Goal: Task Accomplishment & Management: Use online tool/utility

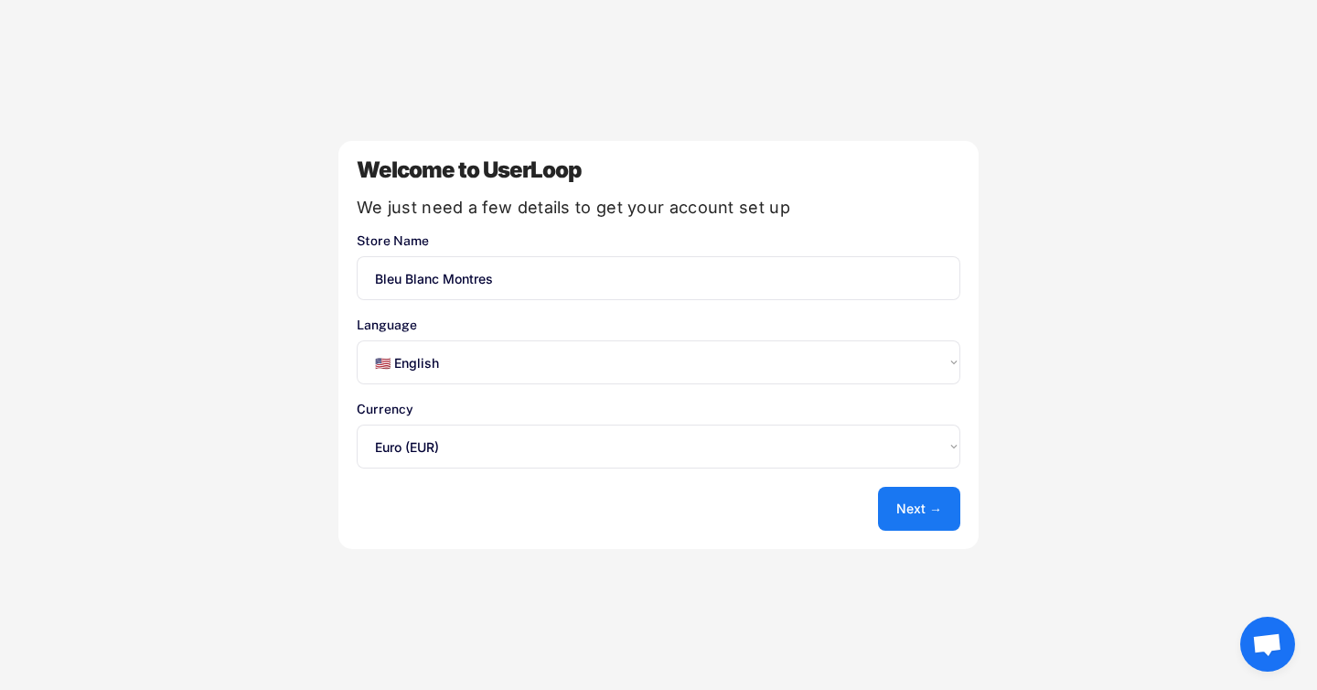
select select ""en""
select select ""1348695171700984260__LOOKUP__1635527639173x833446490375085600""
click at [786, 362] on select "Select an option... 🇺🇸 English 🇫🇷 Français 🇩🇪 Deutsch 🇪🇸 Español" at bounding box center [659, 362] width 604 height 44
select select ""fr""
click at [357, 340] on select "Select an option... 🇺🇸 English 🇫🇷 Français 🇩🇪 Deutsch 🇪🇸 Español" at bounding box center [659, 362] width 604 height 44
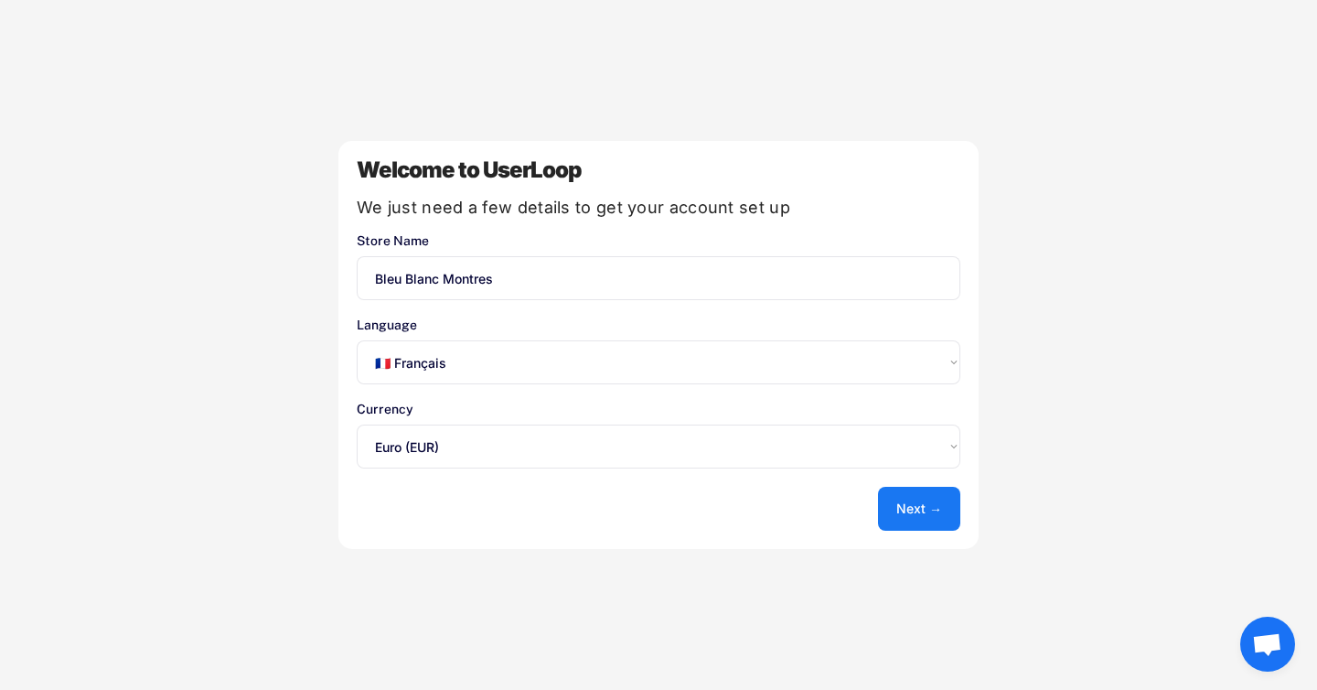
click at [581, 439] on select "Select an option... UAE Dirham (AED) Lek (ALL) Kwanza (AOA) Netherlands Antilli…" at bounding box center [659, 446] width 604 height 44
click at [913, 510] on button "Next →" at bounding box center [919, 509] width 82 height 44
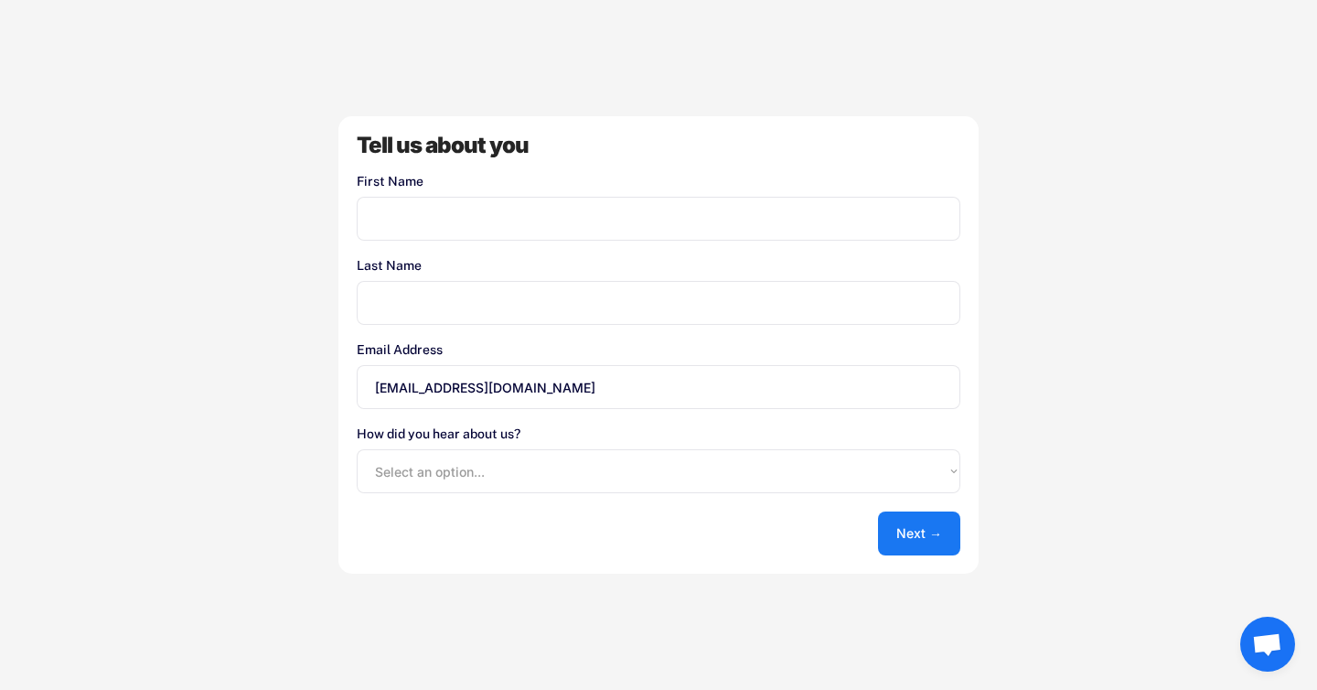
click at [555, 236] on input "input" at bounding box center [659, 219] width 604 height 44
type input "[PERSON_NAME]"
click at [509, 297] on input "input" at bounding box center [659, 303] width 604 height 44
type input "Bouzat"
click at [419, 390] on input "[EMAIL_ADDRESS][DOMAIN_NAME]" at bounding box center [659, 387] width 604 height 44
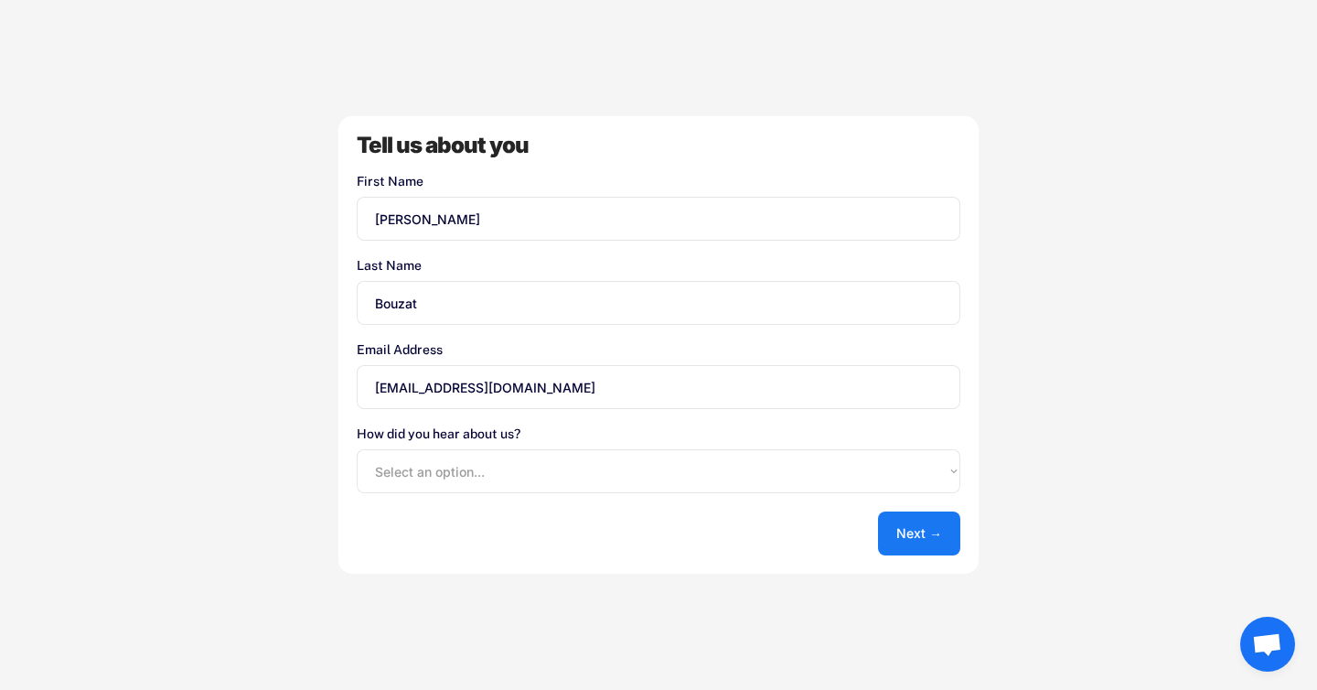
click at [419, 390] on input "[EMAIL_ADDRESS][DOMAIN_NAME]" at bounding box center [659, 387] width 604 height 44
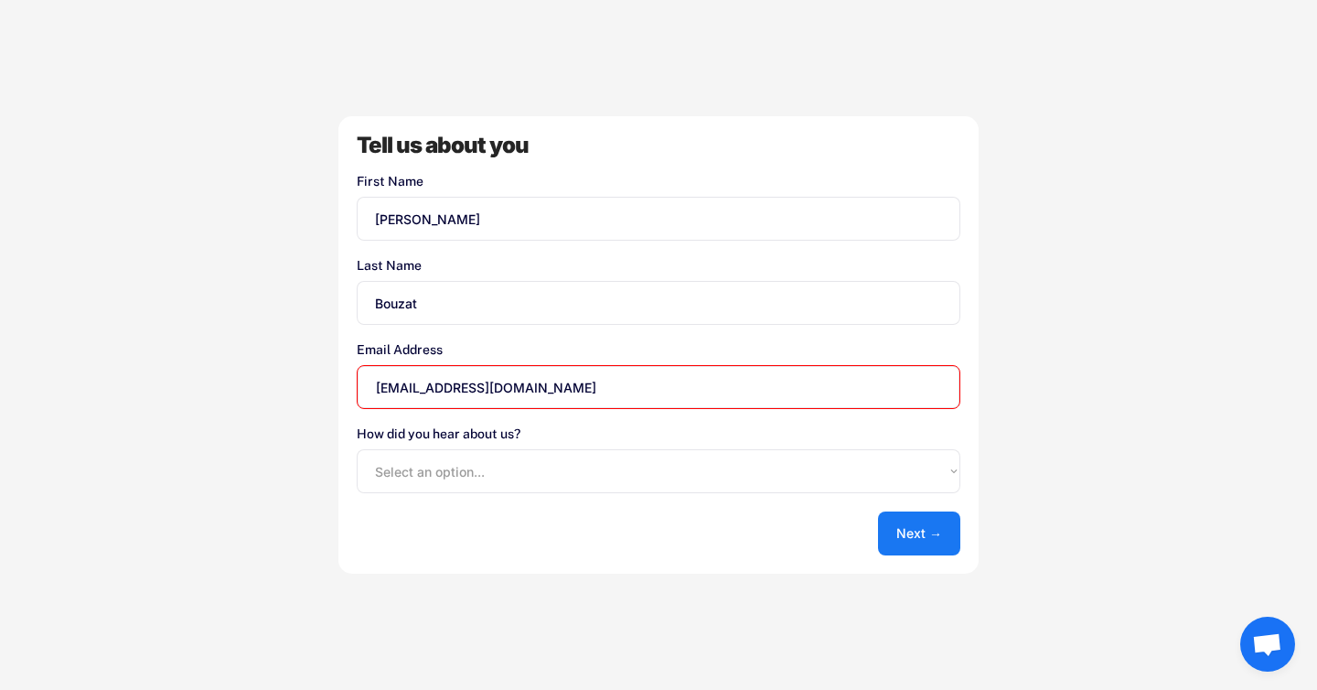
type input "[EMAIL_ADDRESS][DOMAIN_NAME]"
click at [356, 473] on div "Tell us about you First Name Last Name Email Address [EMAIL_ADDRESS][DOMAIN_NAM…" at bounding box center [658, 344] width 640 height 457
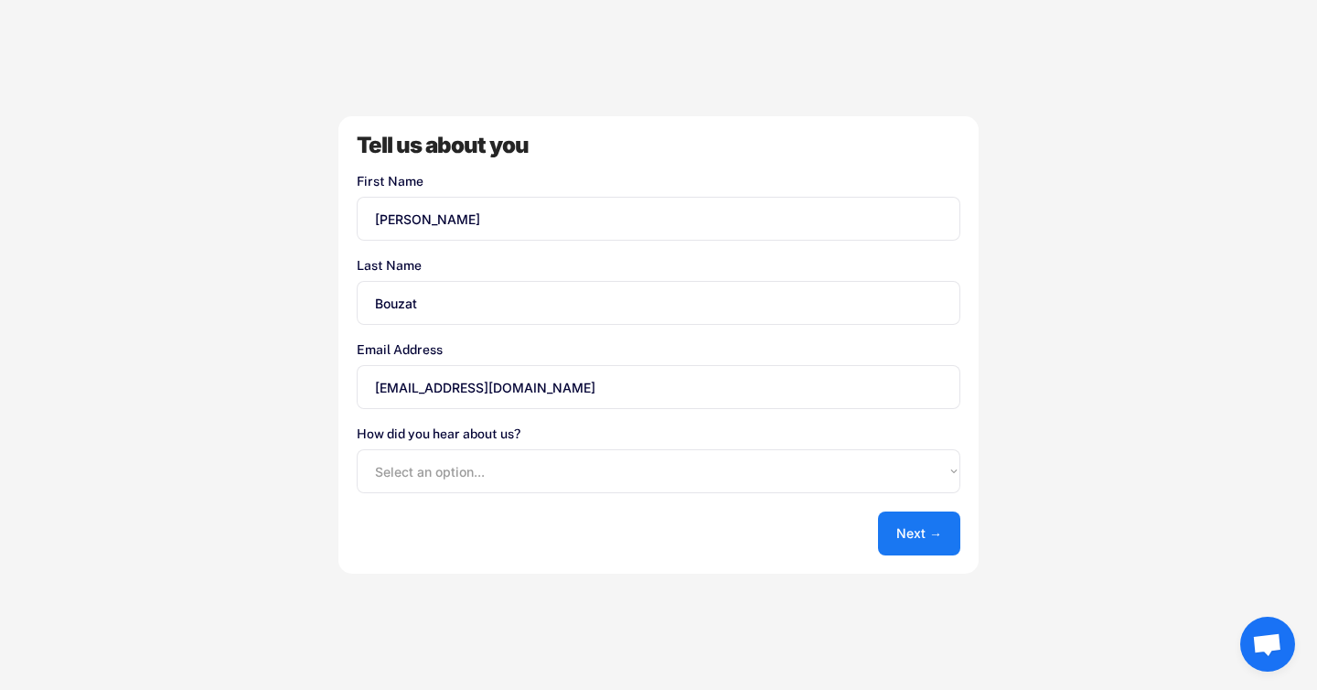
click at [383, 474] on select "Select an option... Shopify App Store Google UserLoop Blog Referred by a friend…" at bounding box center [659, 471] width 604 height 44
select select ""shopify_app_store""
click at [357, 449] on select "Select an option... Shopify App Store Google UserLoop Blog Referred by a friend…" at bounding box center [659, 471] width 604 height 44
click at [912, 526] on button "Next →" at bounding box center [919, 533] width 82 height 44
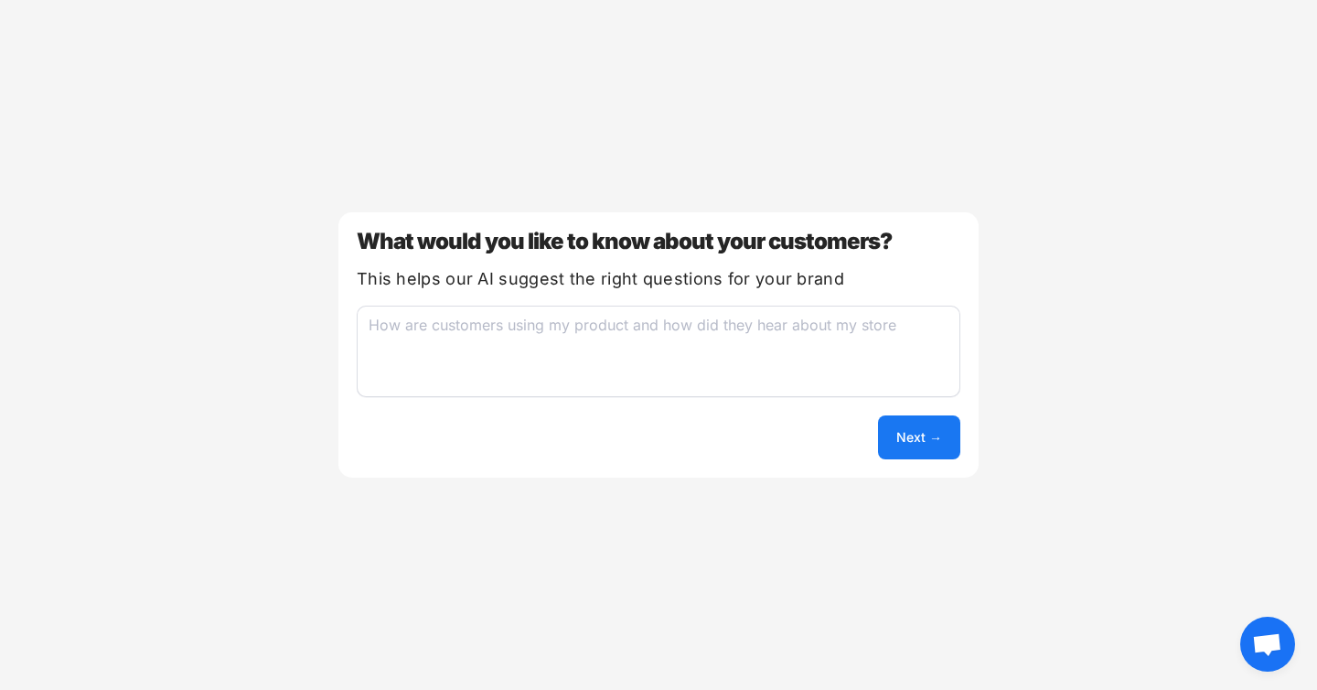
click at [562, 329] on textarea at bounding box center [659, 351] width 604 height 91
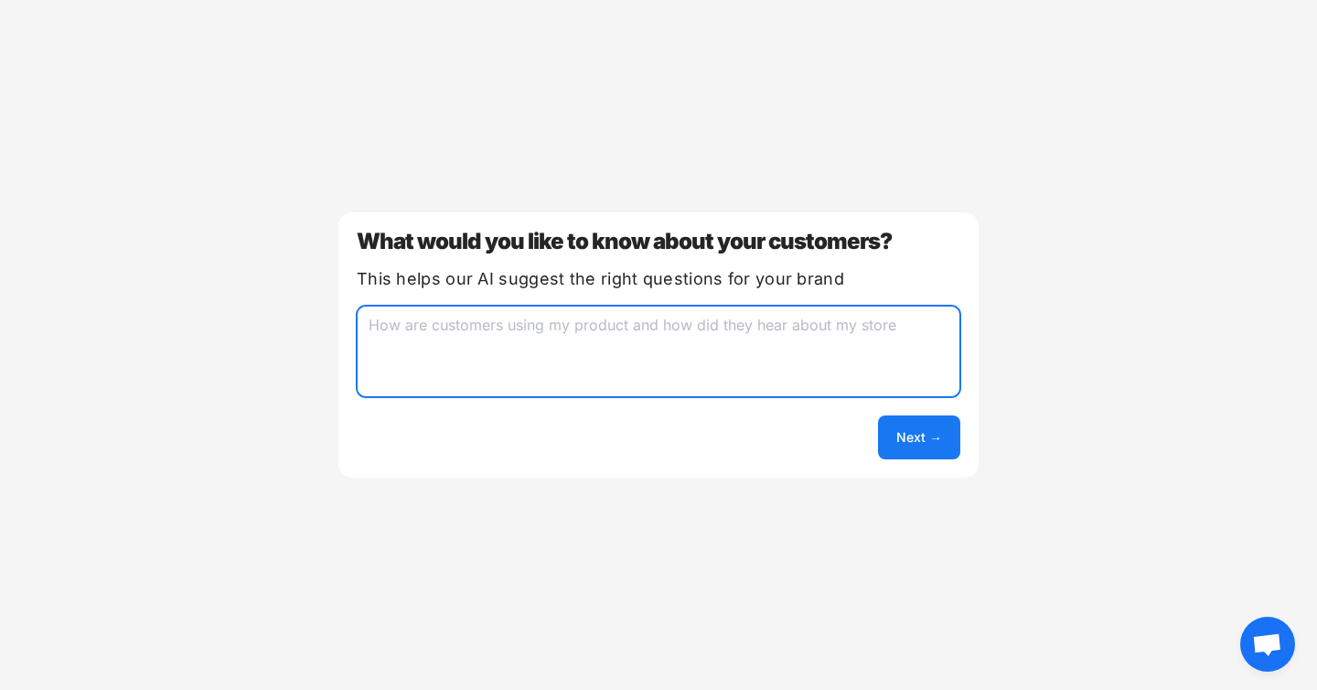
click at [908, 432] on button "Next →" at bounding box center [919, 437] width 82 height 44
type textarea "installer"
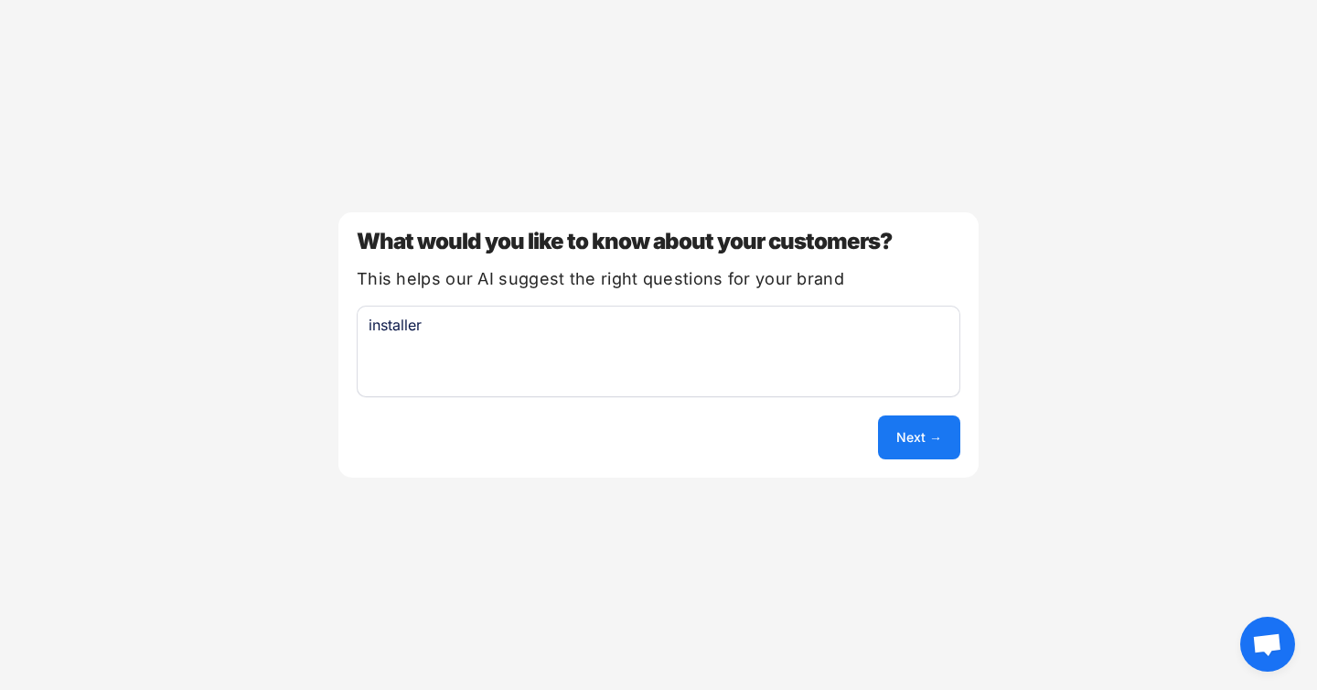
click at [938, 464] on div "What would you like to know about your customers? This helps our AI suggest the…" at bounding box center [658, 344] width 640 height 265
click at [938, 428] on button "Next →" at bounding box center [919, 437] width 82 height 44
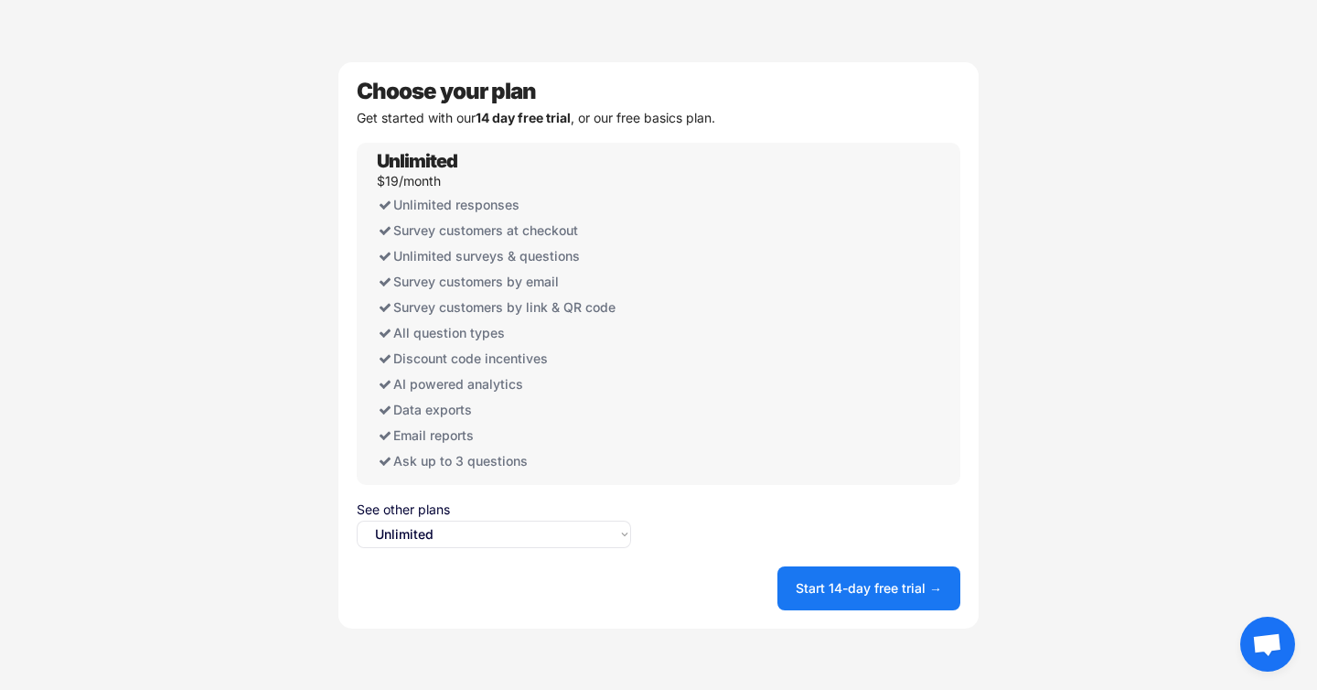
click at [562, 549] on div "Choose your plan Get started with our 14 day free trial , or our free basics pl…" at bounding box center [658, 345] width 640 height 566
click at [578, 537] on select "Select an option... Unlimited Free" at bounding box center [494, 534] width 274 height 27
select select ""free0""
click at [357, 521] on select "Select an option... Unlimited Free" at bounding box center [494, 534] width 274 height 27
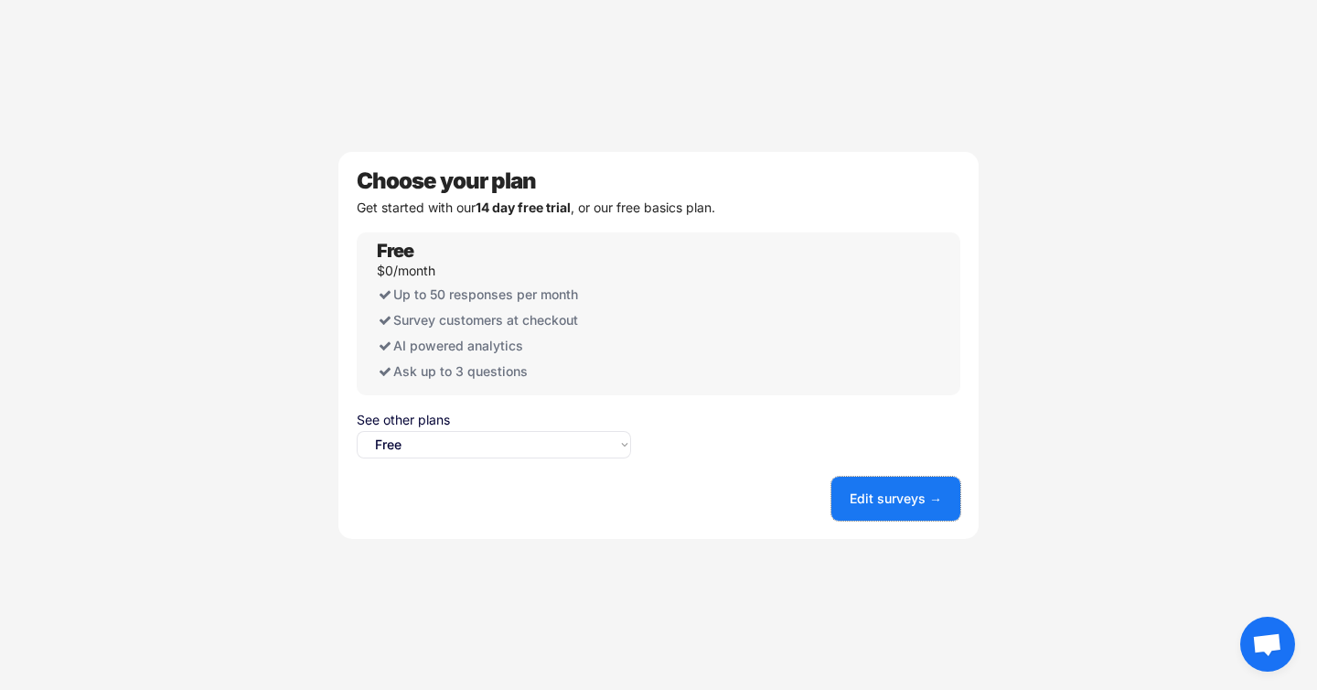
click at [883, 509] on button "Edit surveys →" at bounding box center [896, 499] width 129 height 44
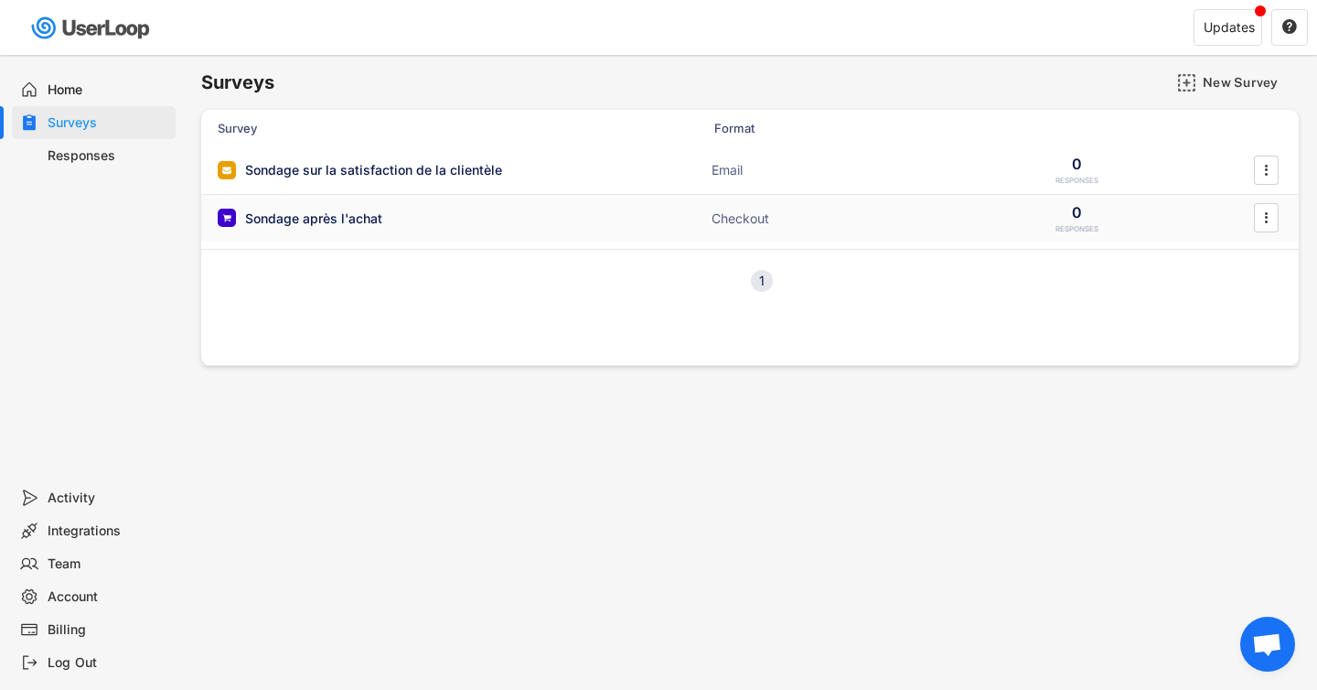
click at [385, 220] on div "Sondage après l'achat ACTIVE" at bounding box center [401, 218] width 366 height 19
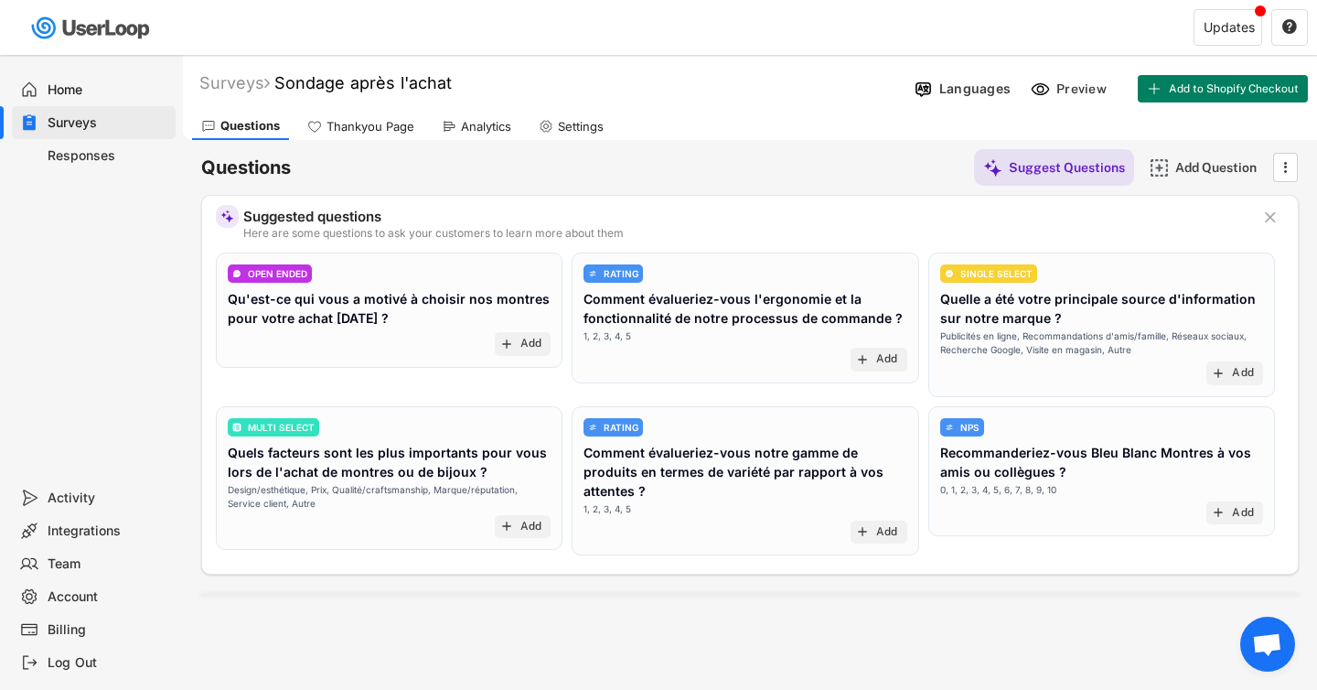
click at [1272, 217] on text "" at bounding box center [1270, 217] width 11 height 19
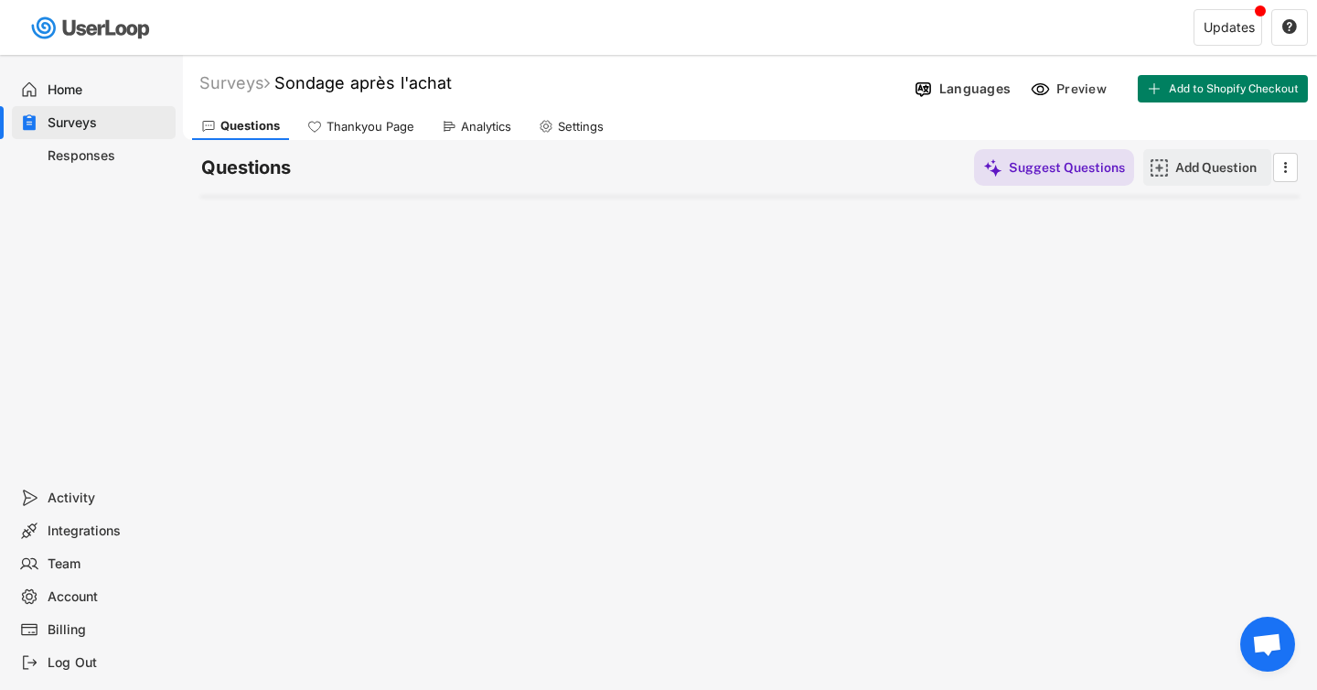
click at [1167, 163] on img at bounding box center [1159, 167] width 19 height 19
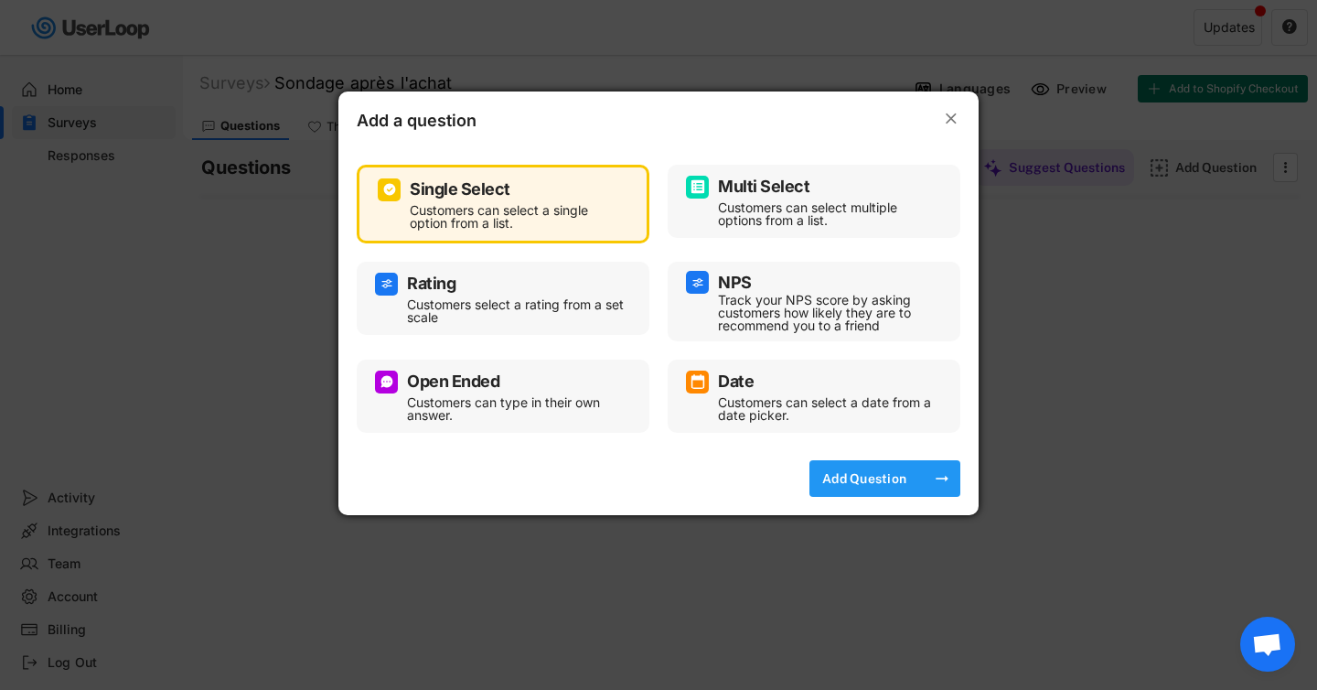
click at [877, 482] on div "Add Question" at bounding box center [864, 478] width 91 height 16
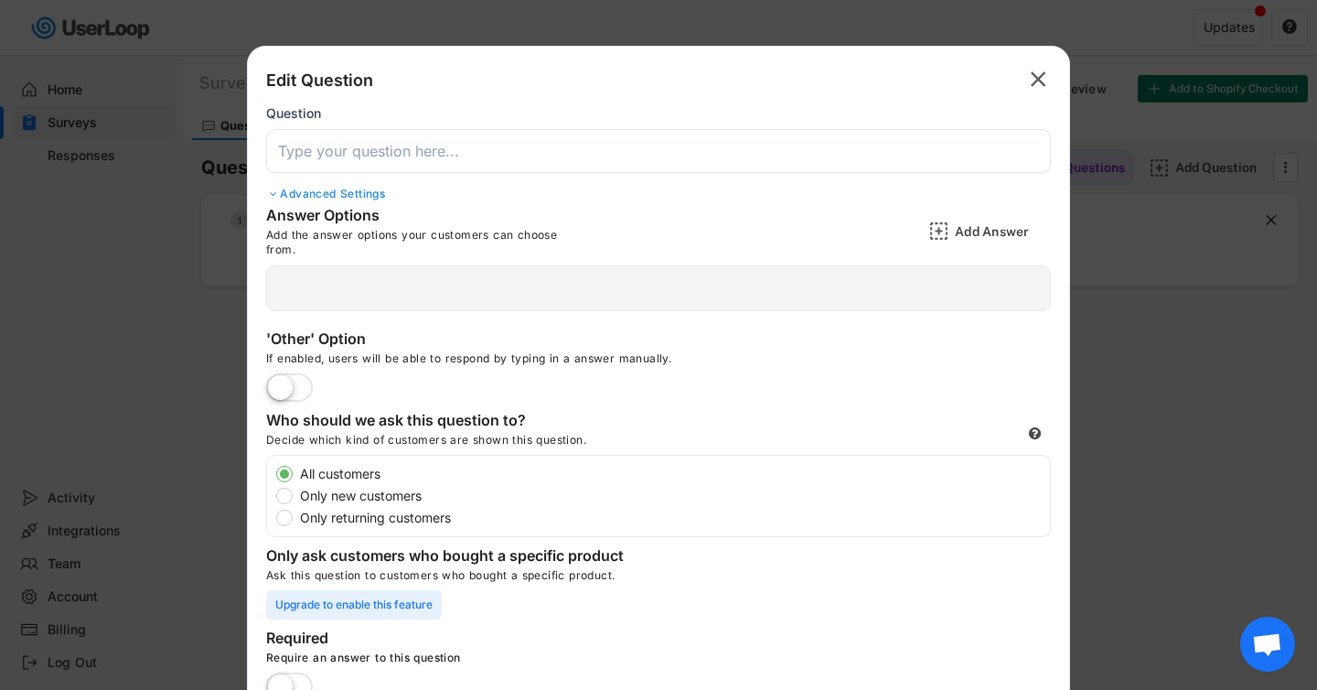
click at [430, 155] on input "input" at bounding box center [658, 151] width 785 height 44
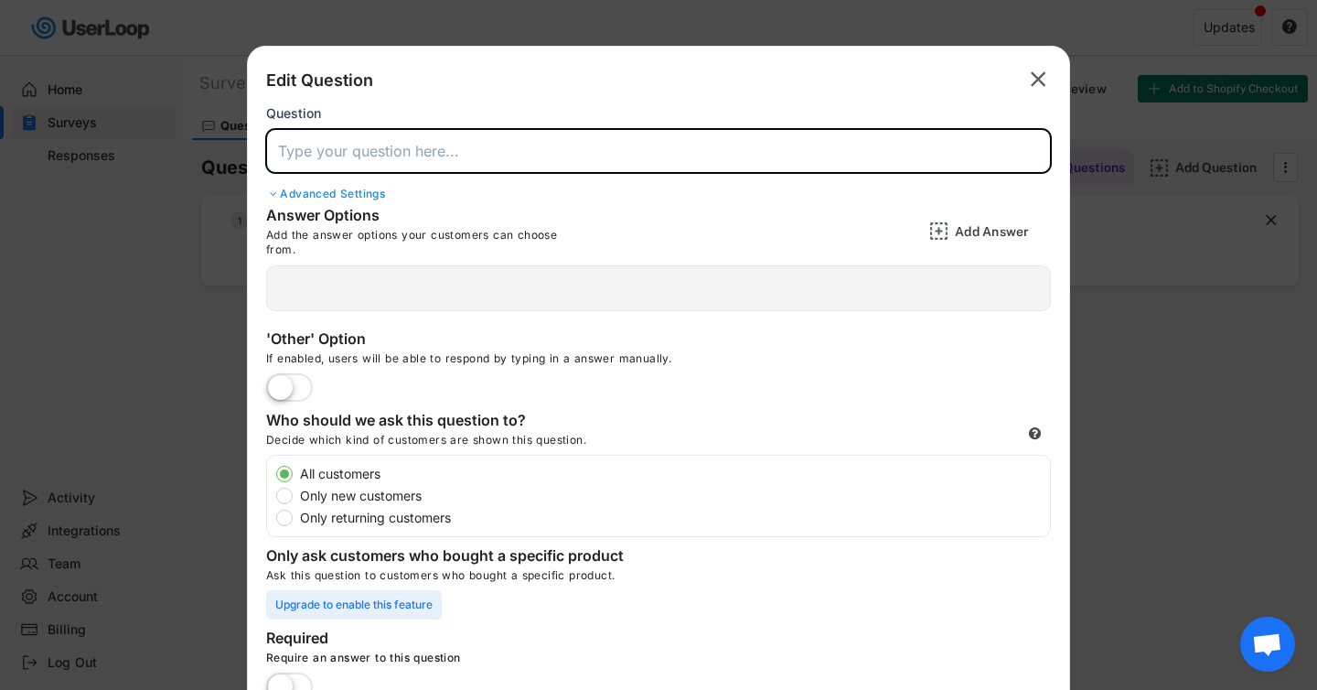
paste input "Comment avez-vous entendu parler de nous pour la première fois ?"
type input "Comment avez-vous entendu parler de nous pour la première fois ?"
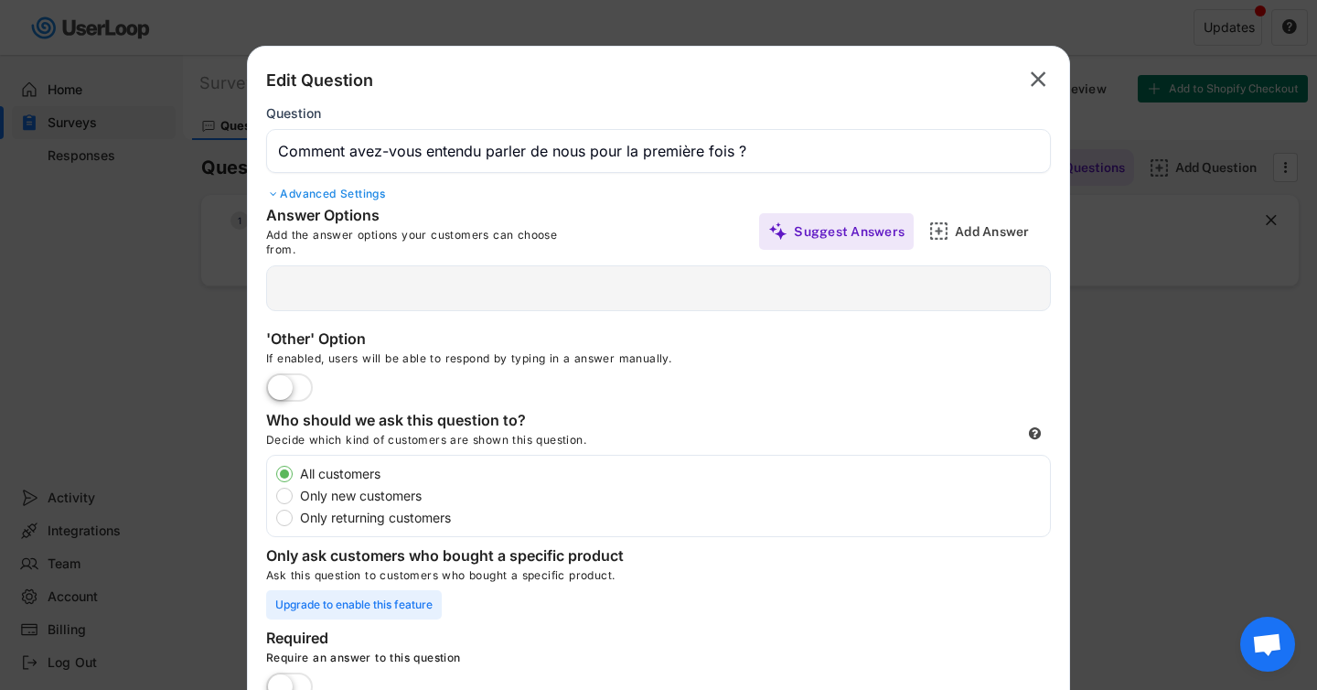
click at [352, 200] on div "Advanced Settings" at bounding box center [658, 194] width 785 height 15
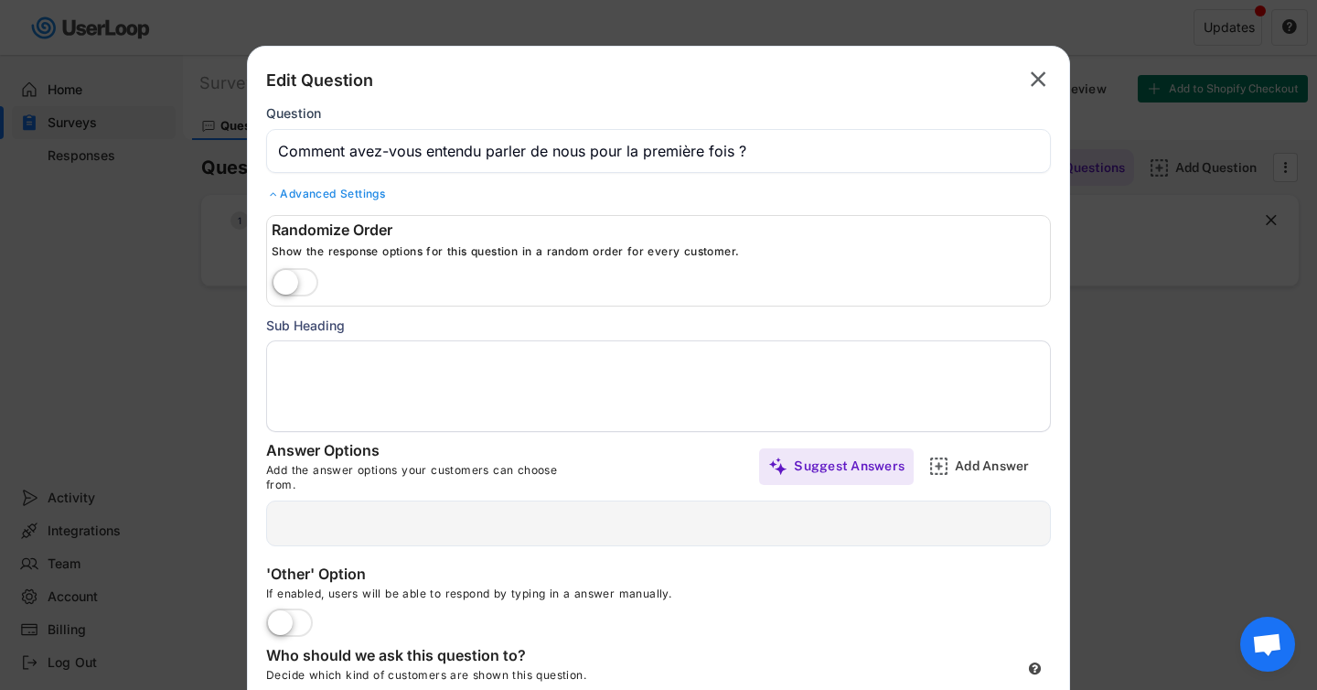
click at [281, 277] on label at bounding box center [295, 283] width 56 height 40
click at [0, 0] on input "checkbox" at bounding box center [0, 0] width 0 height 0
click at [339, 360] on textarea at bounding box center [658, 385] width 785 height 91
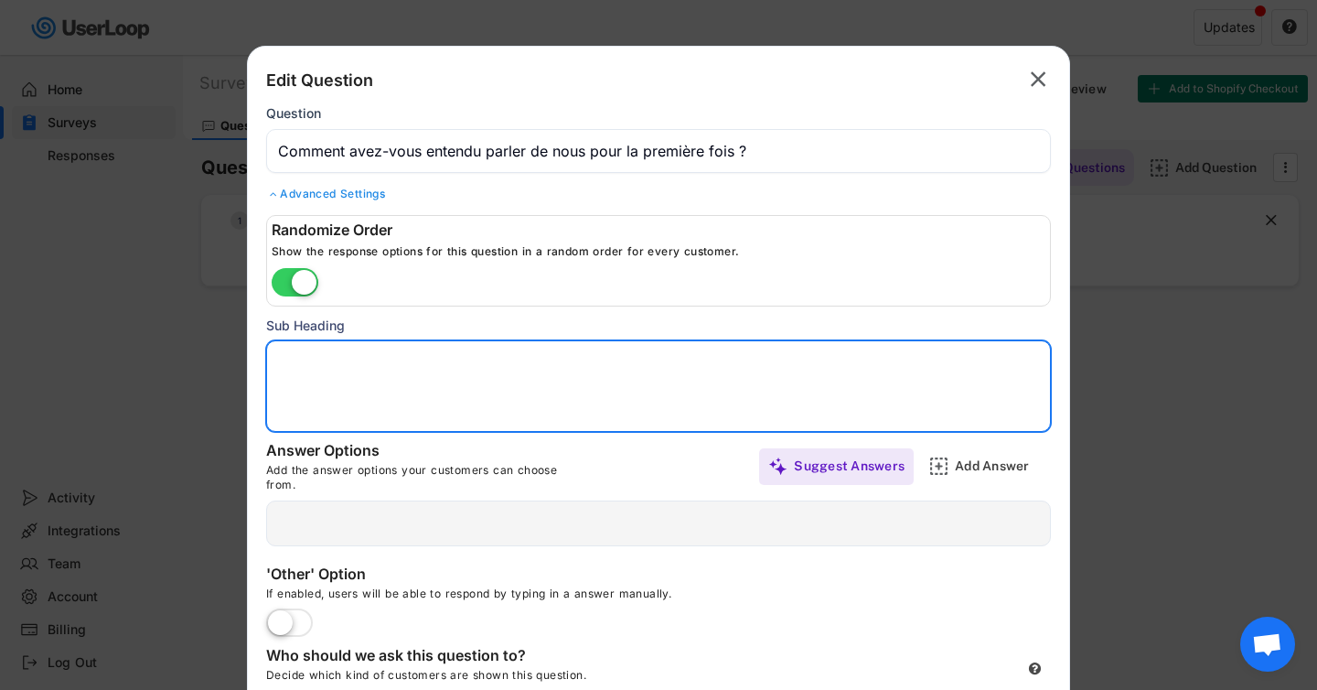
click at [343, 532] on div at bounding box center [658, 523] width 785 height 46
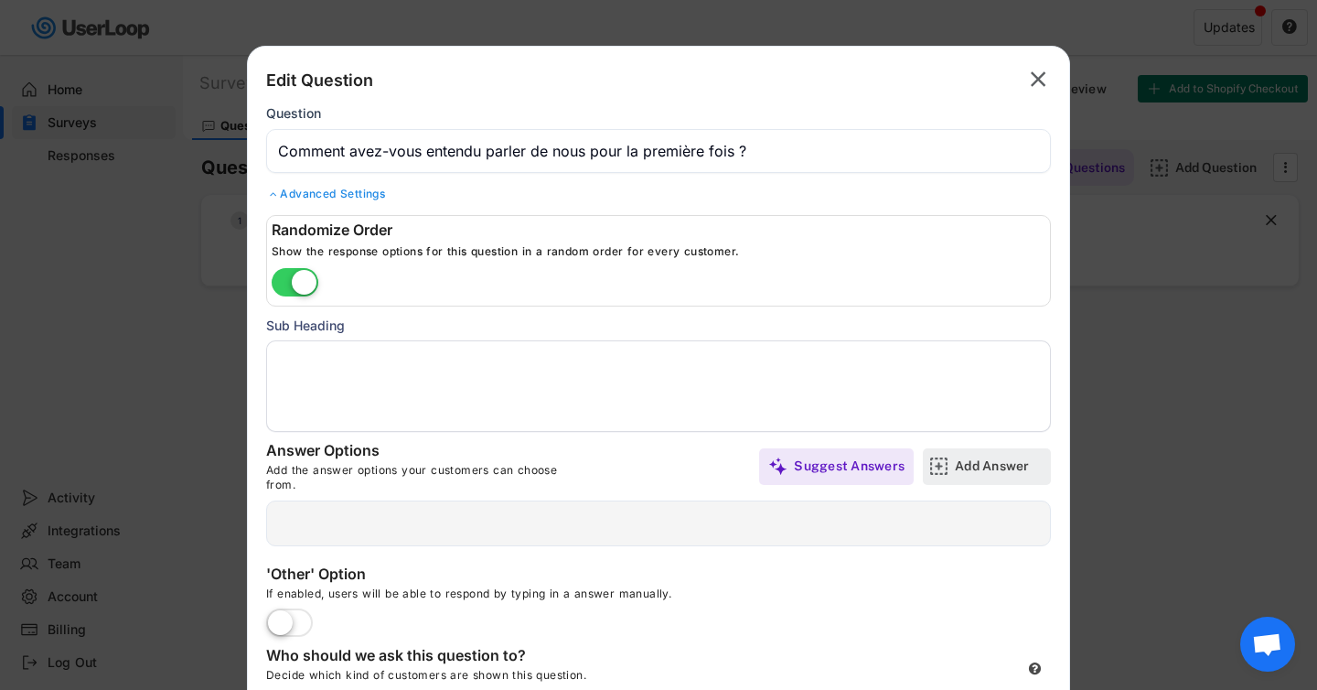
click at [970, 478] on div "Add Answer" at bounding box center [1000, 466] width 91 height 37
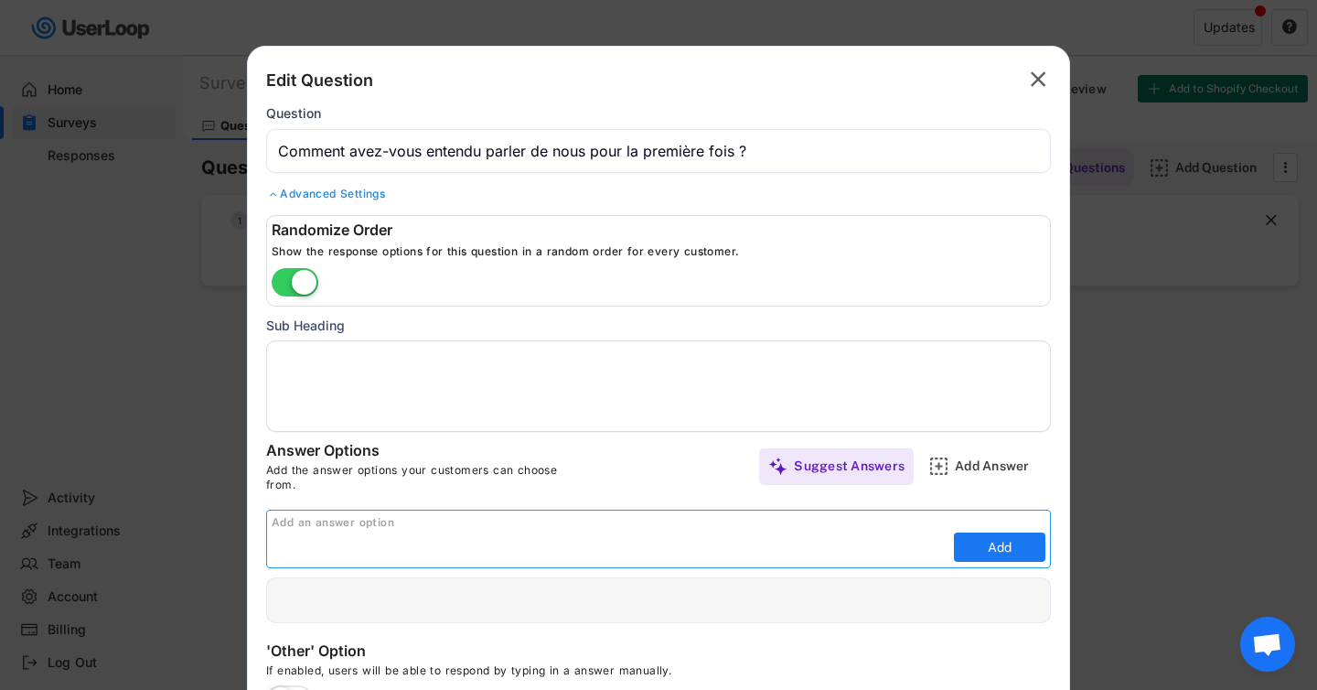
paste input "Google"
type input "Google"
click at [972, 534] on button "Add" at bounding box center [999, 546] width 91 height 29
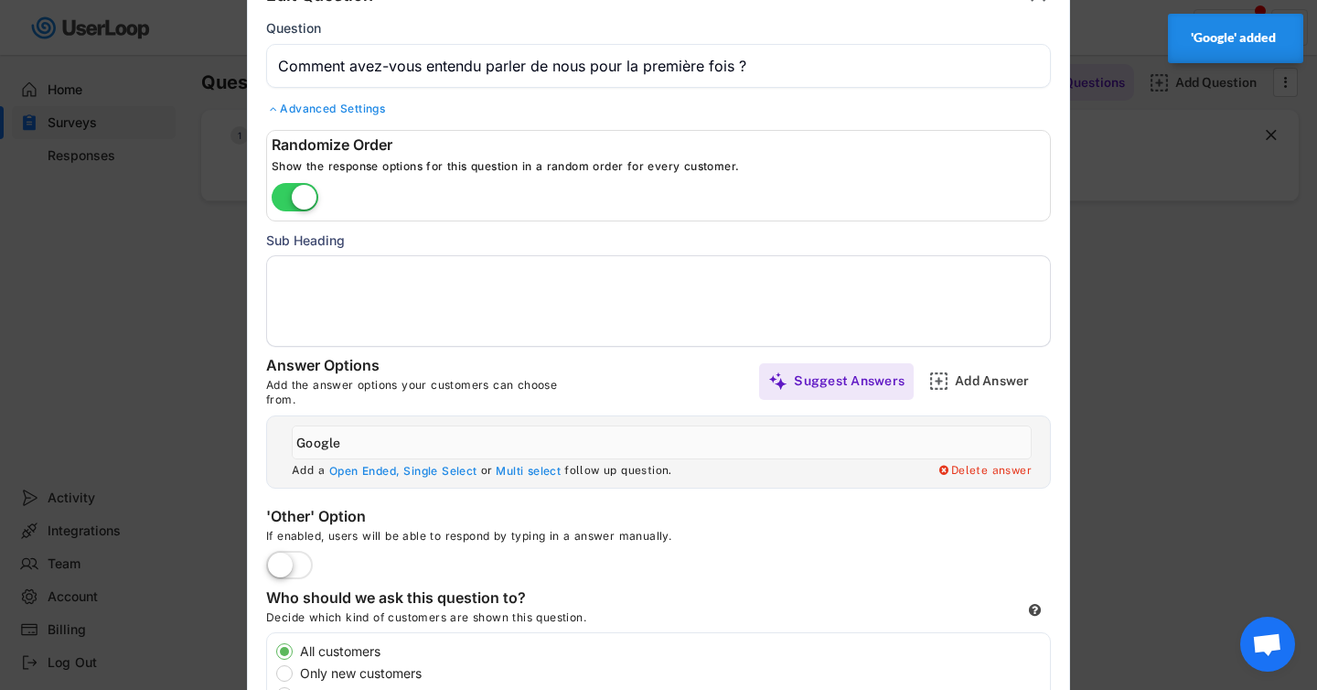
scroll to position [99, 0]
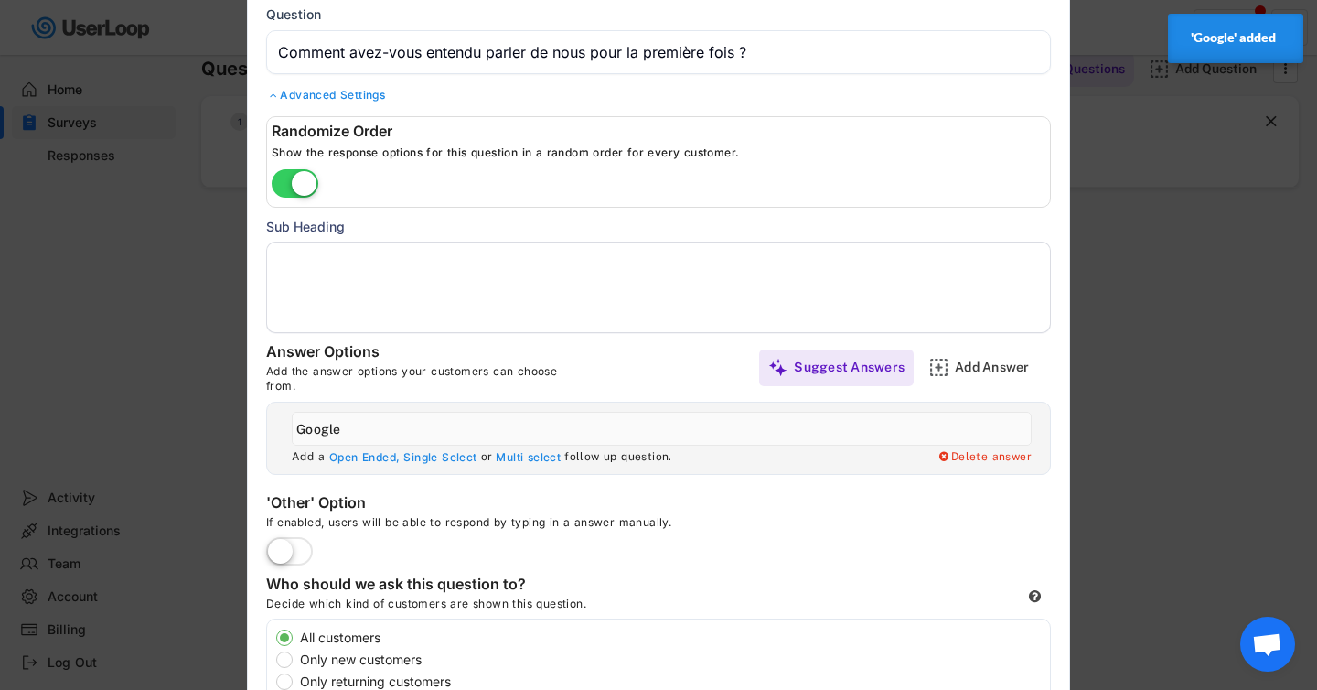
click at [960, 361] on div "Add Answer" at bounding box center [1000, 367] width 91 height 16
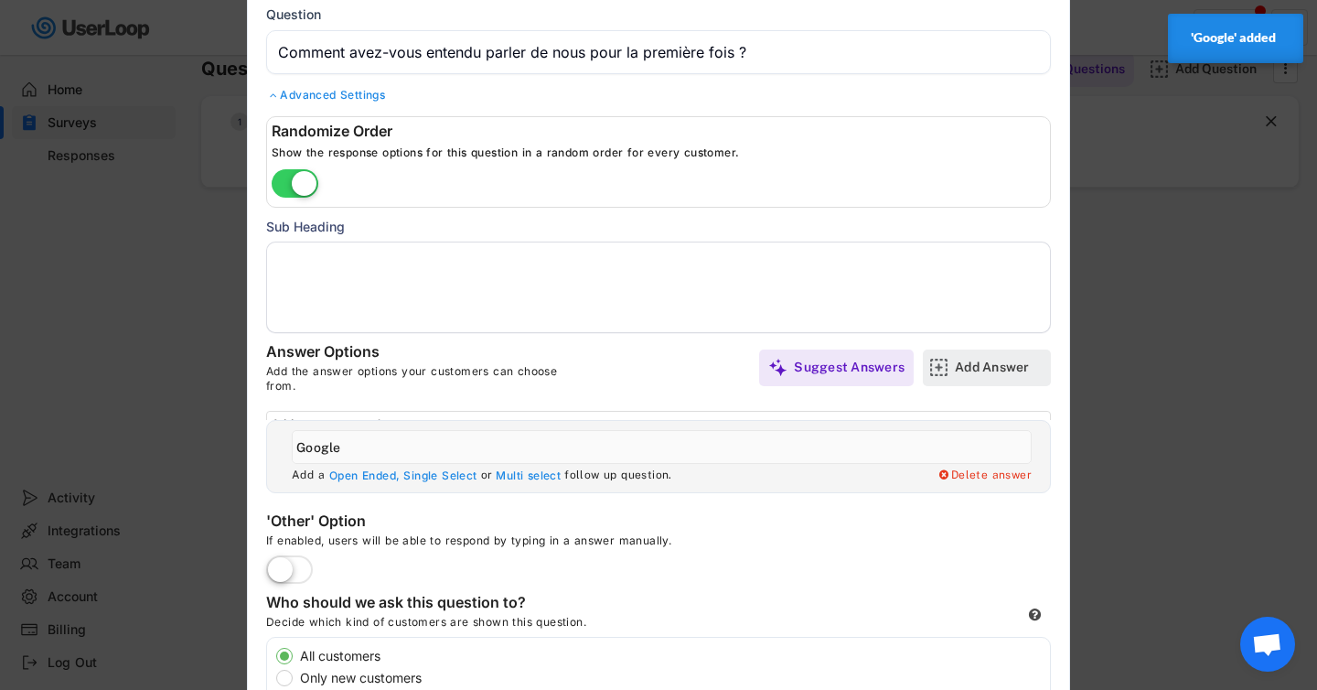
scroll to position [0, 0]
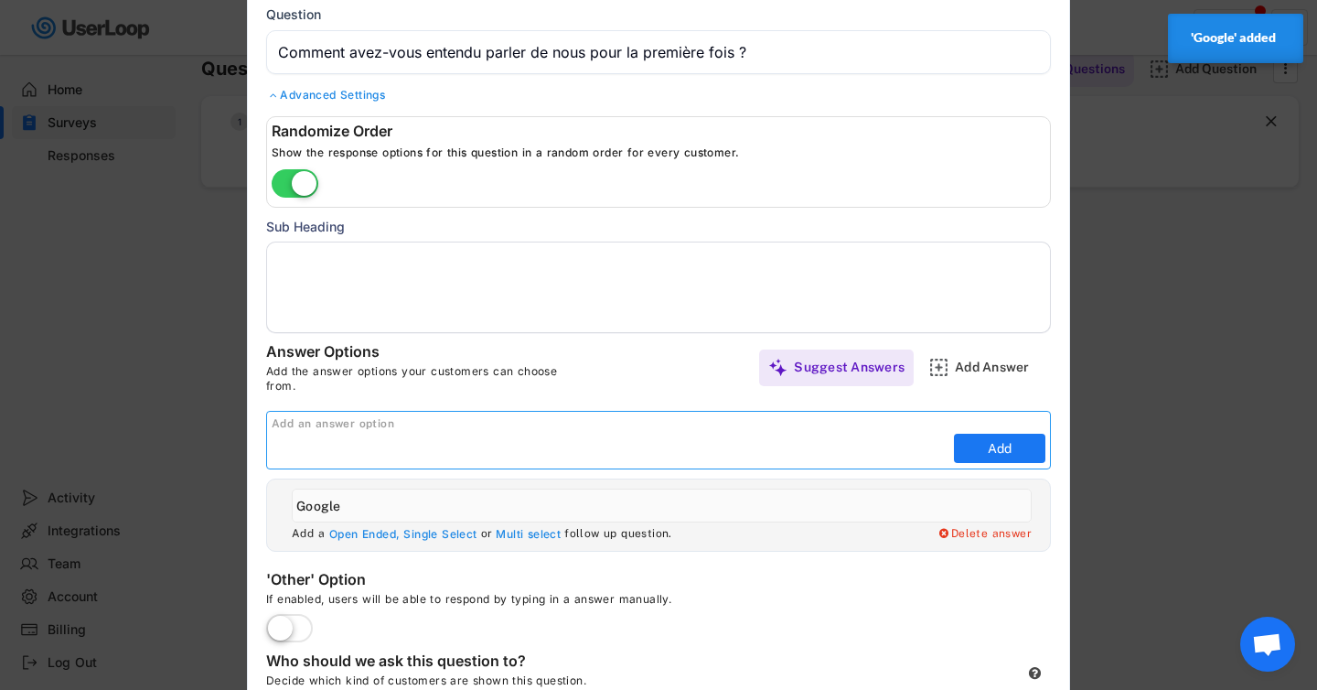
paste input "Facebook"
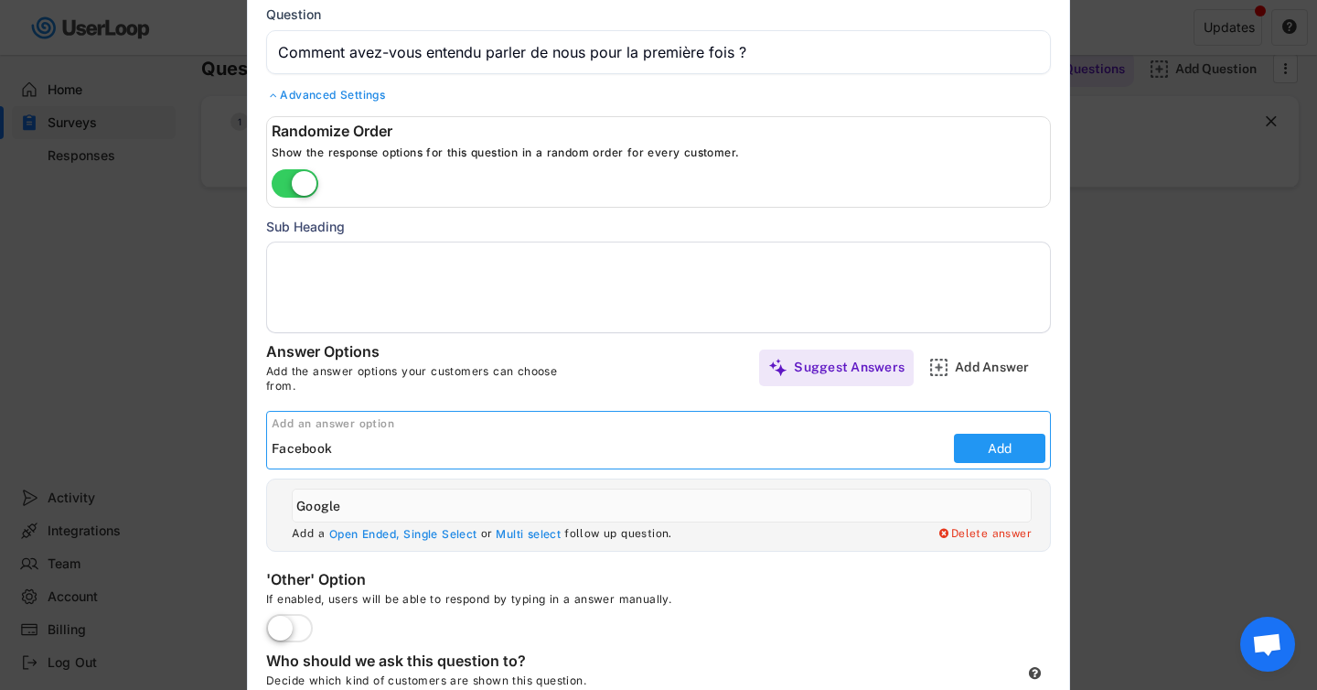
type input "Facebook"
click at [1006, 445] on button "Add" at bounding box center [999, 448] width 91 height 29
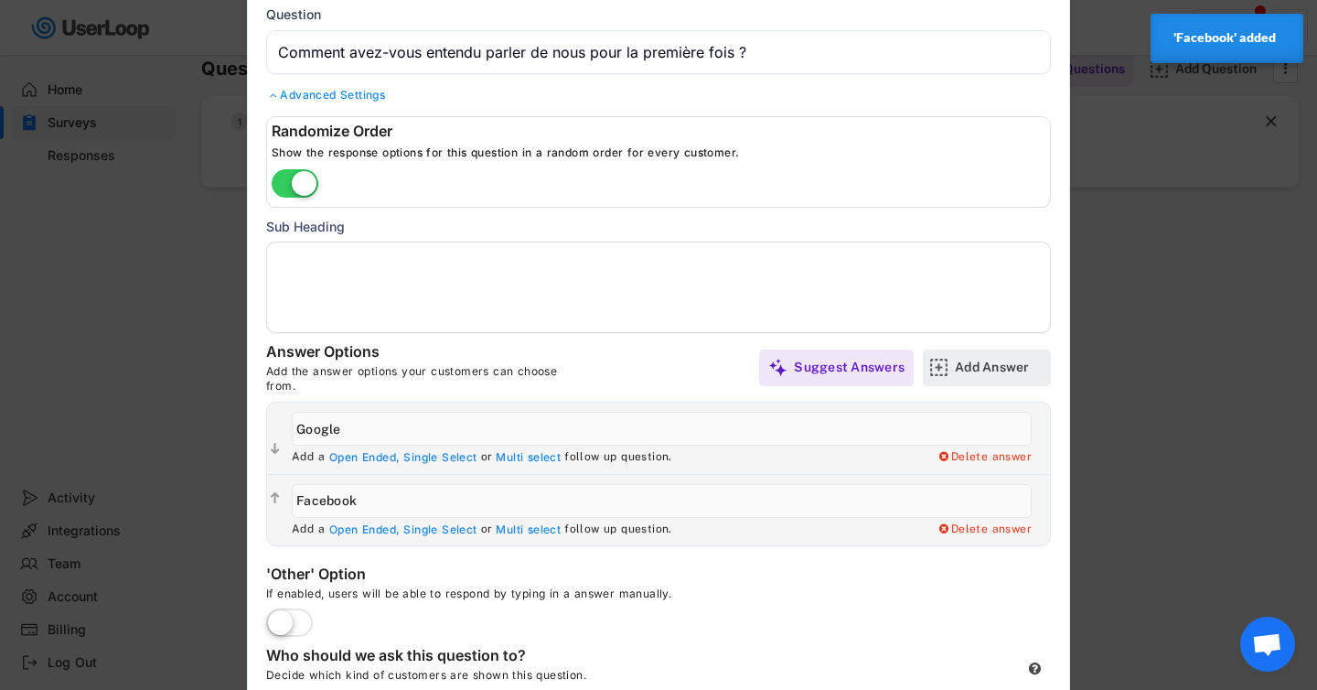
click at [997, 359] on div "Add Answer" at bounding box center [1000, 367] width 91 height 16
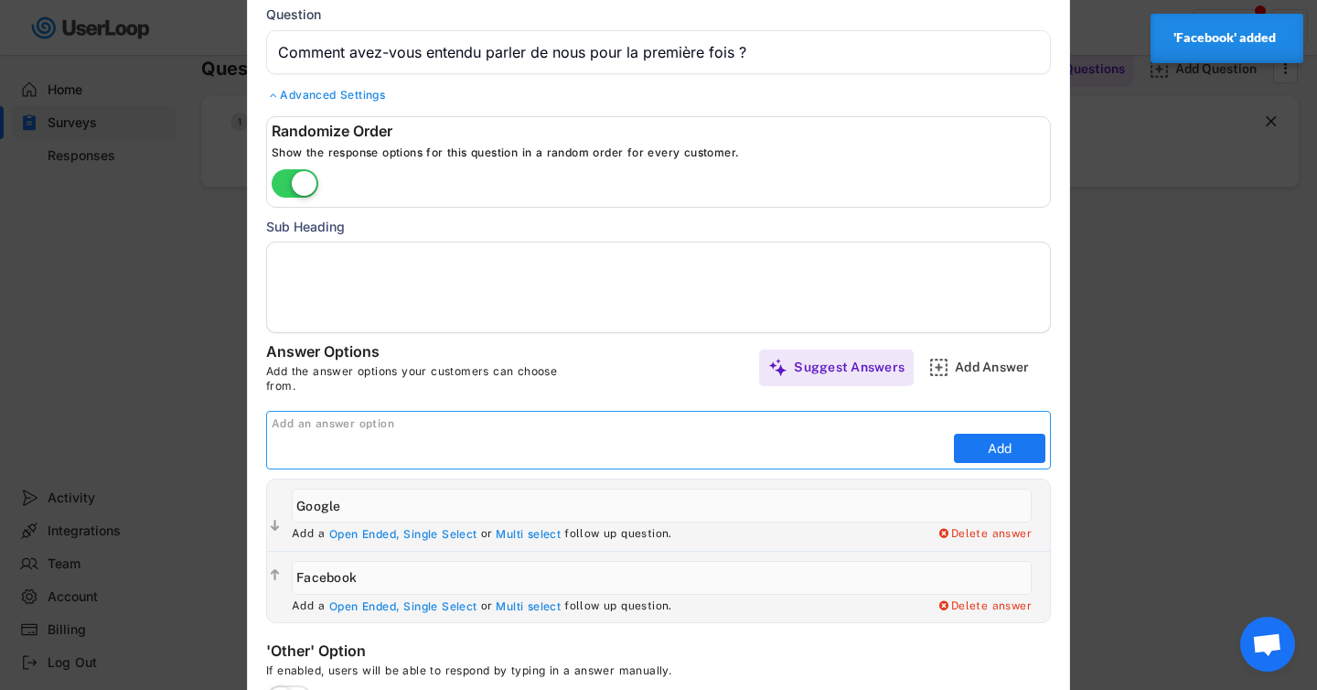
paste input "Instagram"
type input "Instagram"
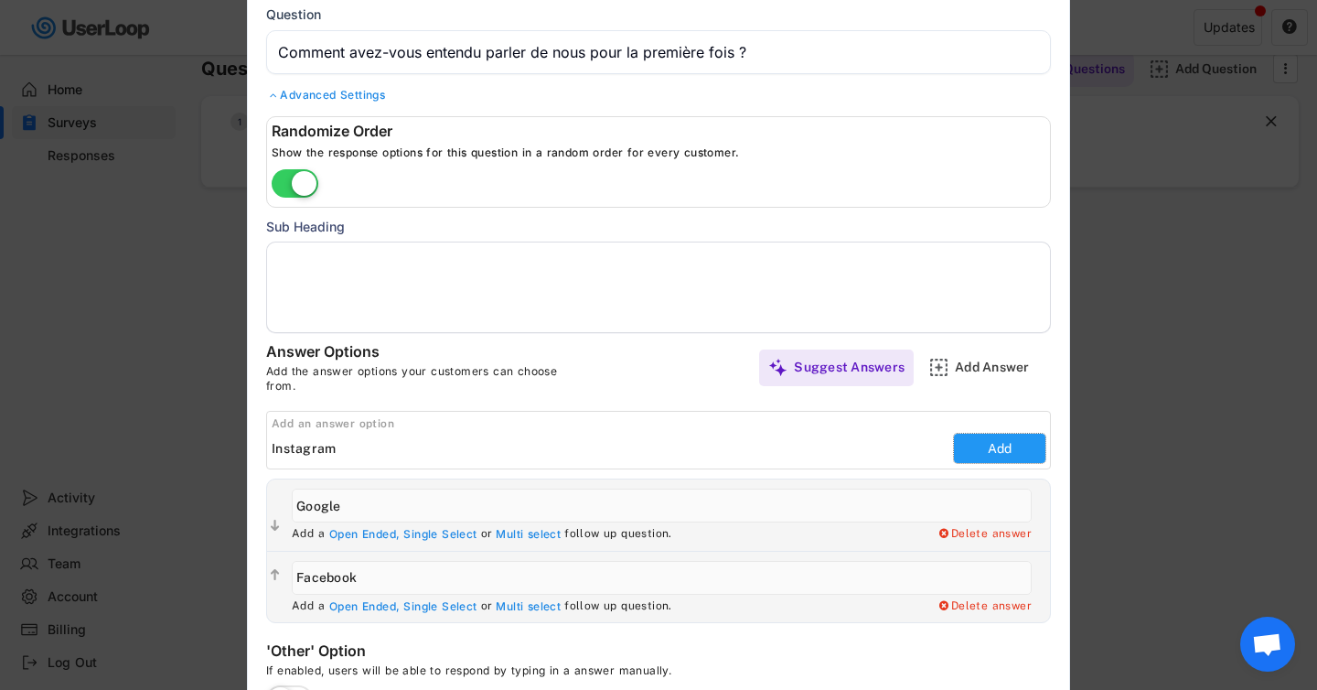
click at [972, 436] on button "Add" at bounding box center [999, 448] width 91 height 29
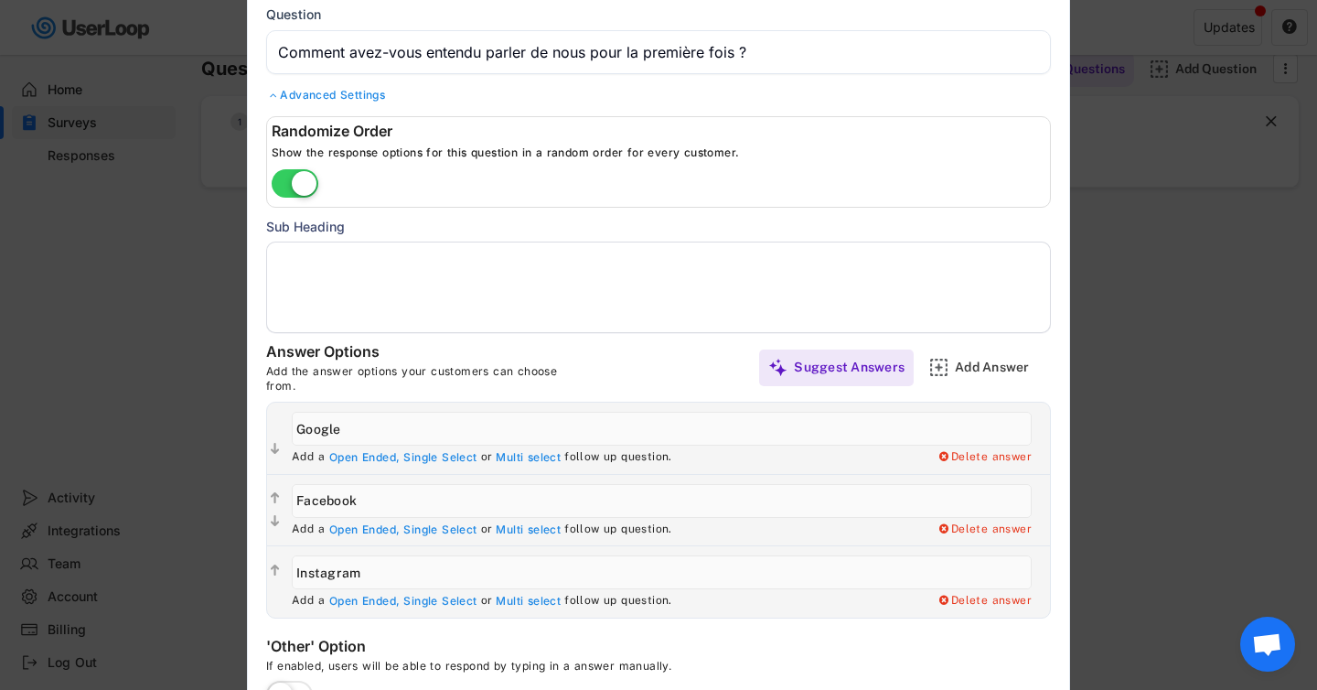
click at [972, 360] on div "Add Answer" at bounding box center [1000, 367] width 91 height 16
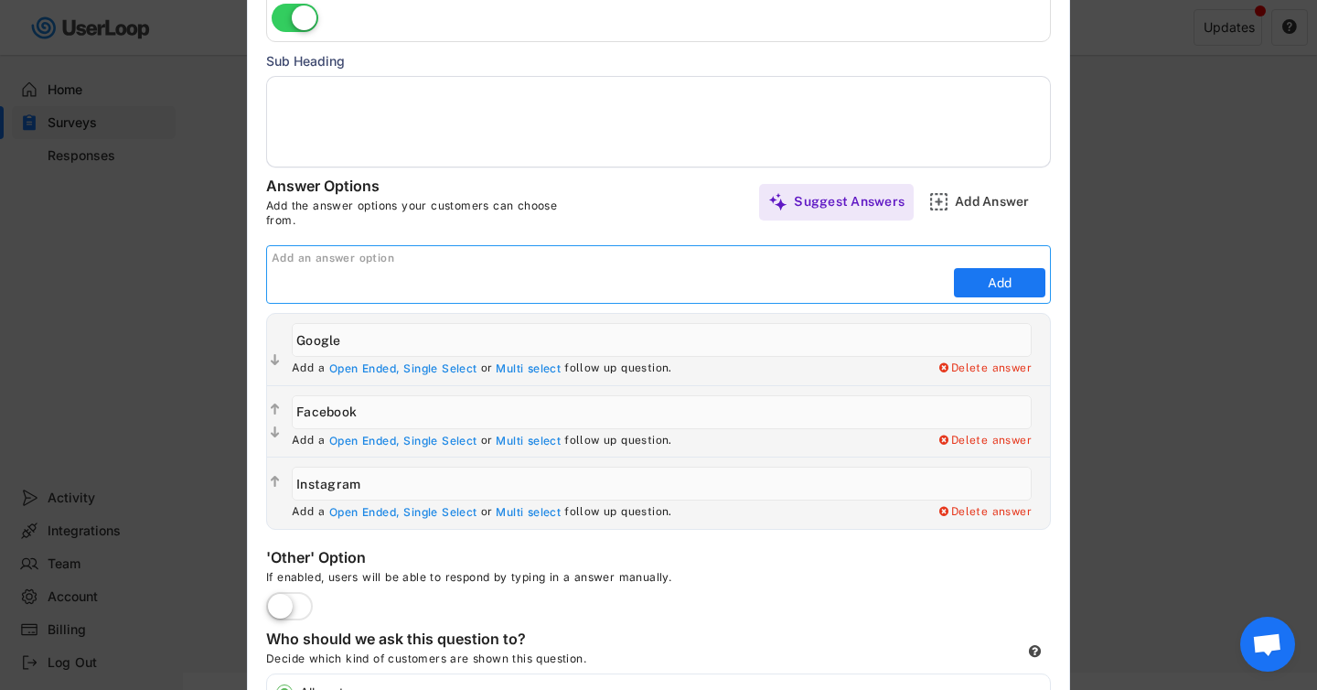
scroll to position [306, 0]
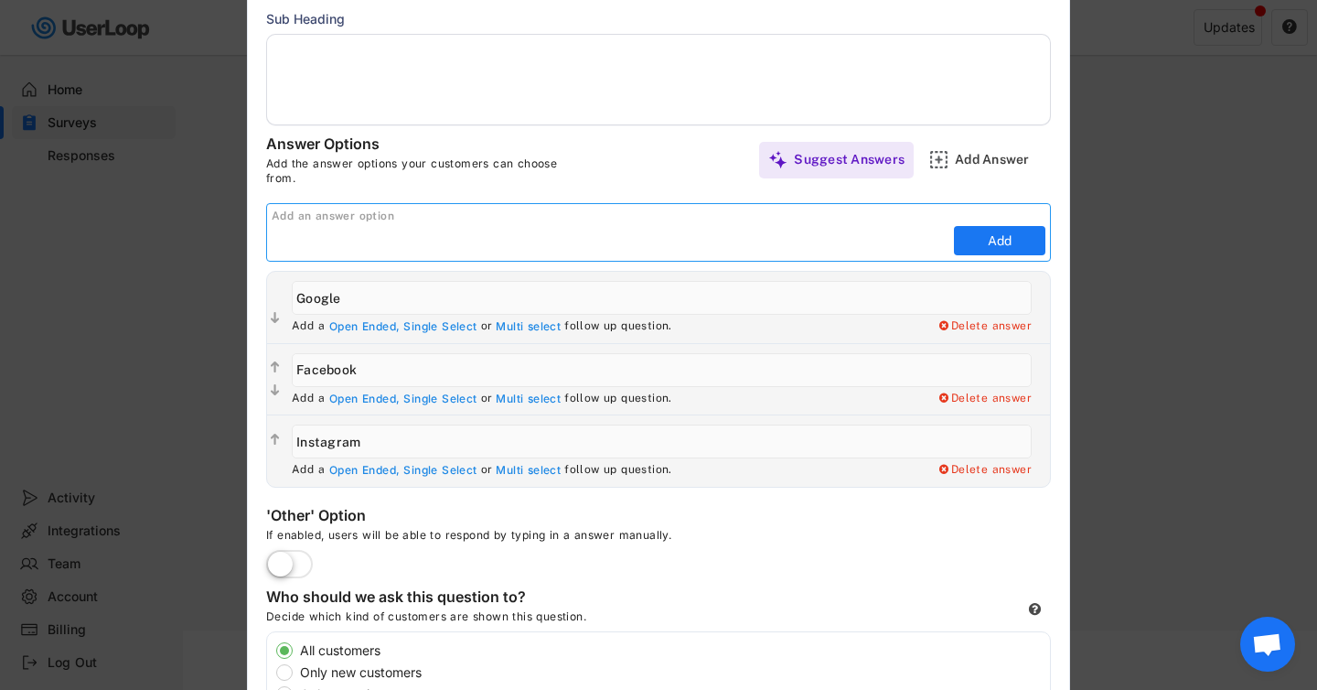
paste input "Amis - Famille"
type input "Amis - Famille"
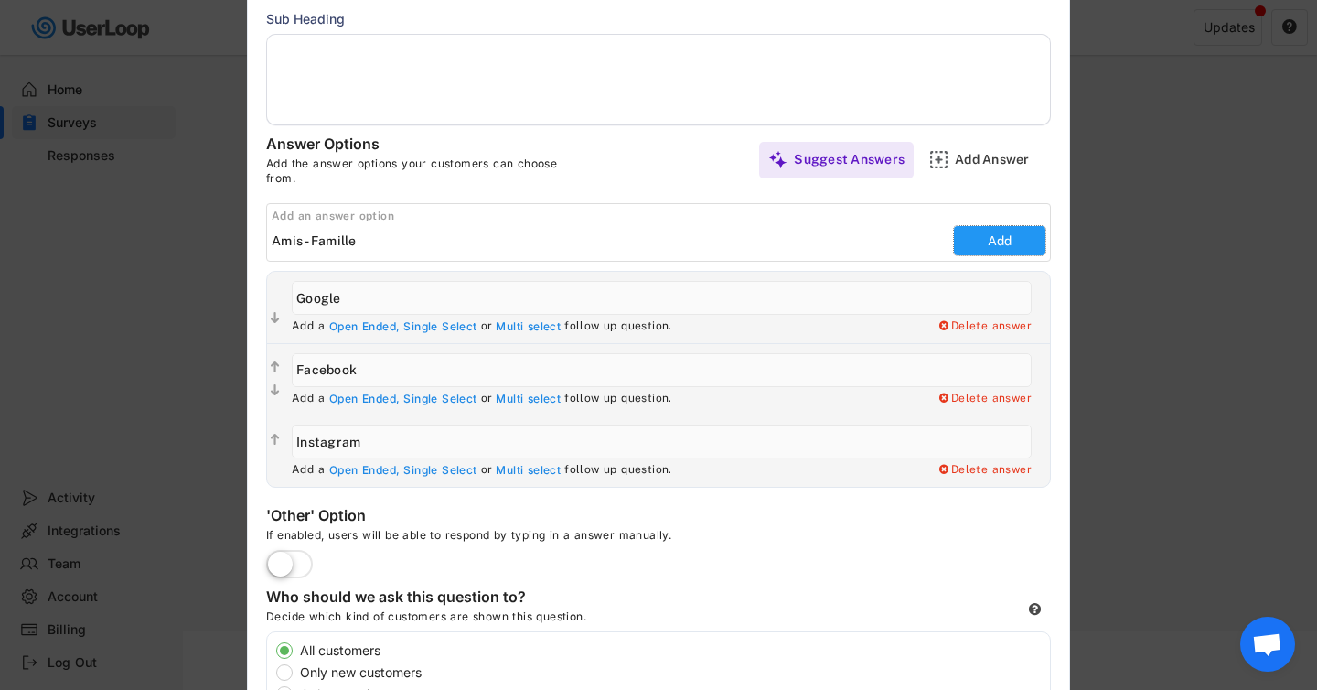
click at [994, 233] on button "Add" at bounding box center [999, 240] width 91 height 29
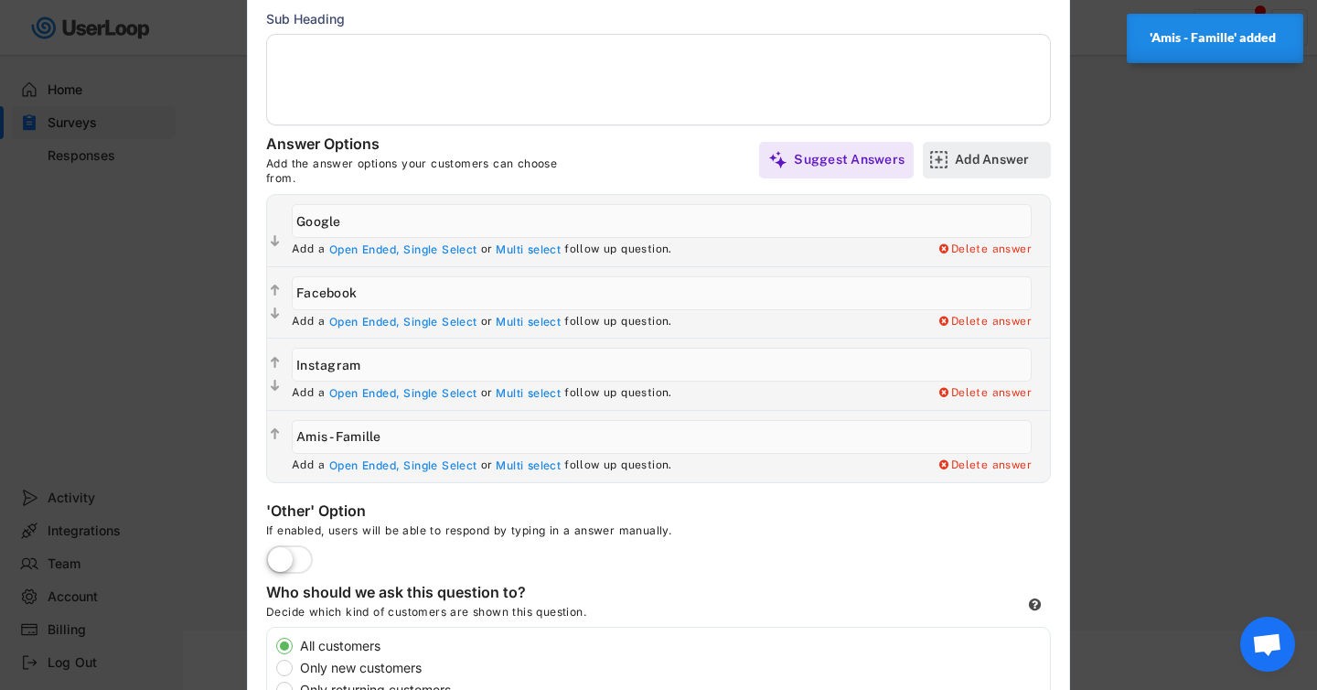
click at [974, 160] on div "Add Answer" at bounding box center [1000, 159] width 91 height 16
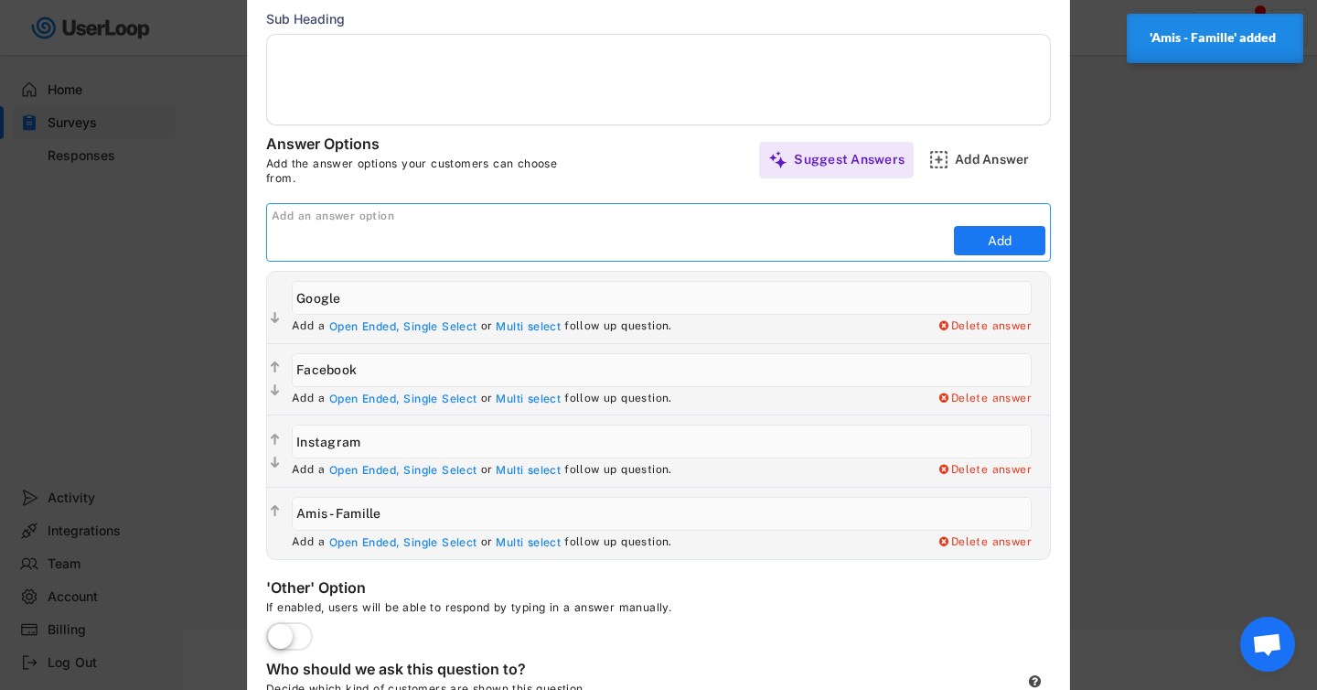
paste input "Chatgpt ou autre IA"
type input "Chatgpt ou autre IA"
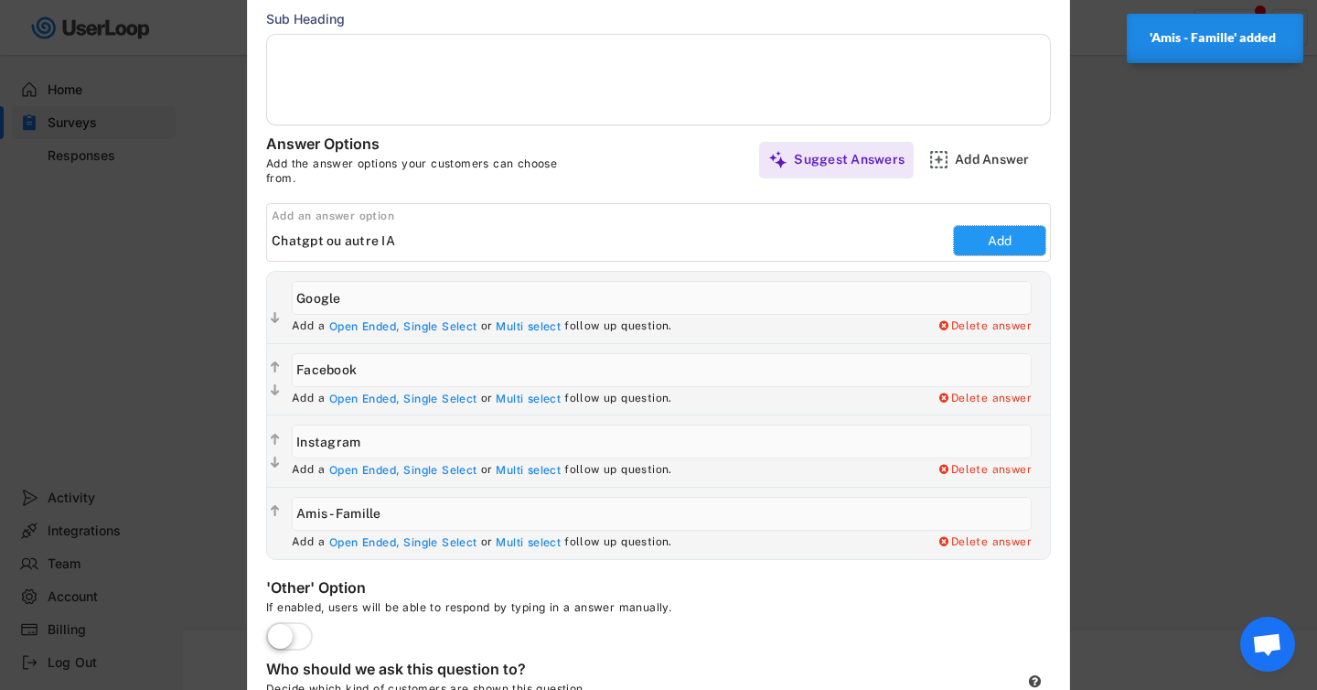
click at [989, 244] on button "Add" at bounding box center [999, 240] width 91 height 29
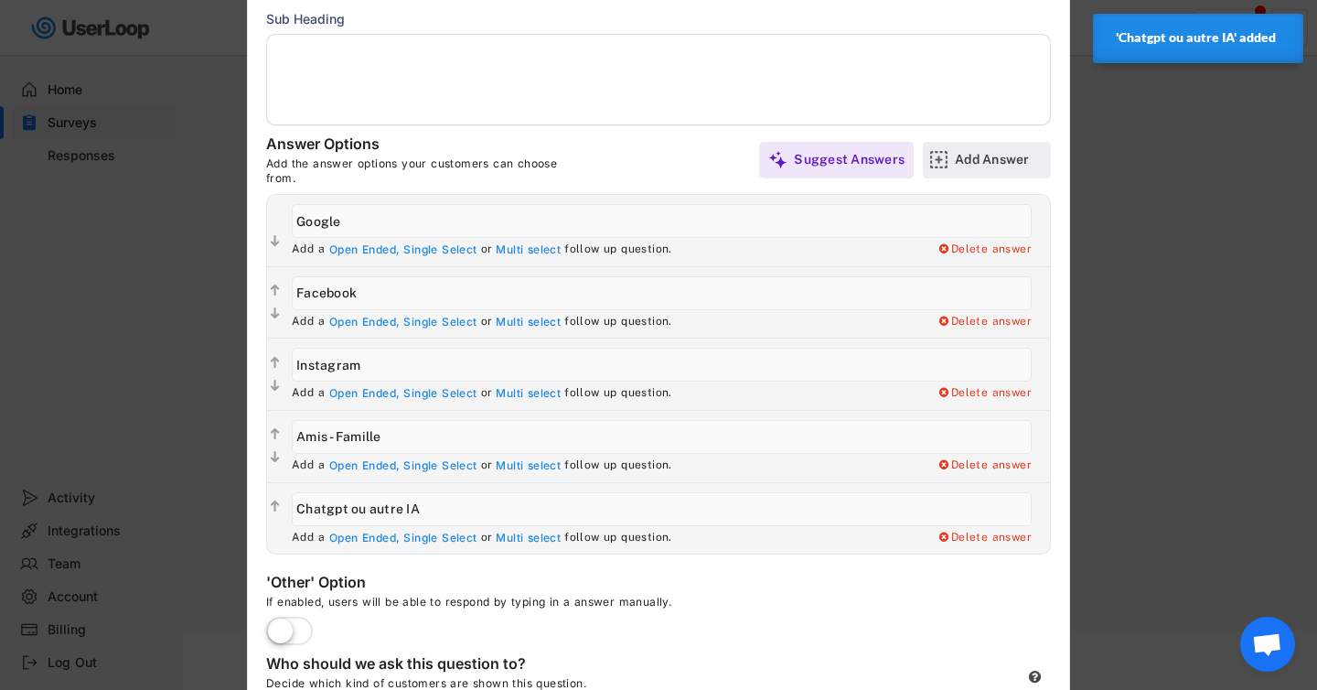
click at [963, 161] on div "Add Answer" at bounding box center [1000, 159] width 91 height 16
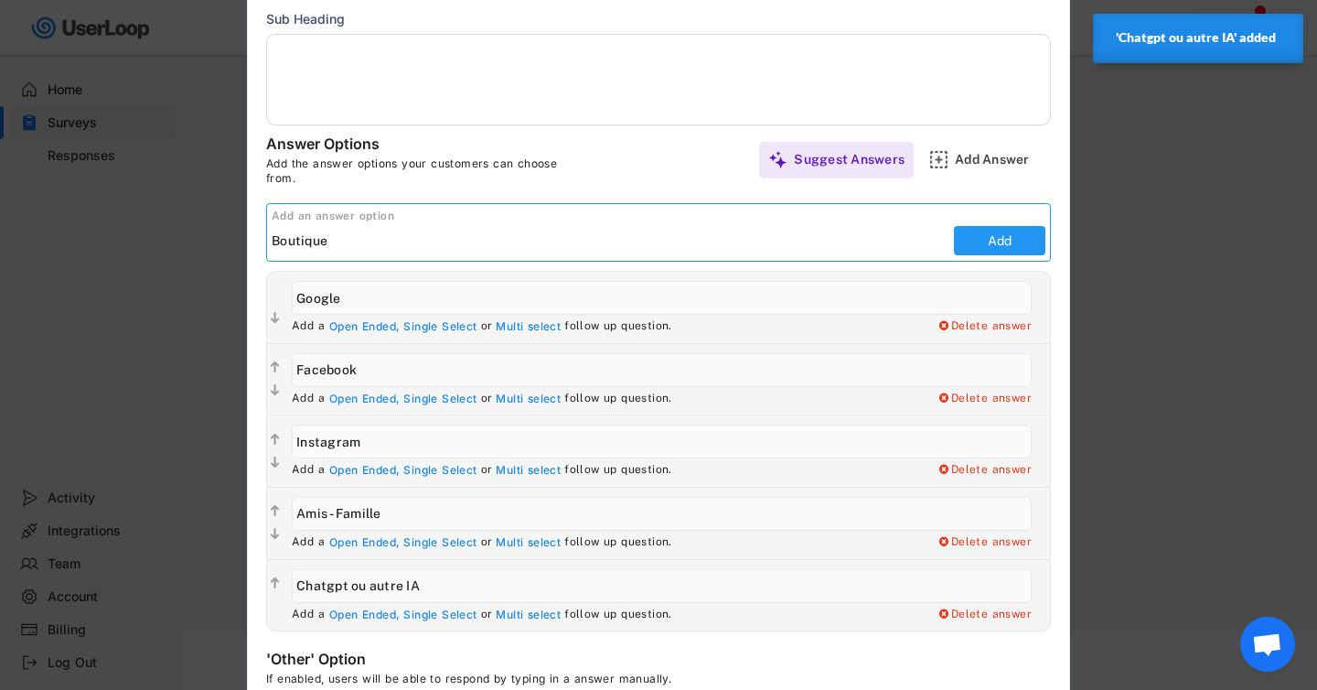
type input "Boutique"
click at [983, 240] on button "Add" at bounding box center [999, 240] width 91 height 29
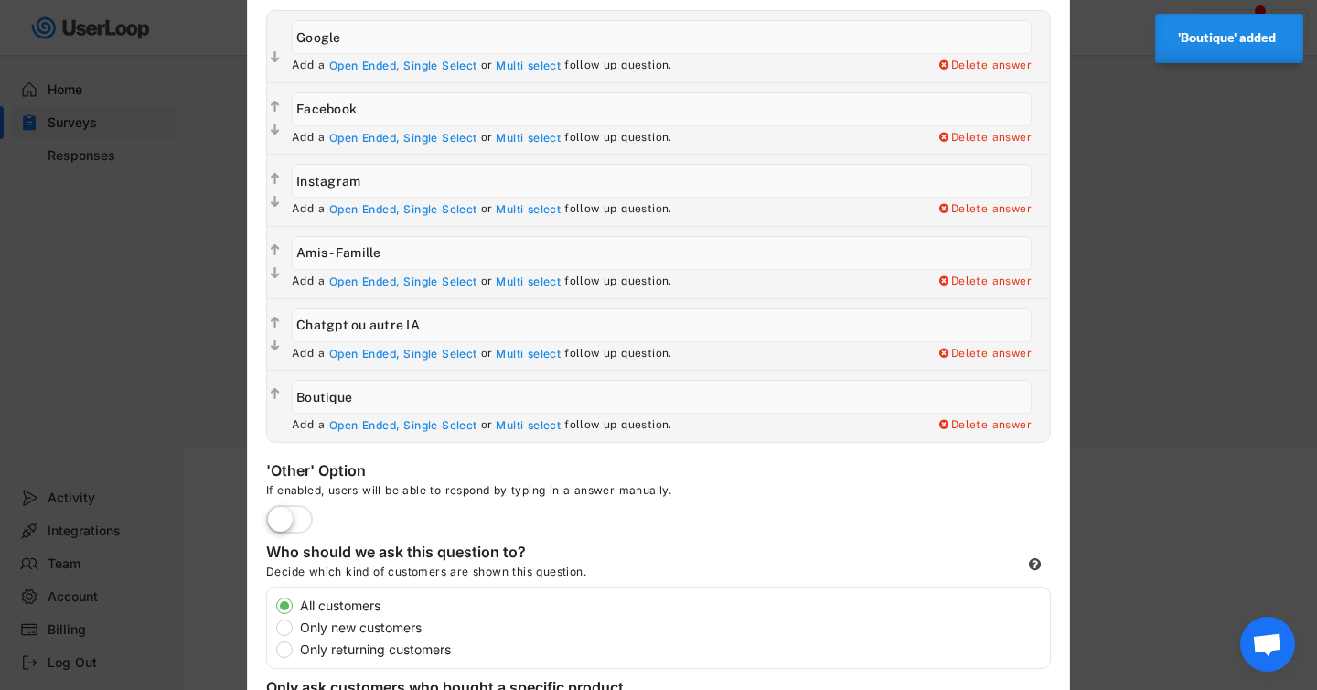
scroll to position [593, 0]
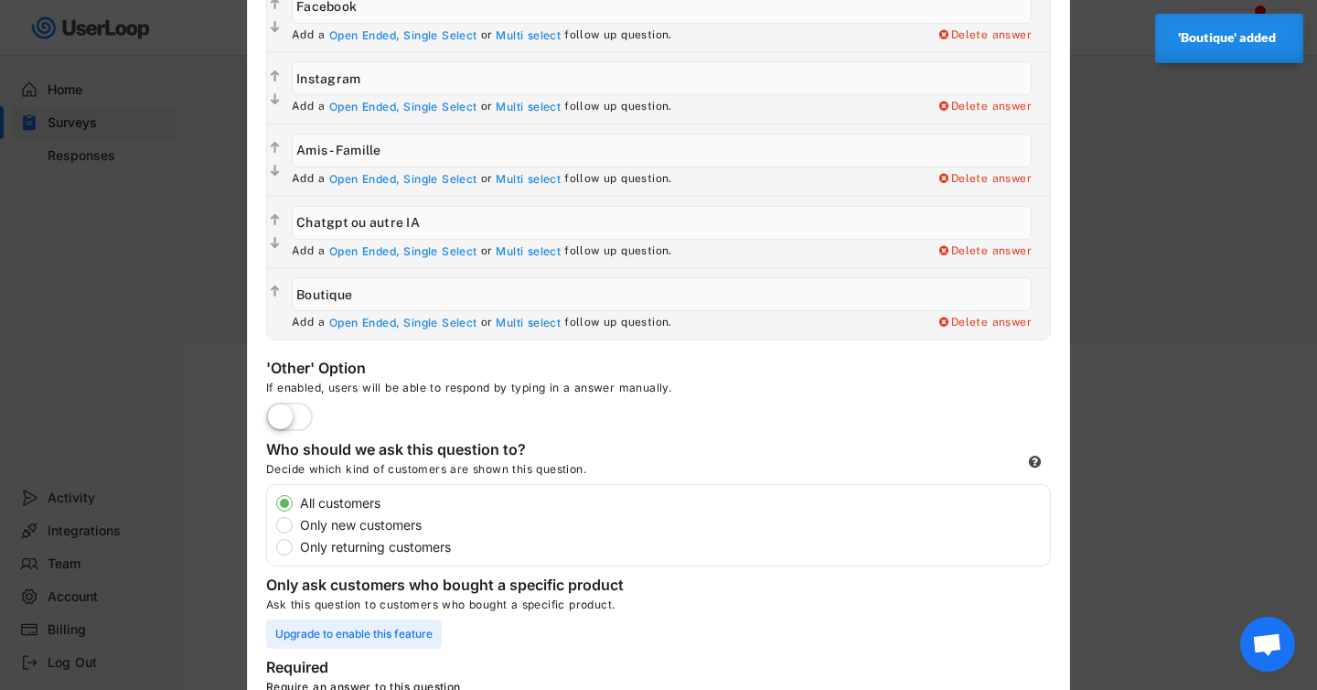
click at [285, 423] on label at bounding box center [290, 418] width 56 height 40
click at [0, 0] on input "checkbox" at bounding box center [0, 0] width 0 height 0
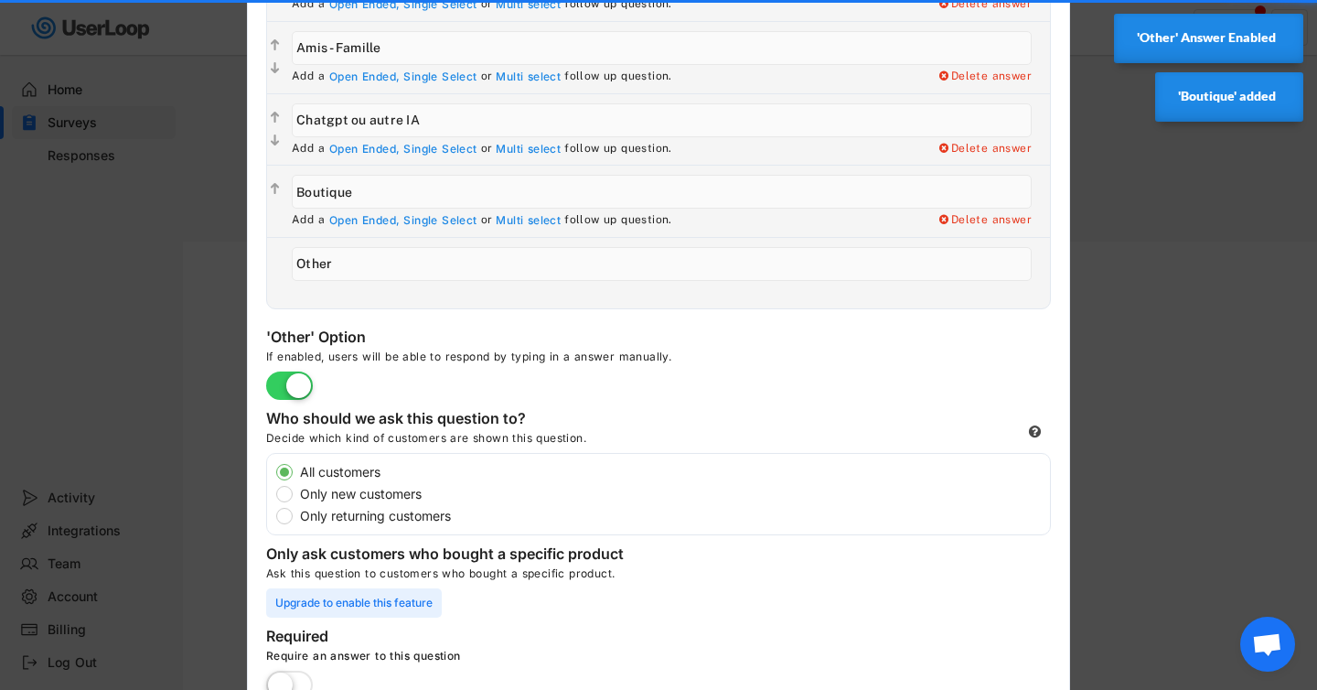
scroll to position [861, 0]
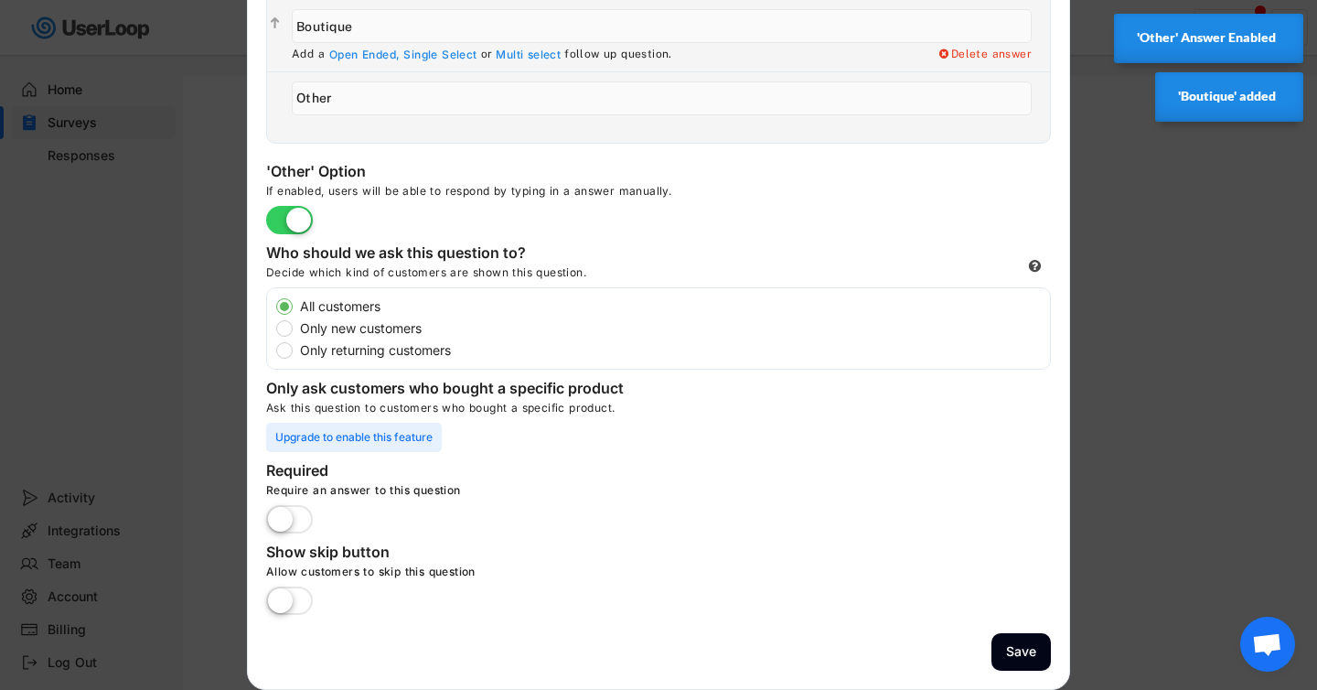
click at [302, 516] on label at bounding box center [290, 520] width 56 height 40
click at [0, 0] on input "checkbox" at bounding box center [0, 0] width 0 height 0
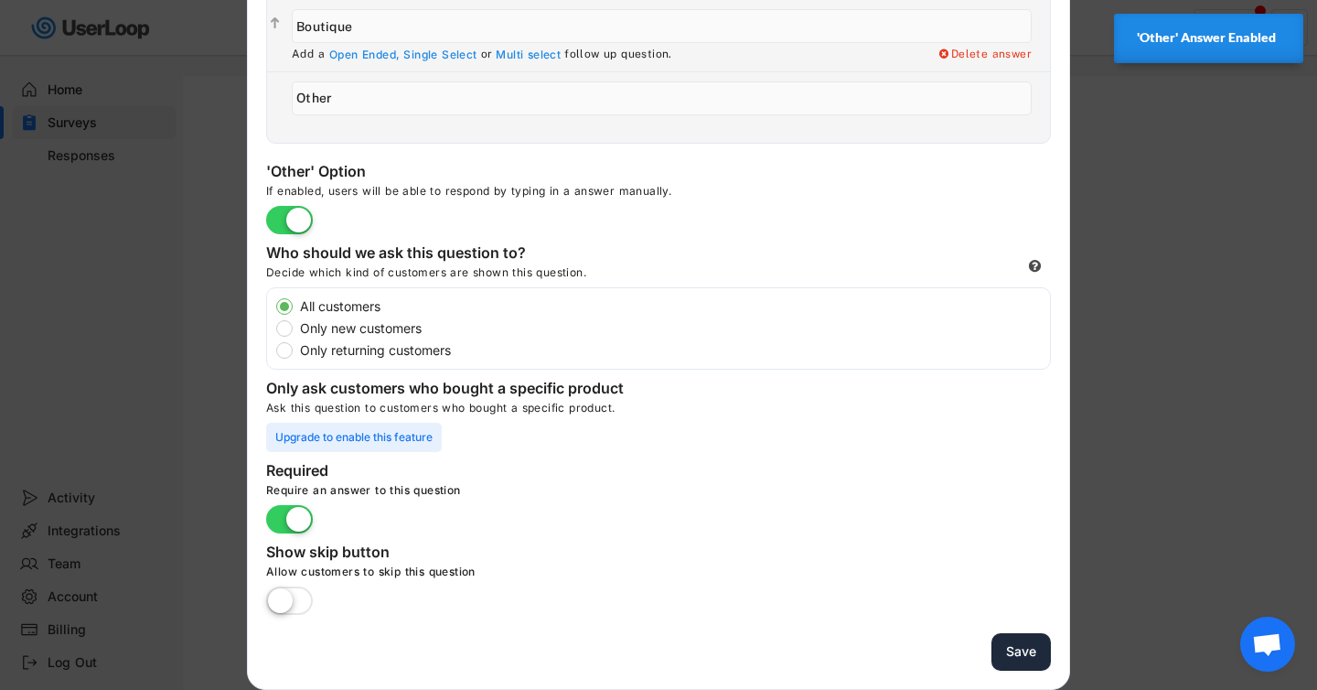
click at [1002, 646] on button "Save" at bounding box center [1021, 652] width 59 height 38
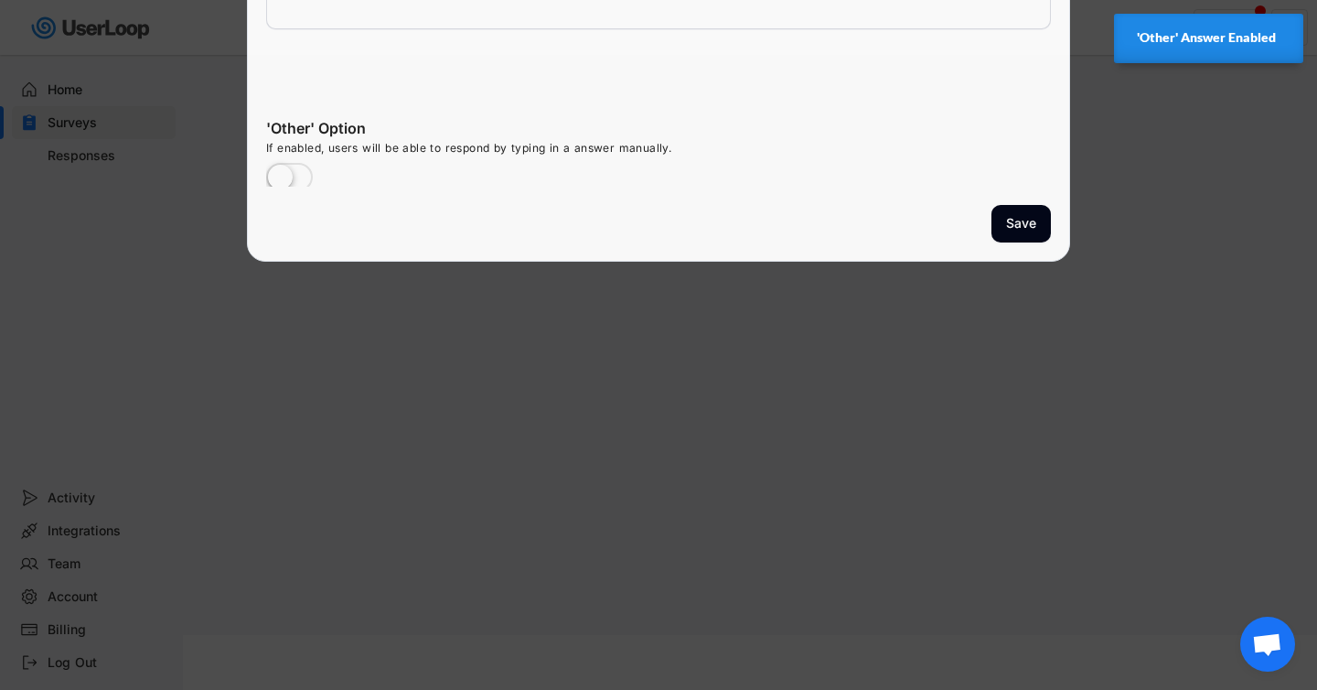
scroll to position [302, 0]
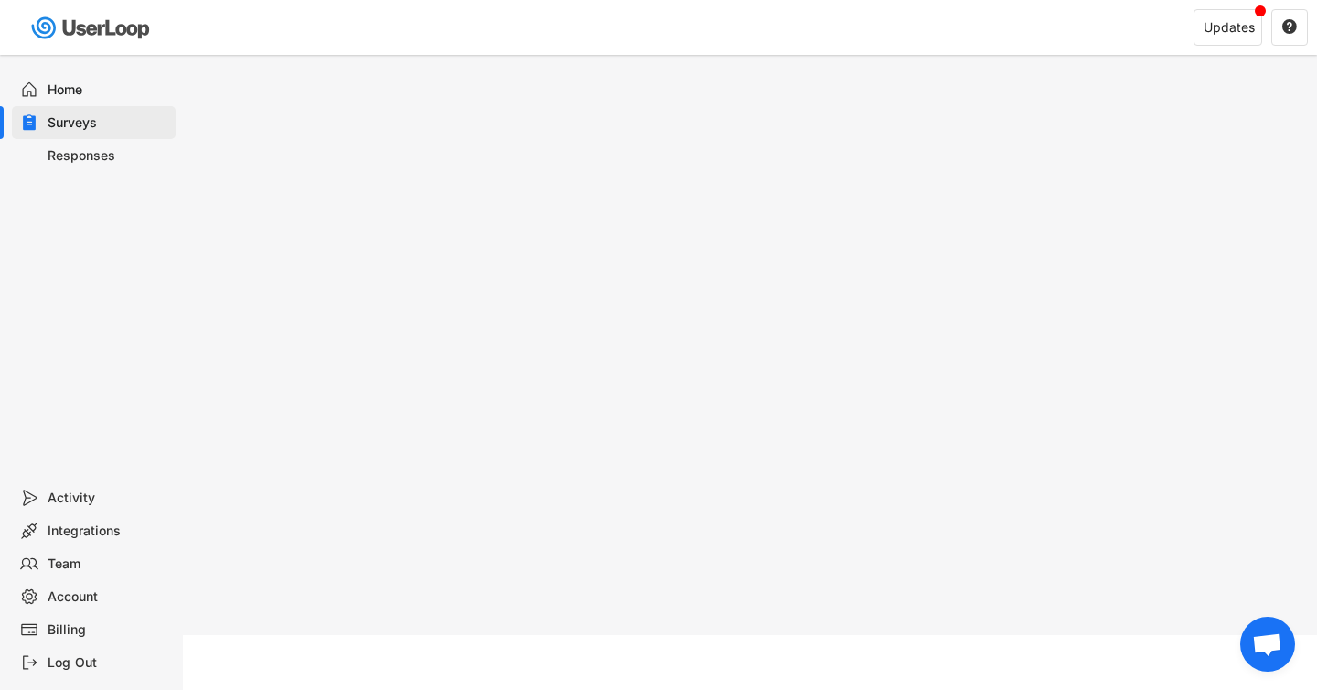
click at [113, 111] on div "Surveys" at bounding box center [94, 122] width 164 height 33
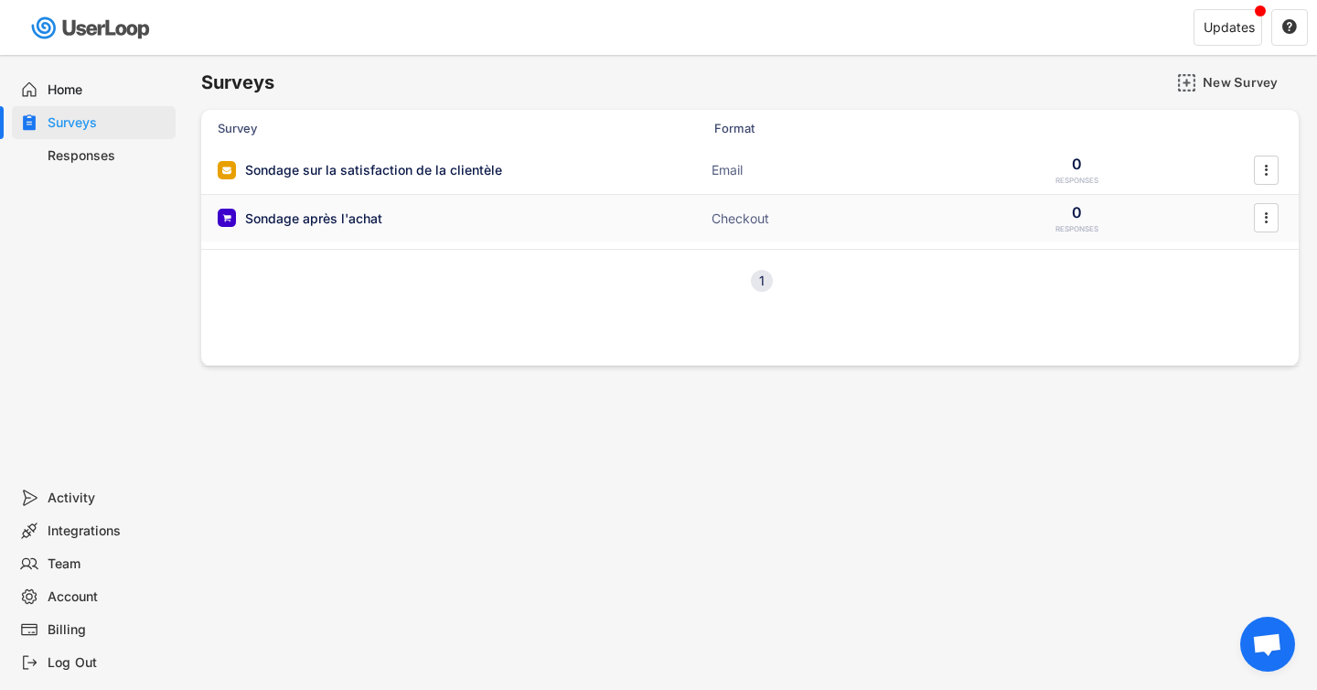
click at [468, 216] on div "Sondage après l'achat ACTIVE" at bounding box center [401, 218] width 366 height 19
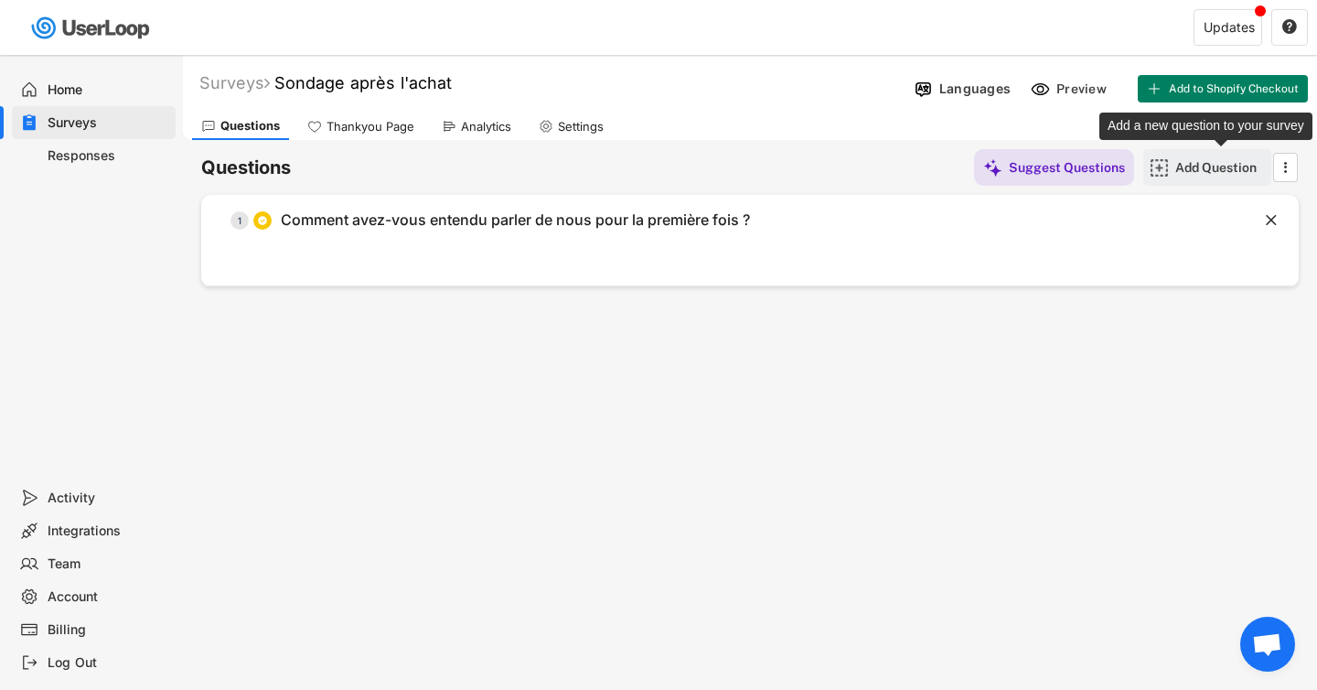
click at [1201, 168] on div "Add Question" at bounding box center [1221, 167] width 91 height 16
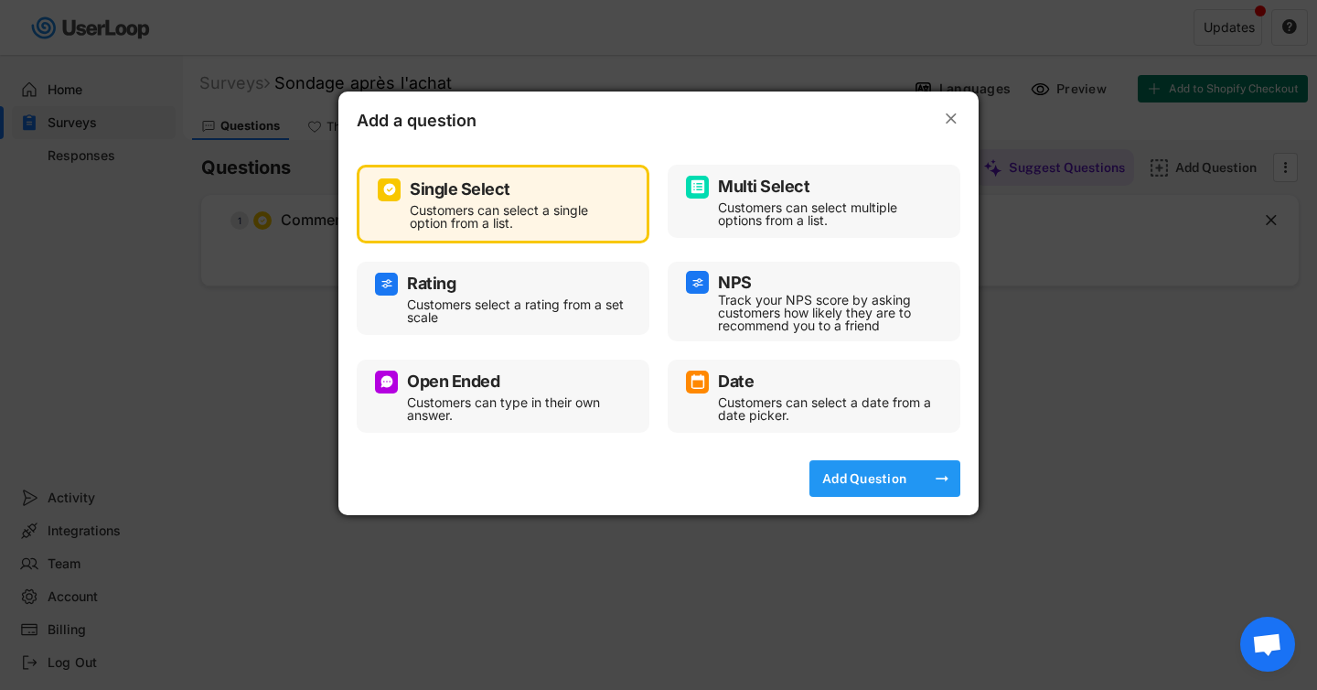
click at [884, 475] on div "Add Question" at bounding box center [864, 478] width 91 height 16
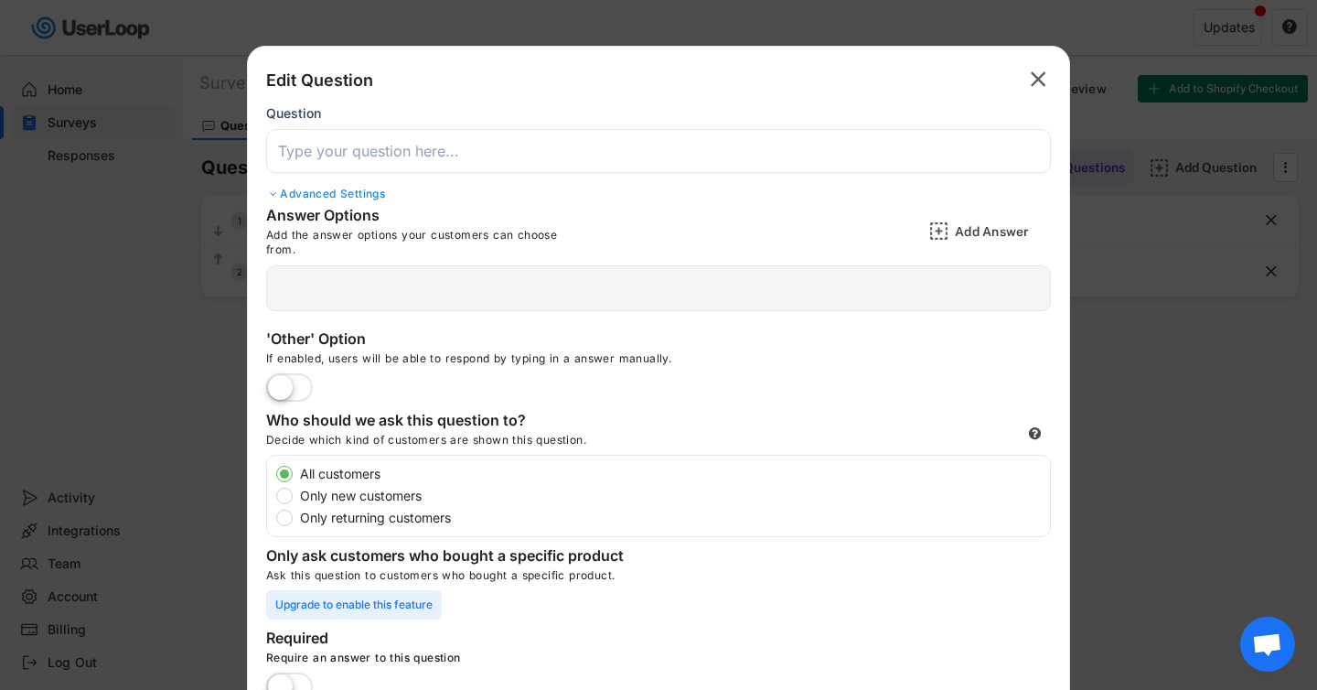
click at [388, 145] on input "input" at bounding box center [658, 151] width 785 height 44
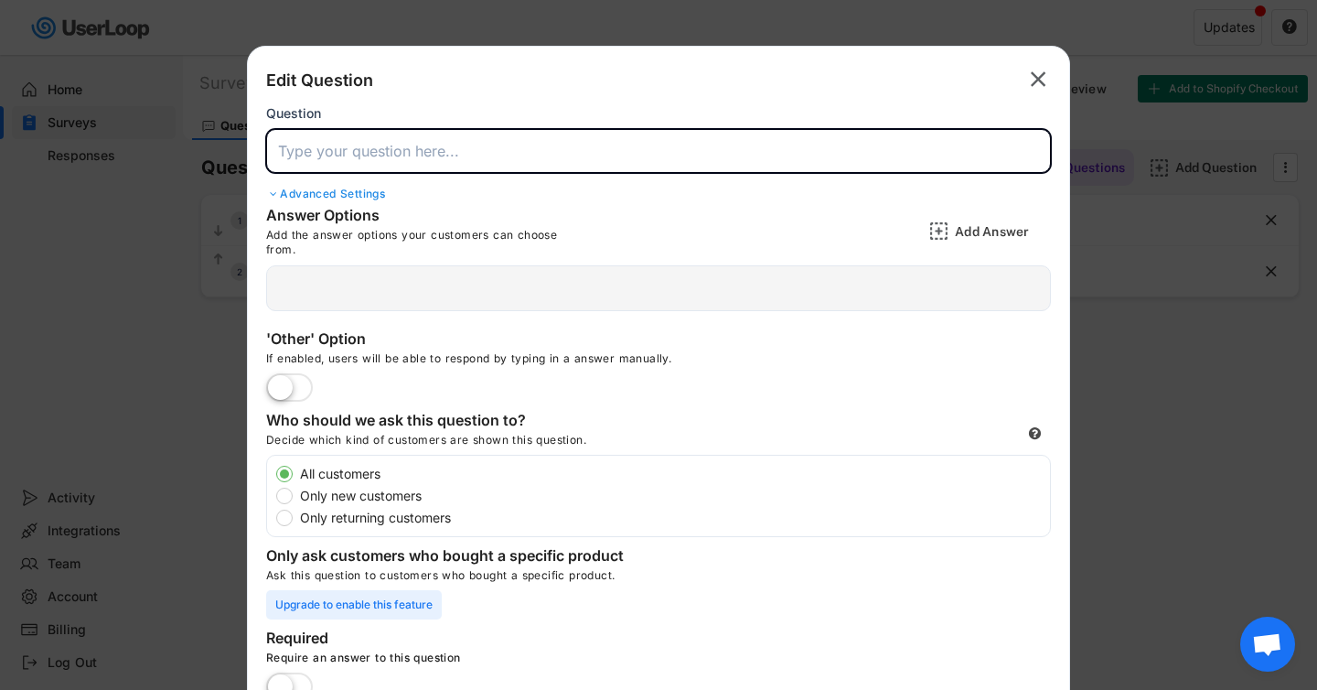
paste input "Quelle a été la principale raison qui vous a poussé à acheter aujourd'hui ?"
type input "Quelle a été la principale raison qui vous a poussé à acheter aujourd'hui ?"
click at [300, 192] on div "Advanced Settings" at bounding box center [658, 194] width 785 height 15
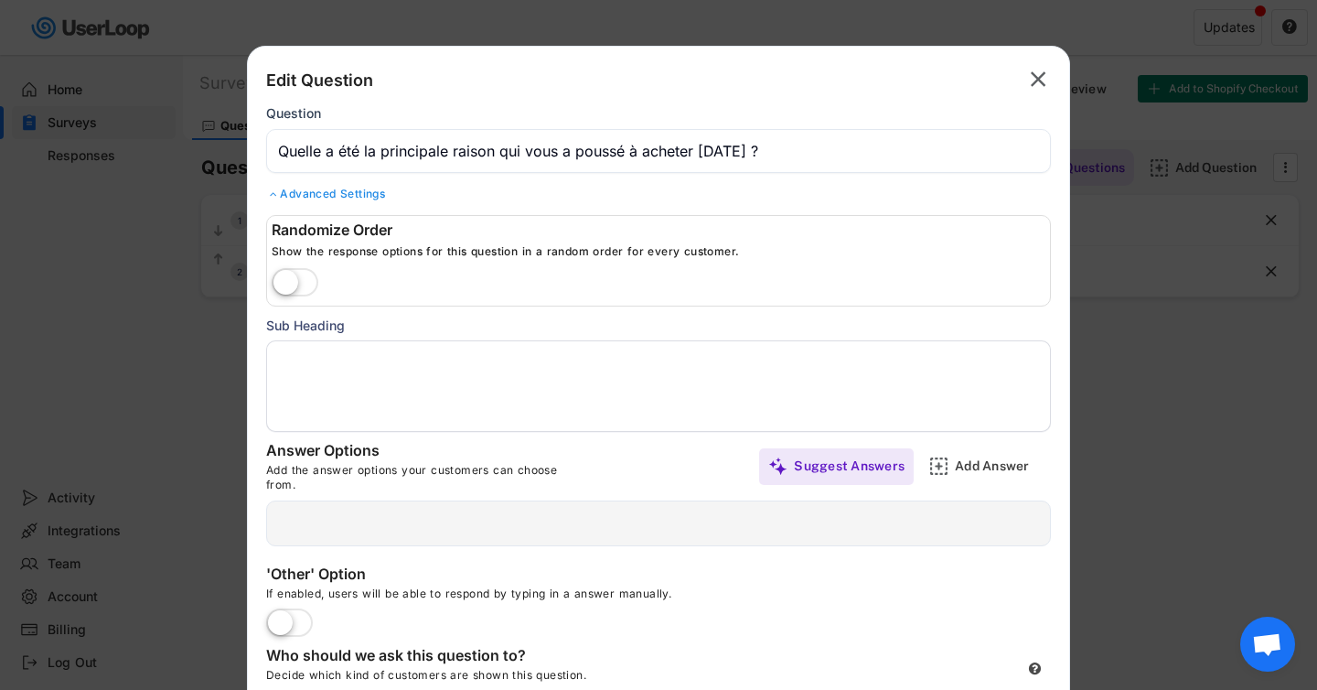
click at [305, 285] on label at bounding box center [295, 283] width 56 height 40
click at [0, 0] on input "checkbox" at bounding box center [0, 0] width 0 height 0
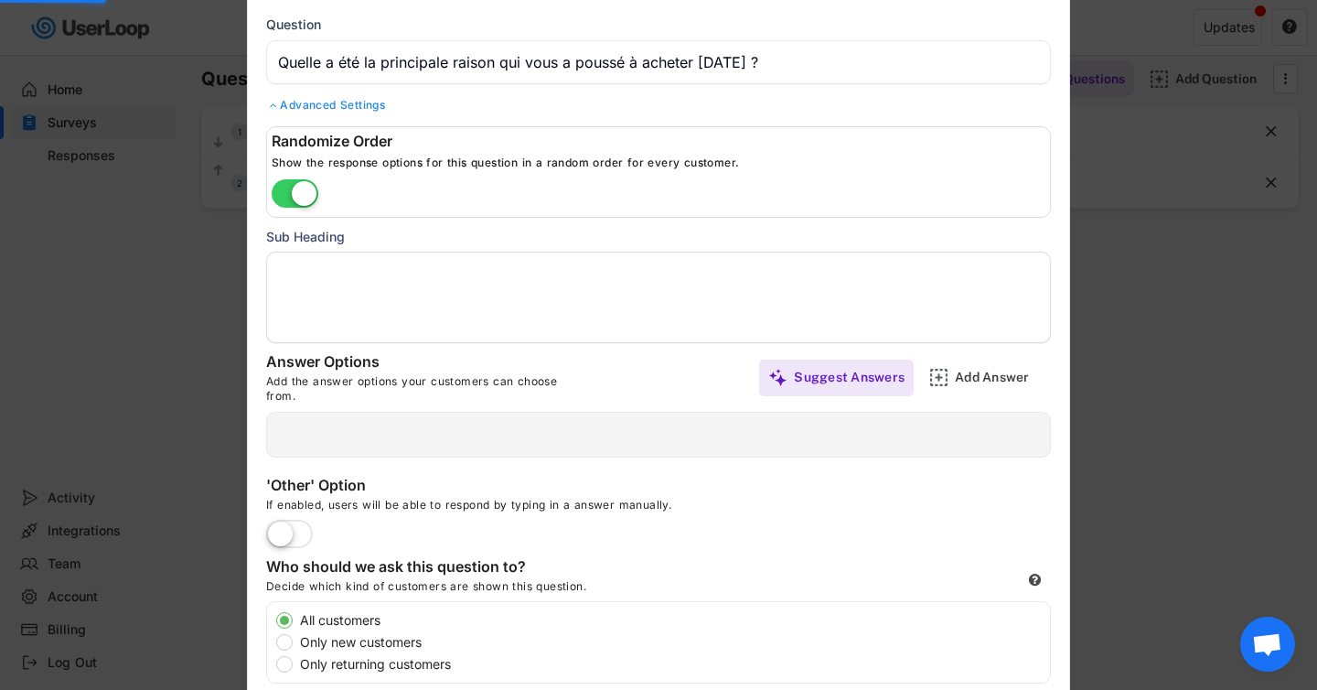
scroll to position [115, 0]
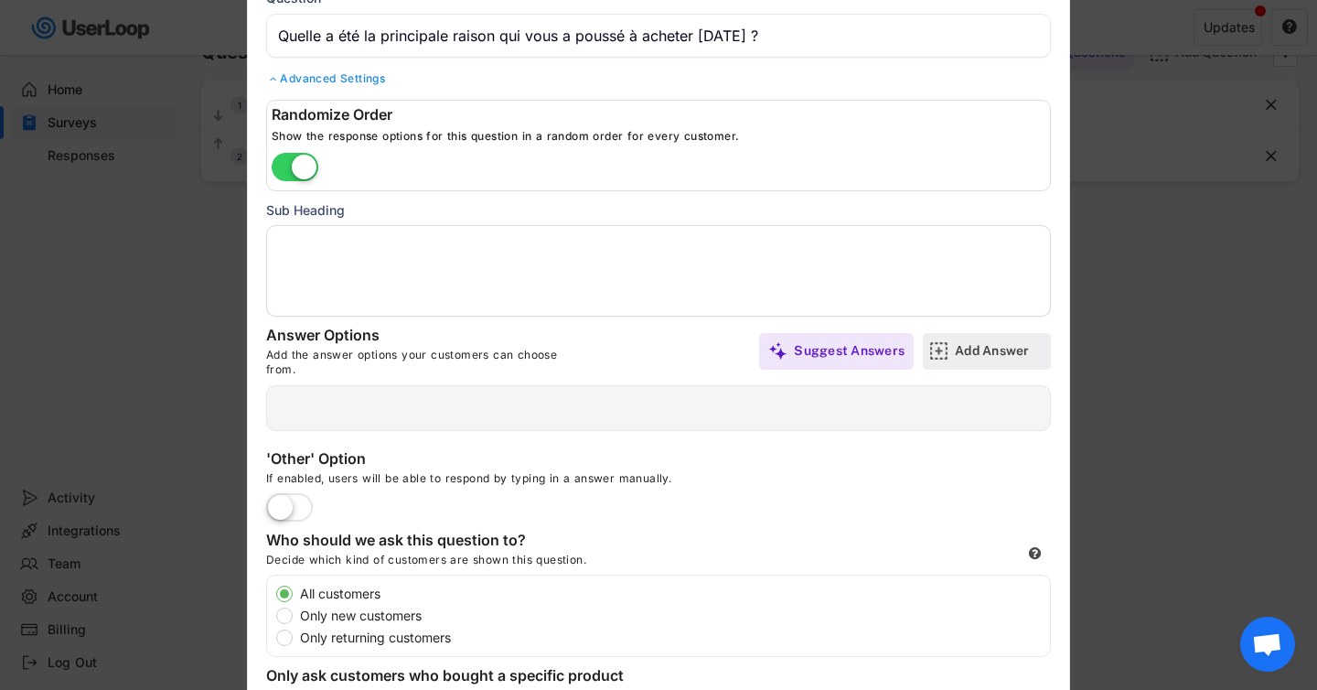
click at [943, 351] on img at bounding box center [938, 350] width 19 height 19
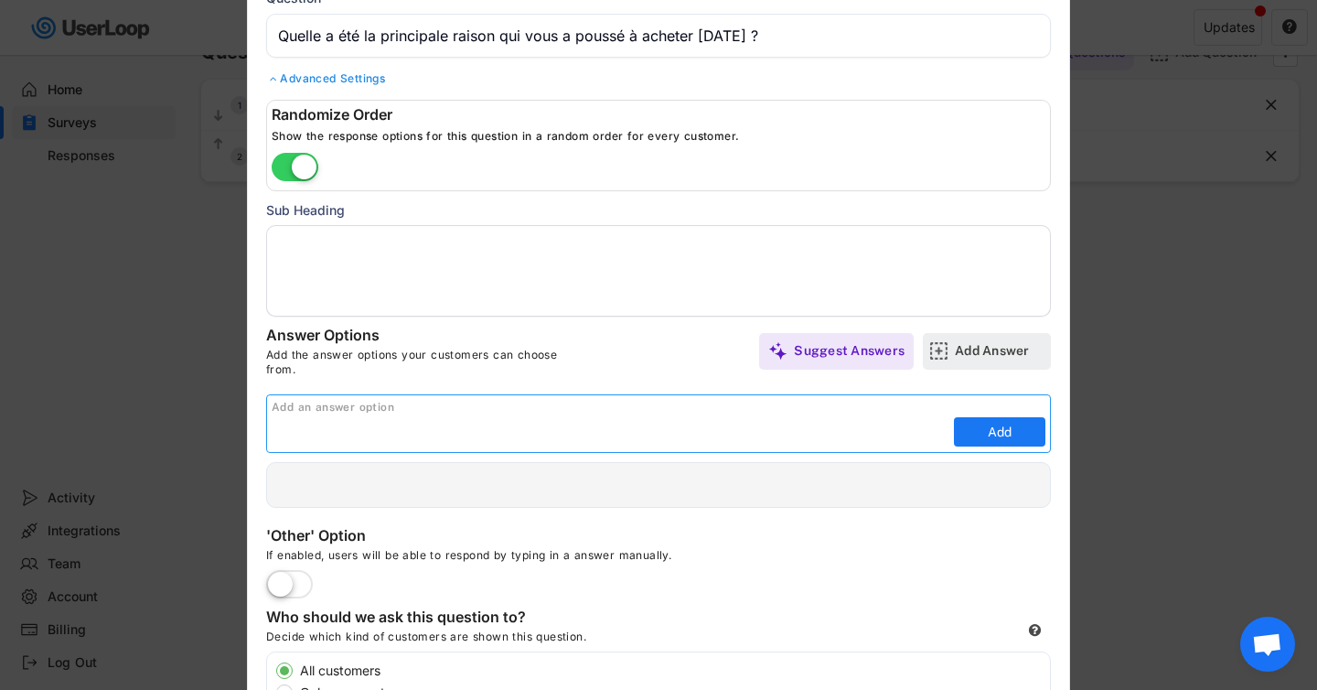
scroll to position [0, 0]
paste input "Meilleur prix"
type input "Meilleur prix"
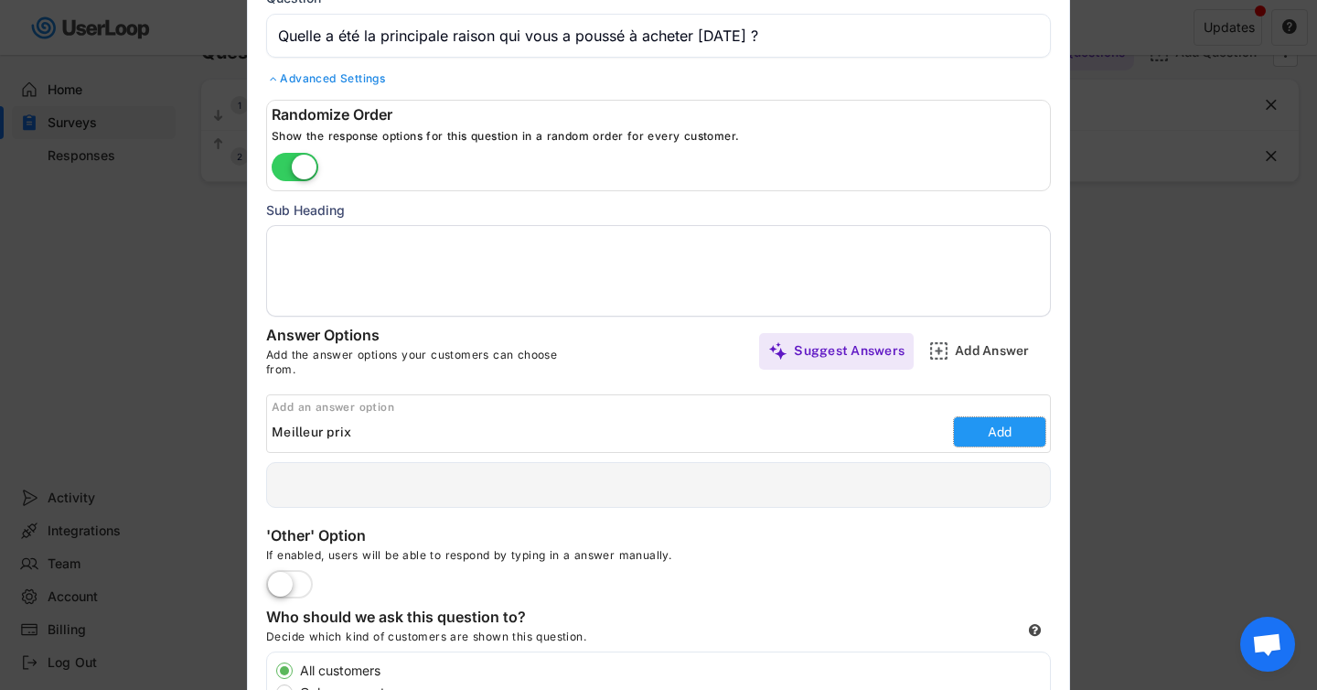
click at [987, 435] on button "Add" at bounding box center [999, 431] width 91 height 29
type input "Meilleur prix"
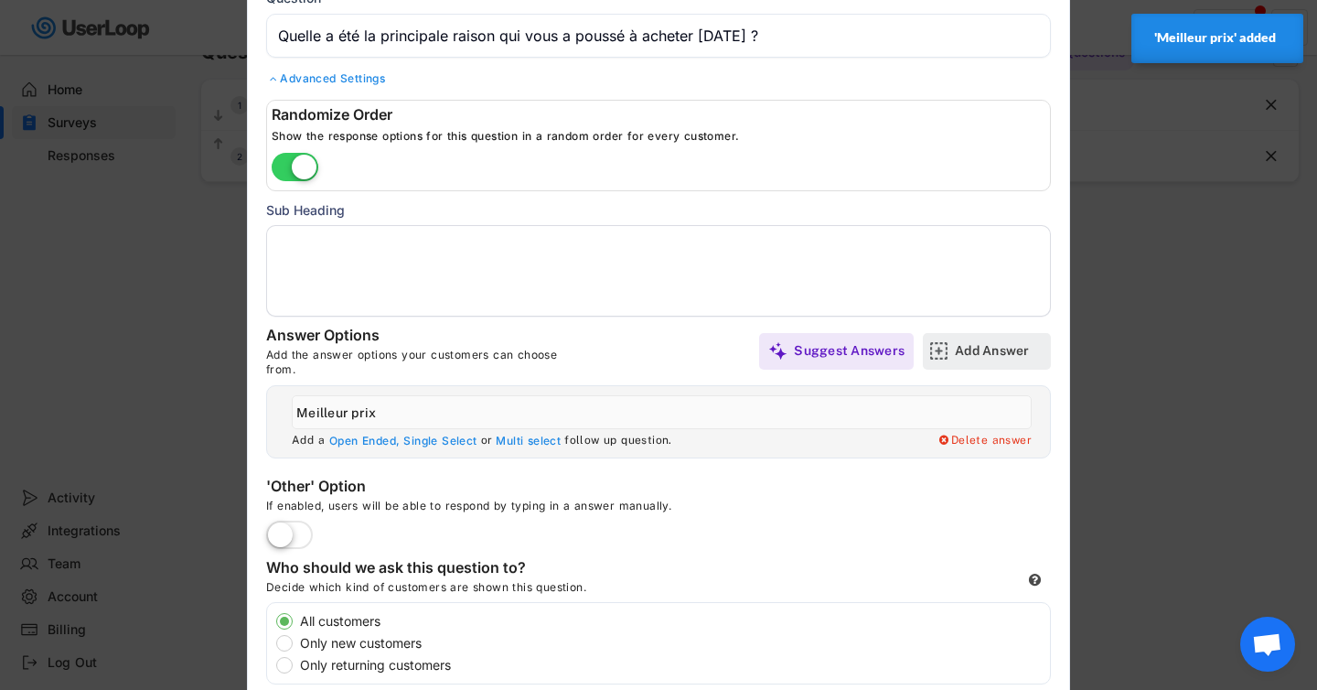
click at [940, 347] on img at bounding box center [938, 350] width 19 height 19
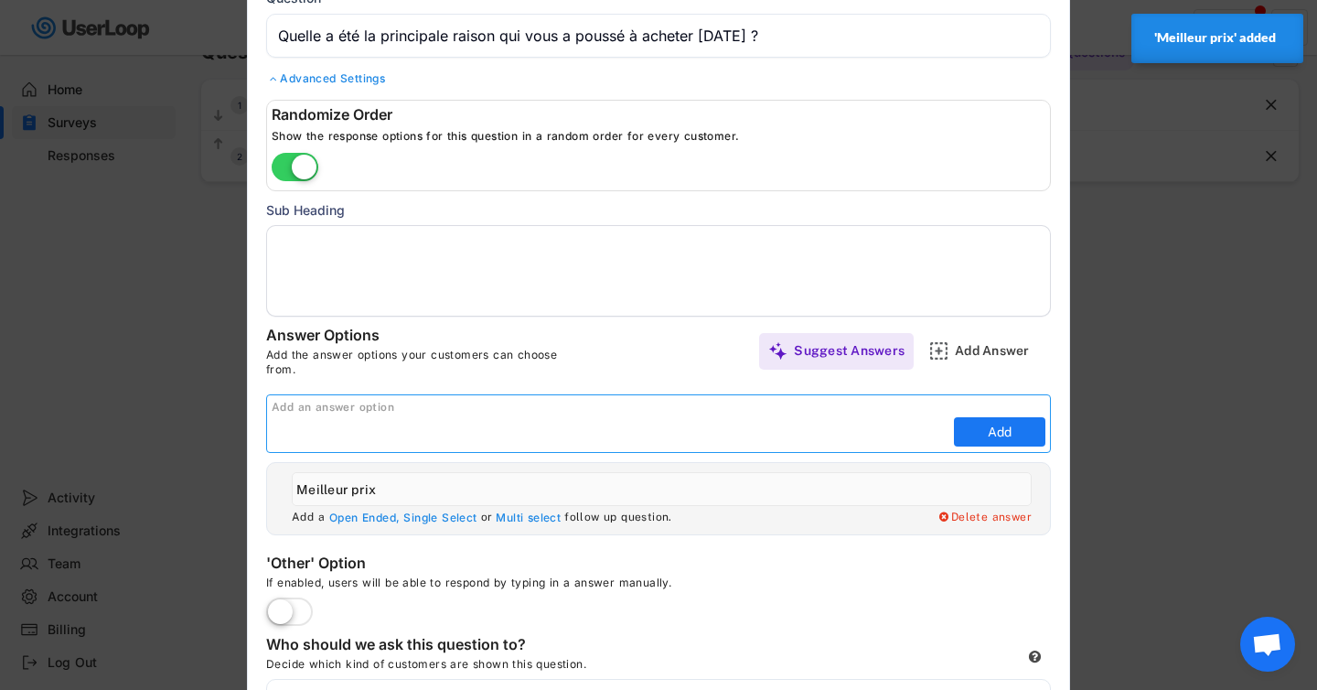
paste input "Caractéristiques uniques du produit"
type input "Caractéristiques uniques du produit"
click at [982, 438] on button "Add" at bounding box center [999, 431] width 91 height 29
type input "Caractéristiques uniques du produit"
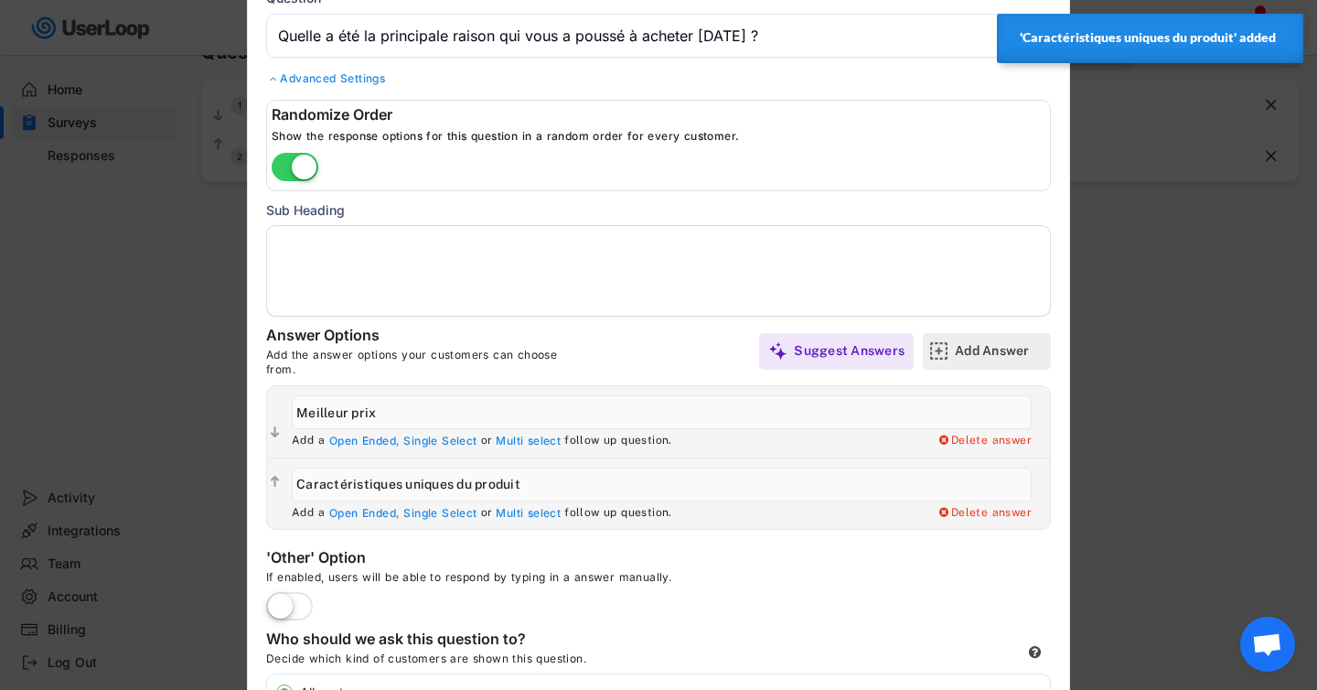
click at [980, 356] on div "Add Answer" at bounding box center [1000, 350] width 91 height 16
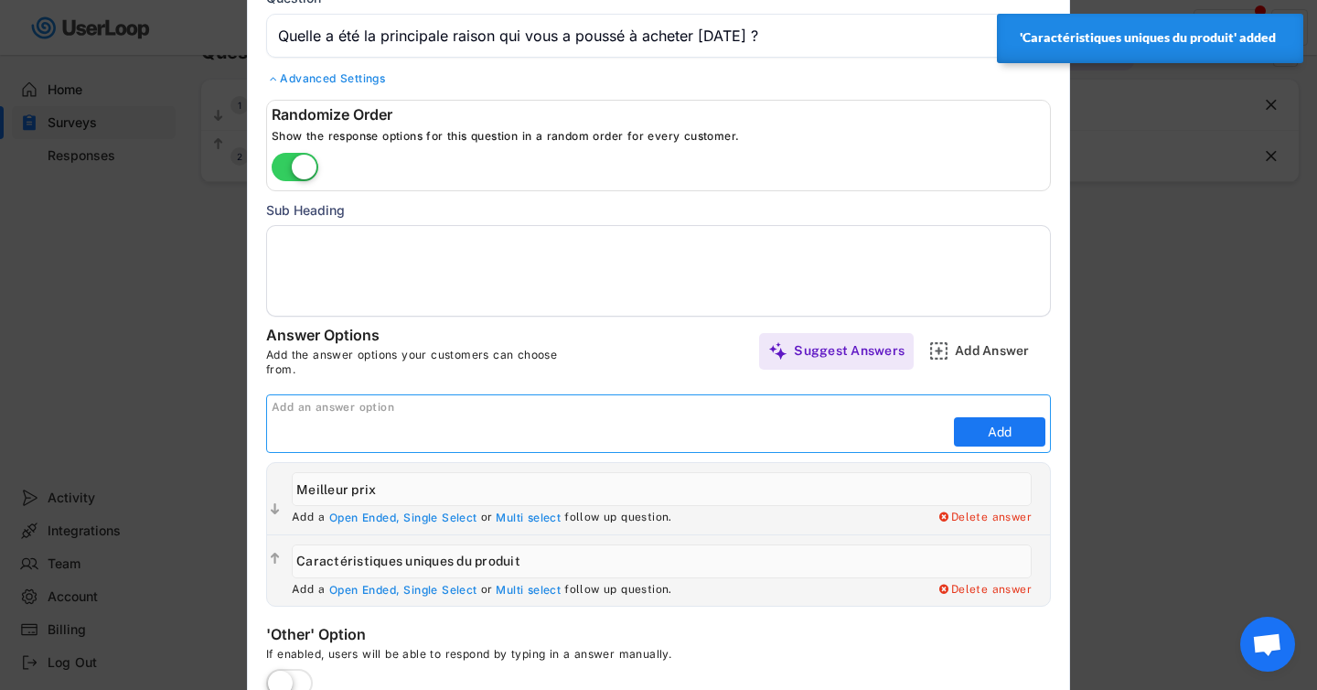
paste input "Réputation de qualité"
type input "Réputation de qualité"
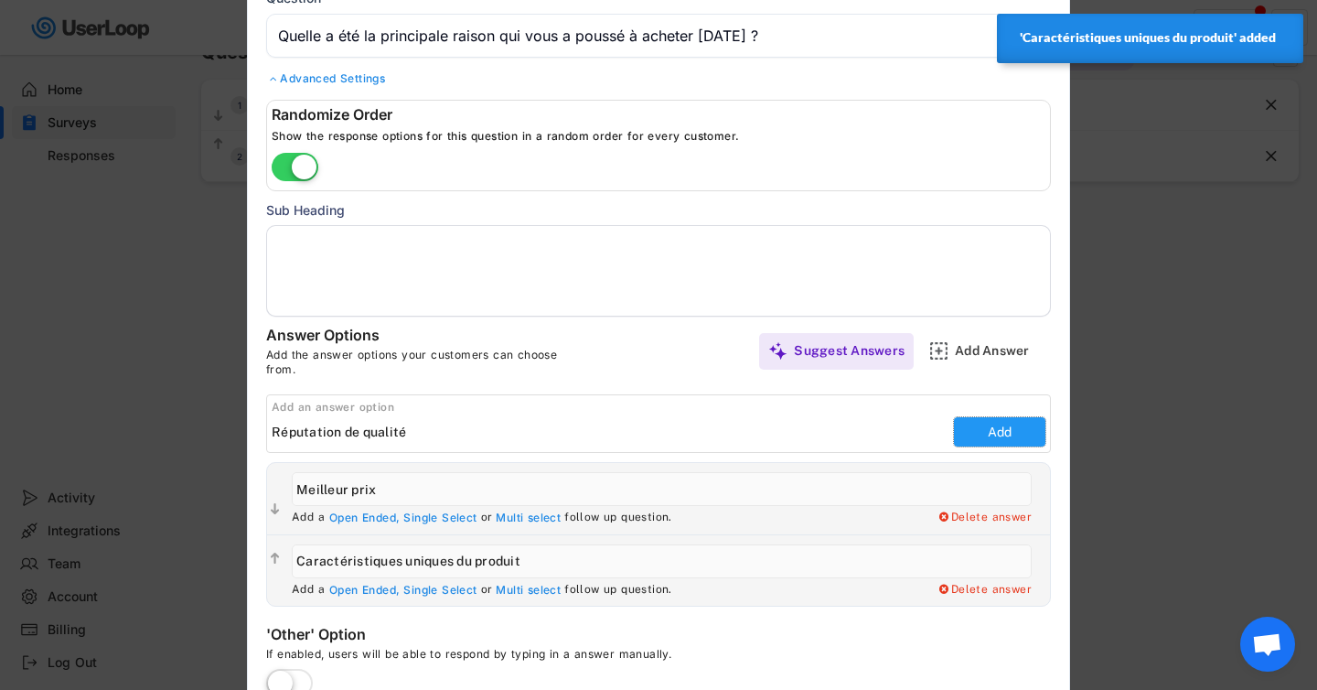
click at [979, 435] on button "Add" at bounding box center [999, 431] width 91 height 29
type input "Réputation de qualité"
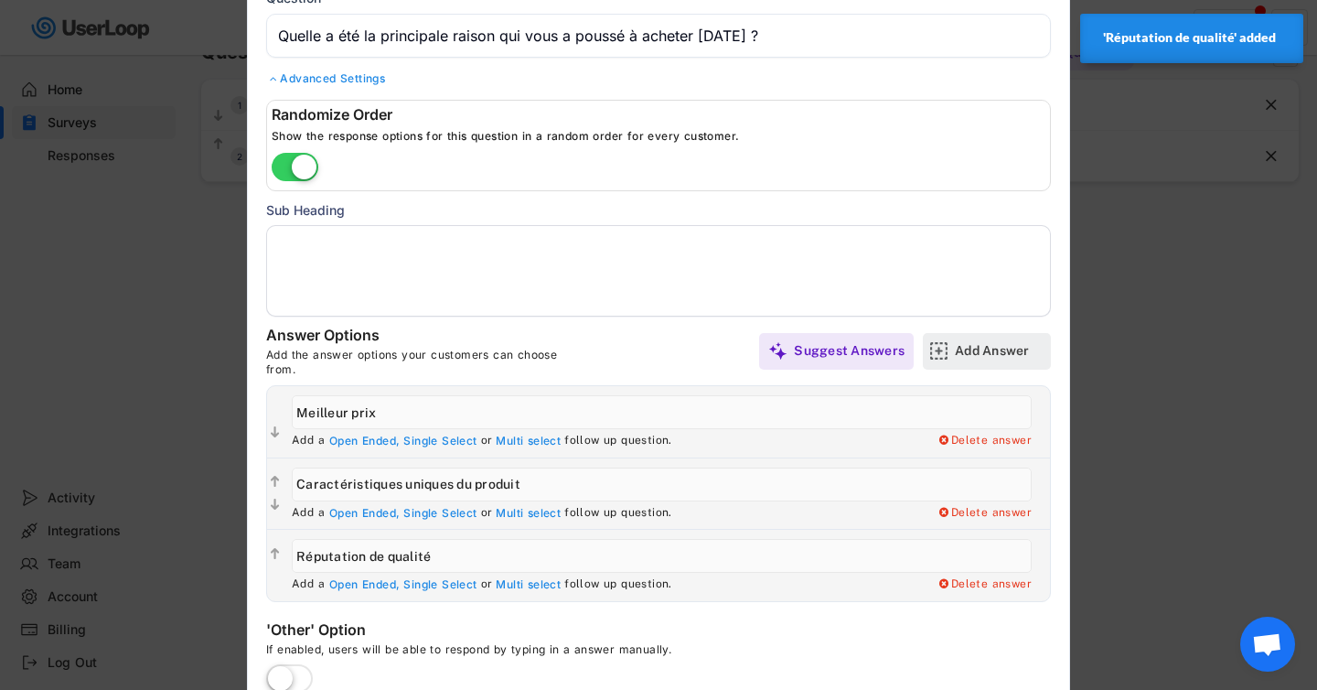
click at [988, 355] on div "Add Answer" at bounding box center [1000, 350] width 91 height 16
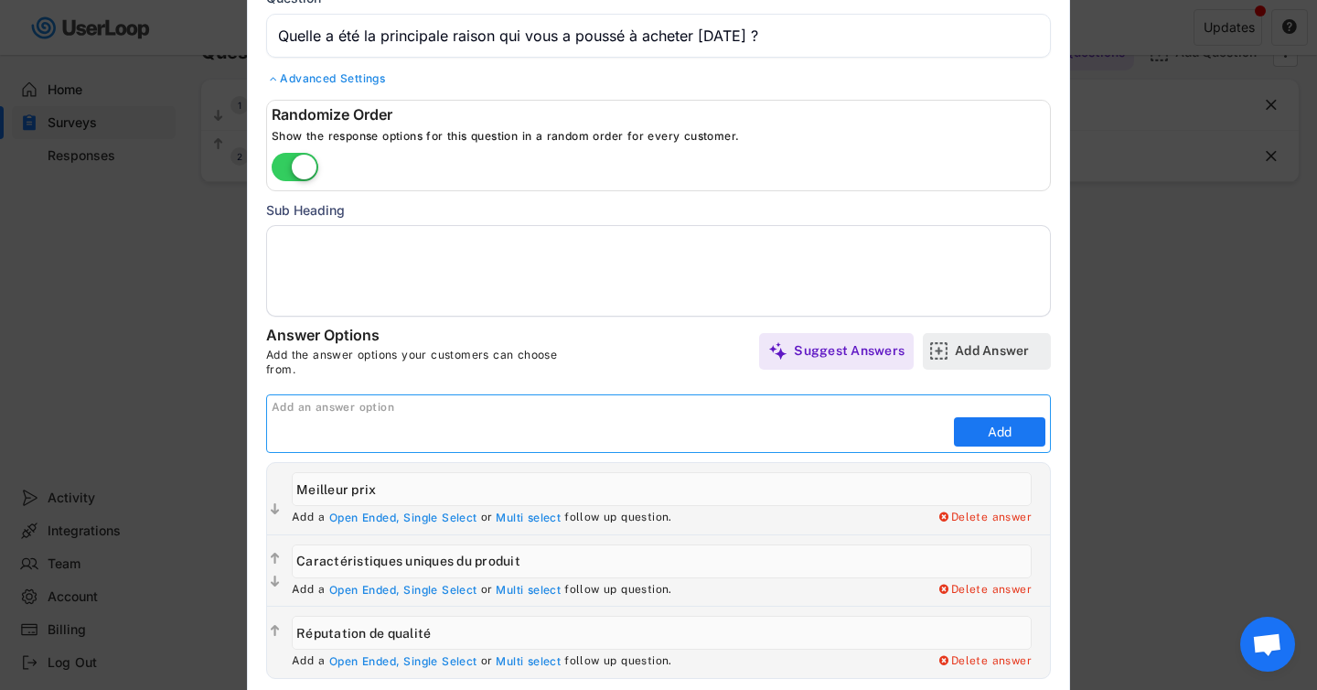
paste input "Avis positifs"
type input "Avis positifs"
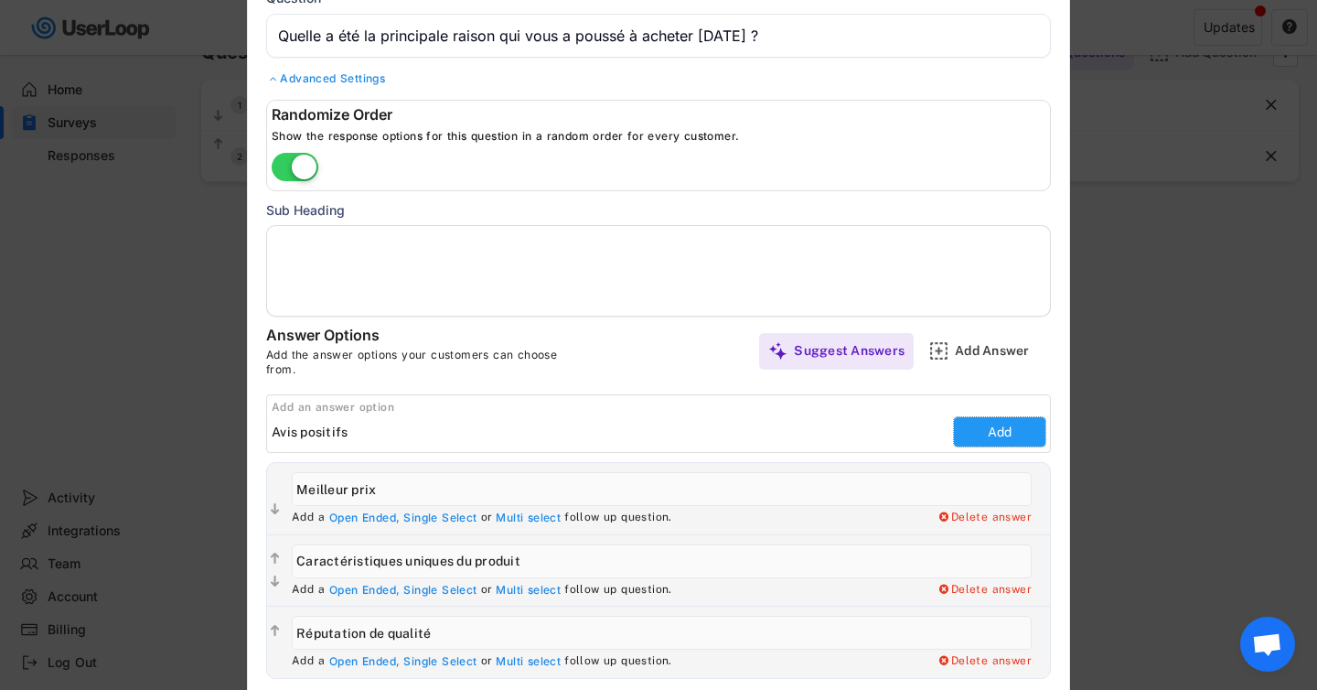
click at [979, 429] on button "Add" at bounding box center [999, 431] width 91 height 29
type input "Avis positifs"
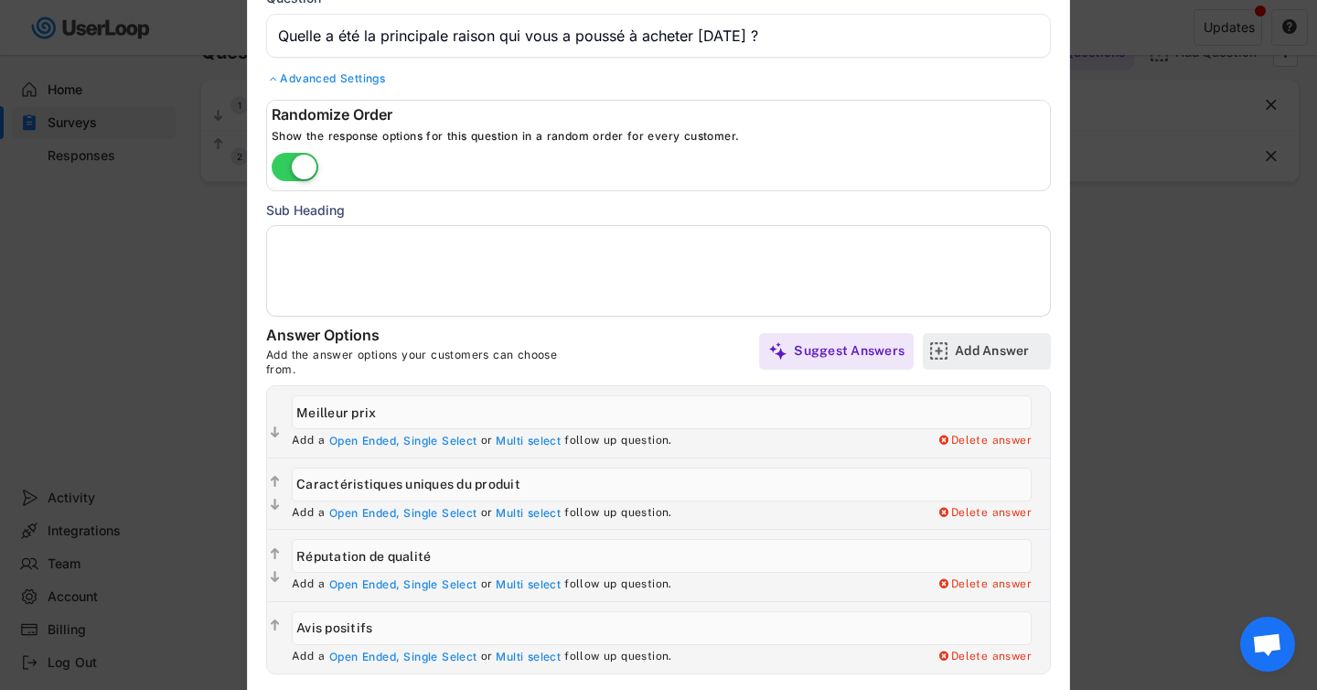
click at [966, 352] on div "Add Answer" at bounding box center [1000, 350] width 91 height 16
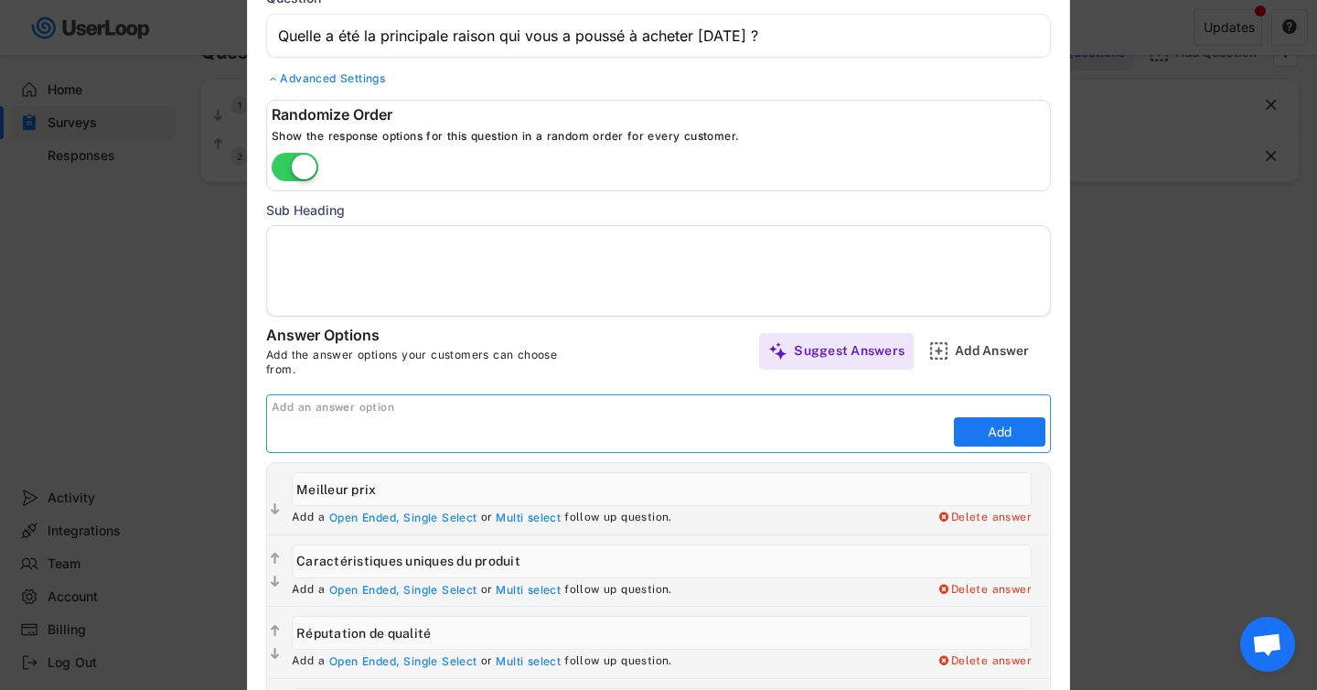
paste input "Livraison gratuite/rapide"
type input "Livraison gratuite/rapide"
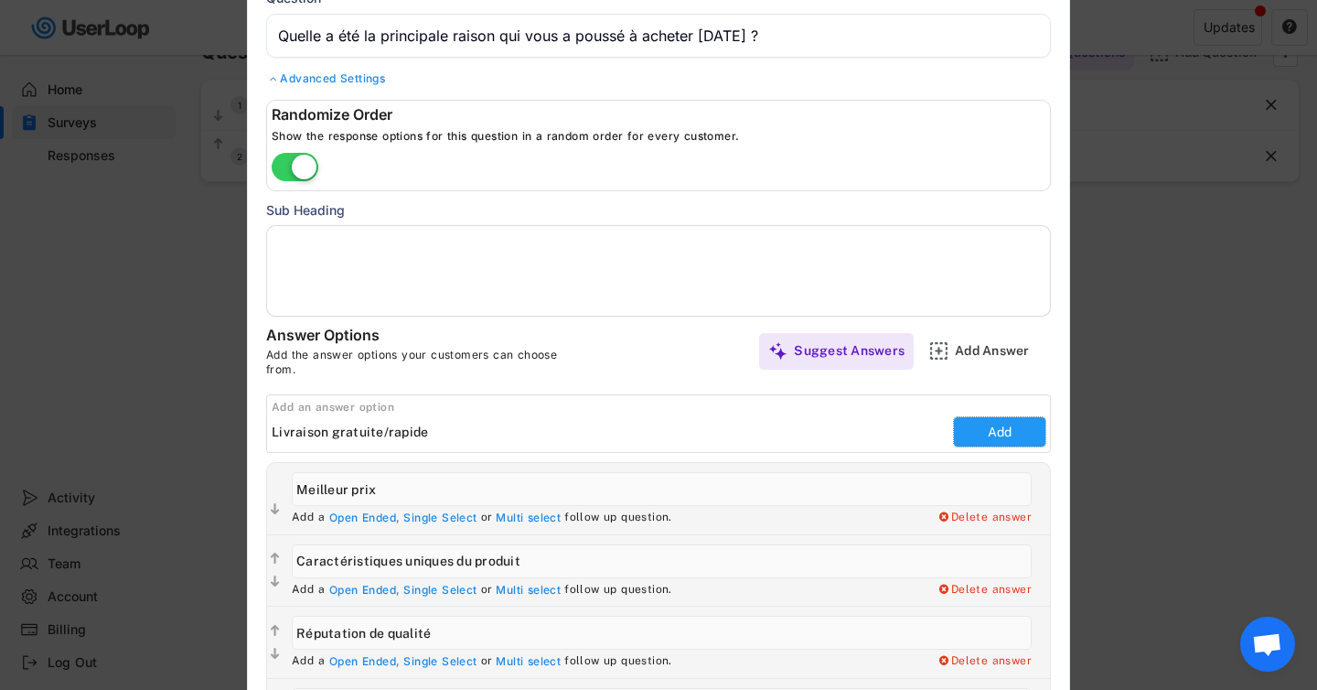
click at [999, 433] on button "Add" at bounding box center [999, 431] width 91 height 29
type input "Livraison gratuite/rapide"
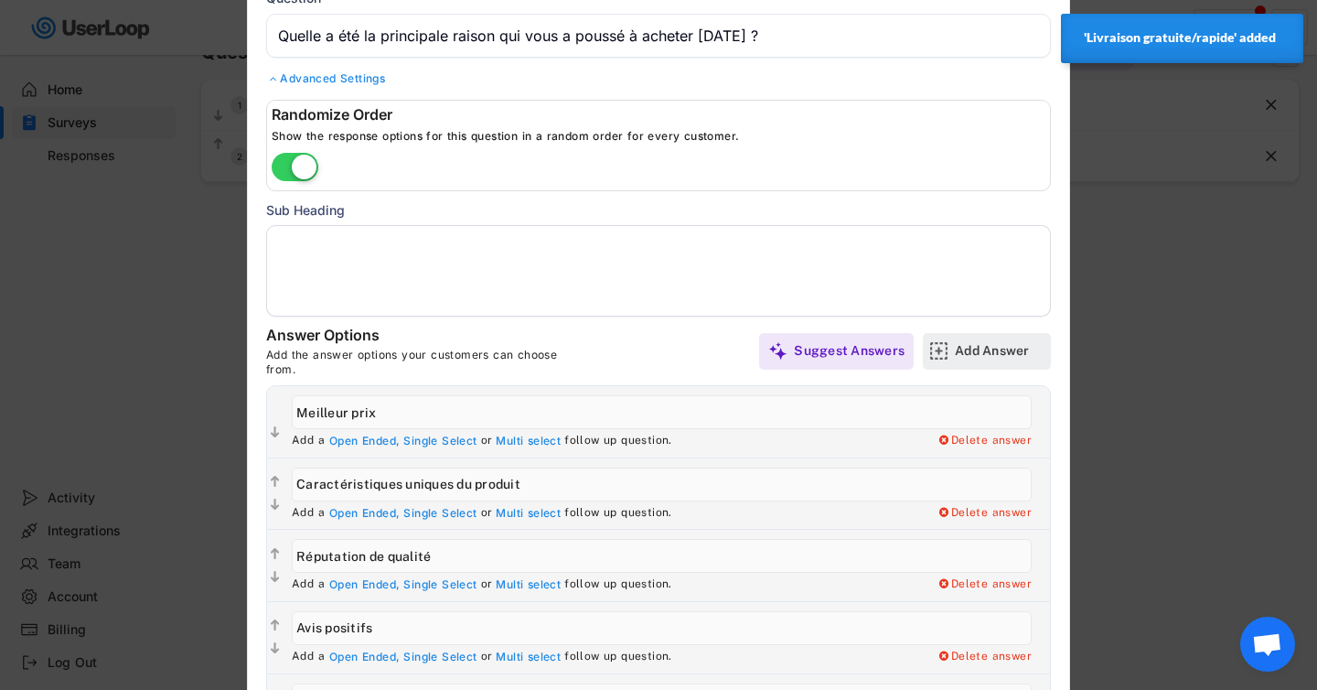
click at [968, 353] on div "Add Answer" at bounding box center [1000, 350] width 91 height 16
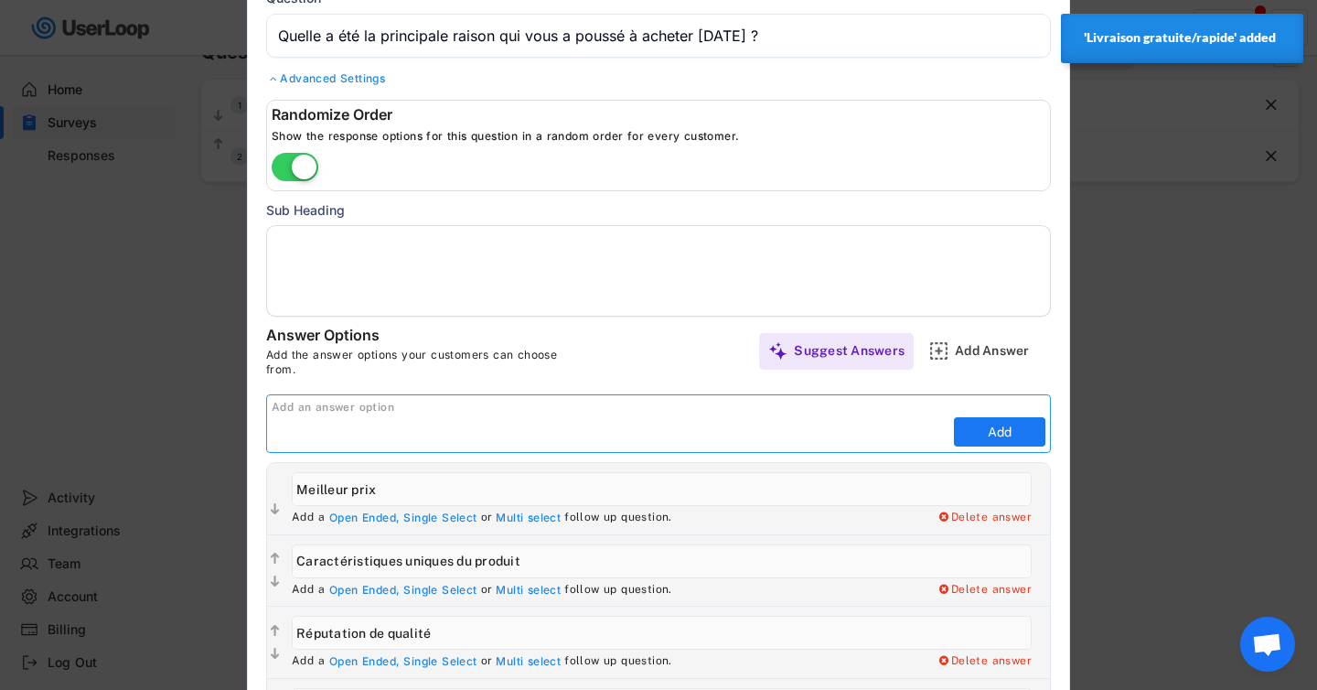
paste input "Offre à durée limitée"
type input "Offre à durée limitée"
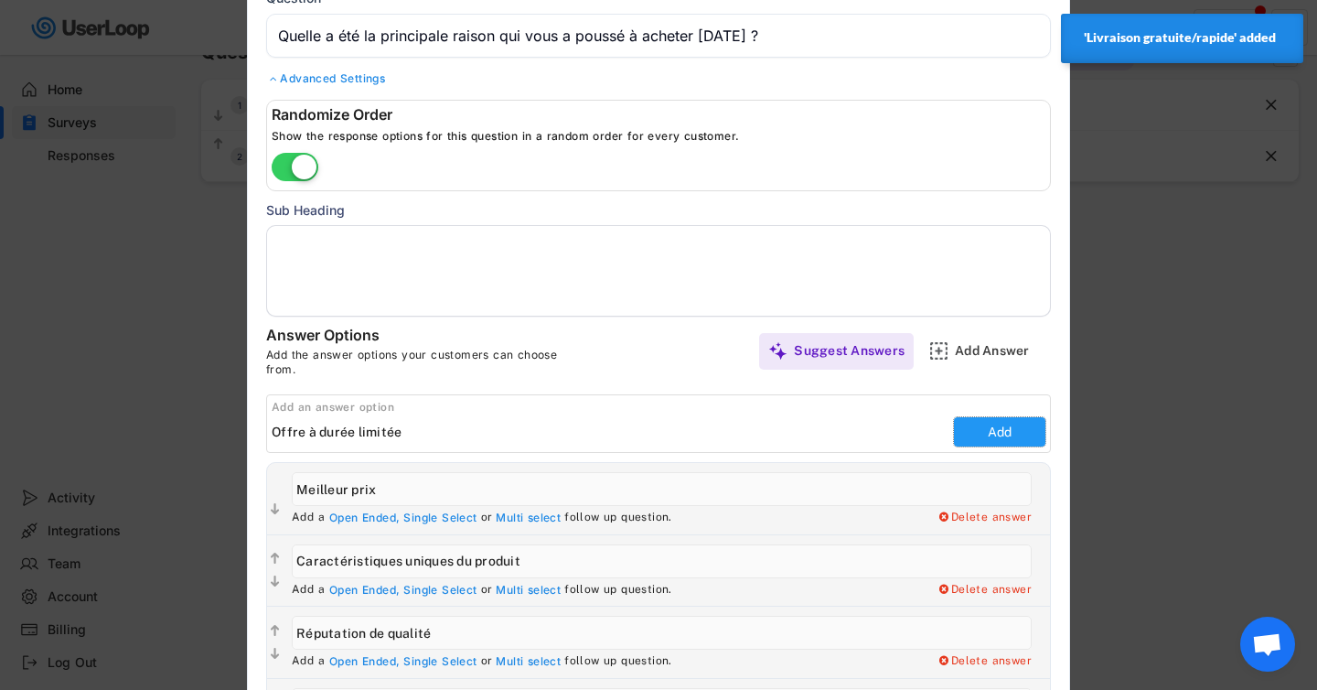
click at [958, 440] on button "Add" at bounding box center [999, 431] width 91 height 29
type input "Offre à durée limitée"
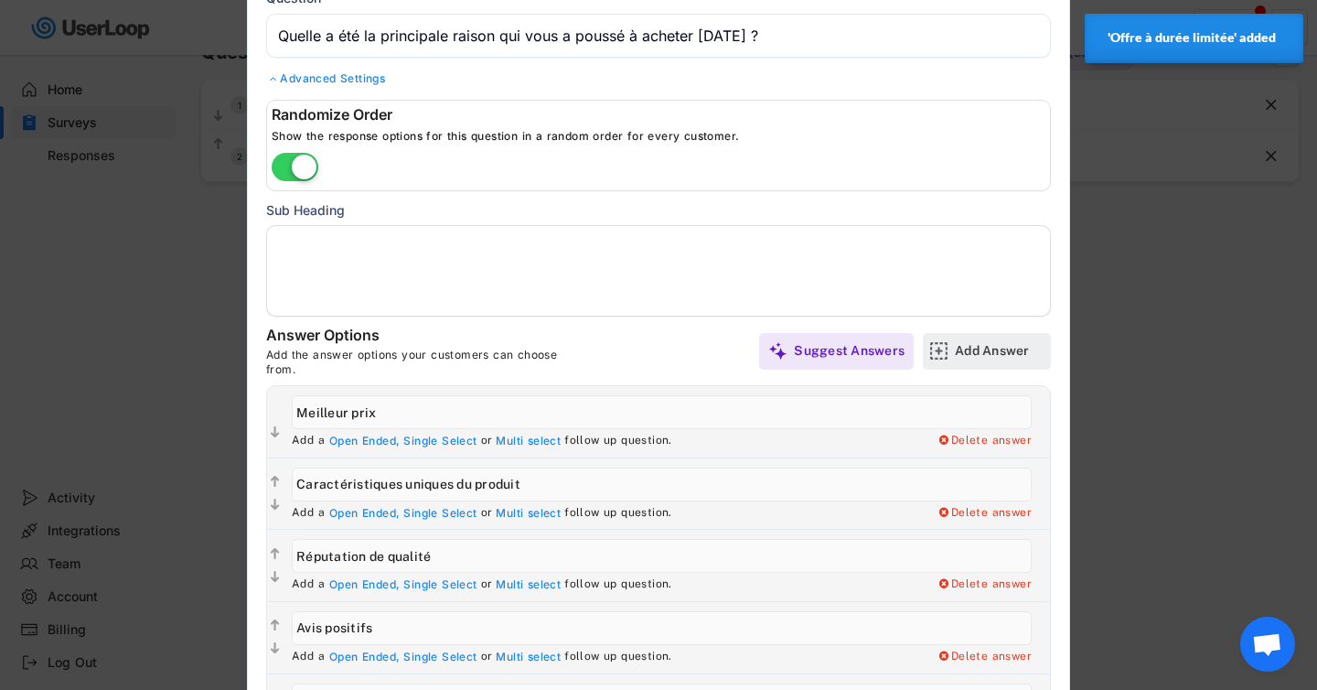
click at [977, 340] on div "Add Answer" at bounding box center [1000, 351] width 91 height 37
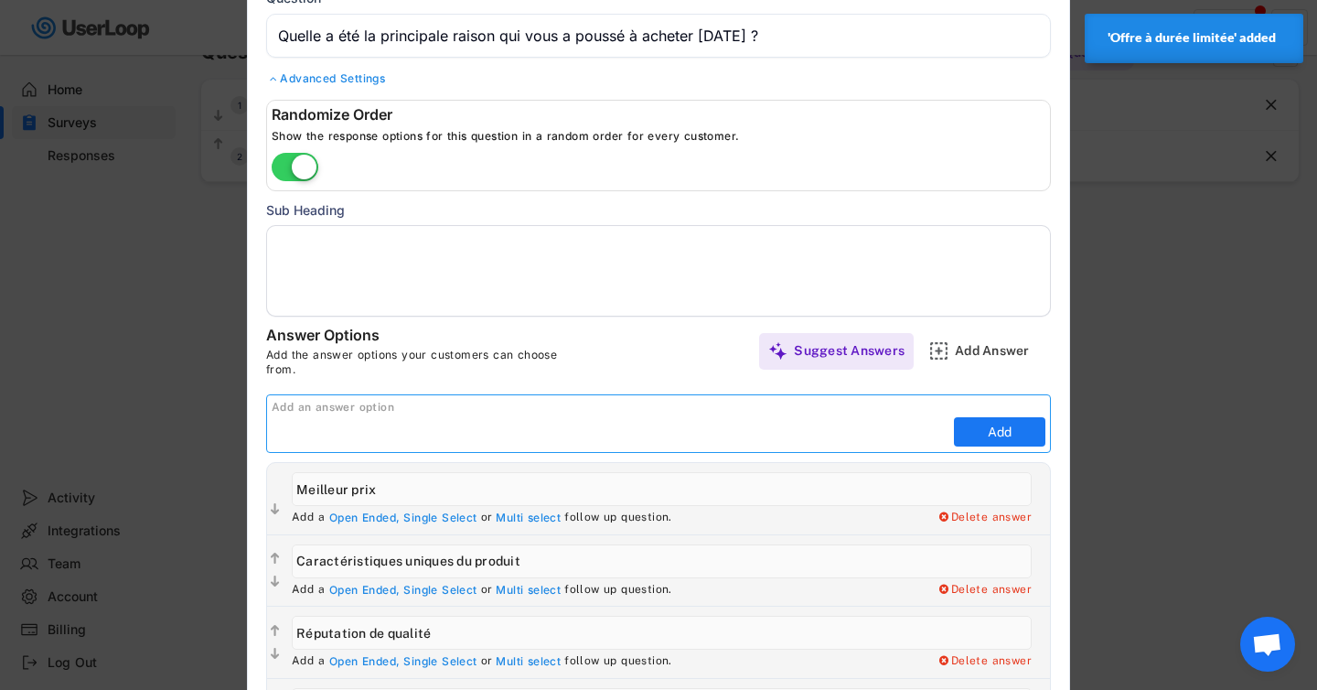
paste input "Marque durable/éthique"
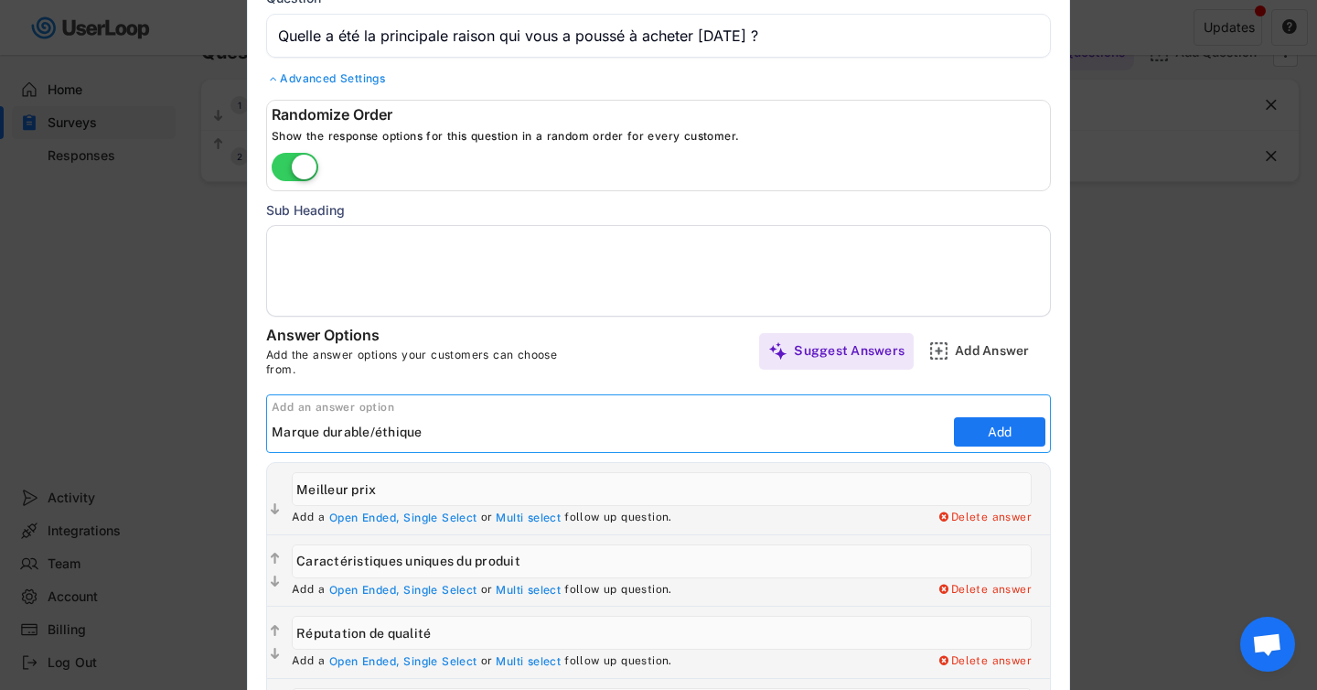
click at [314, 432] on input "input" at bounding box center [611, 431] width 678 height 27
type input "Fabrication Française"
click at [967, 430] on button "Add" at bounding box center [999, 431] width 91 height 29
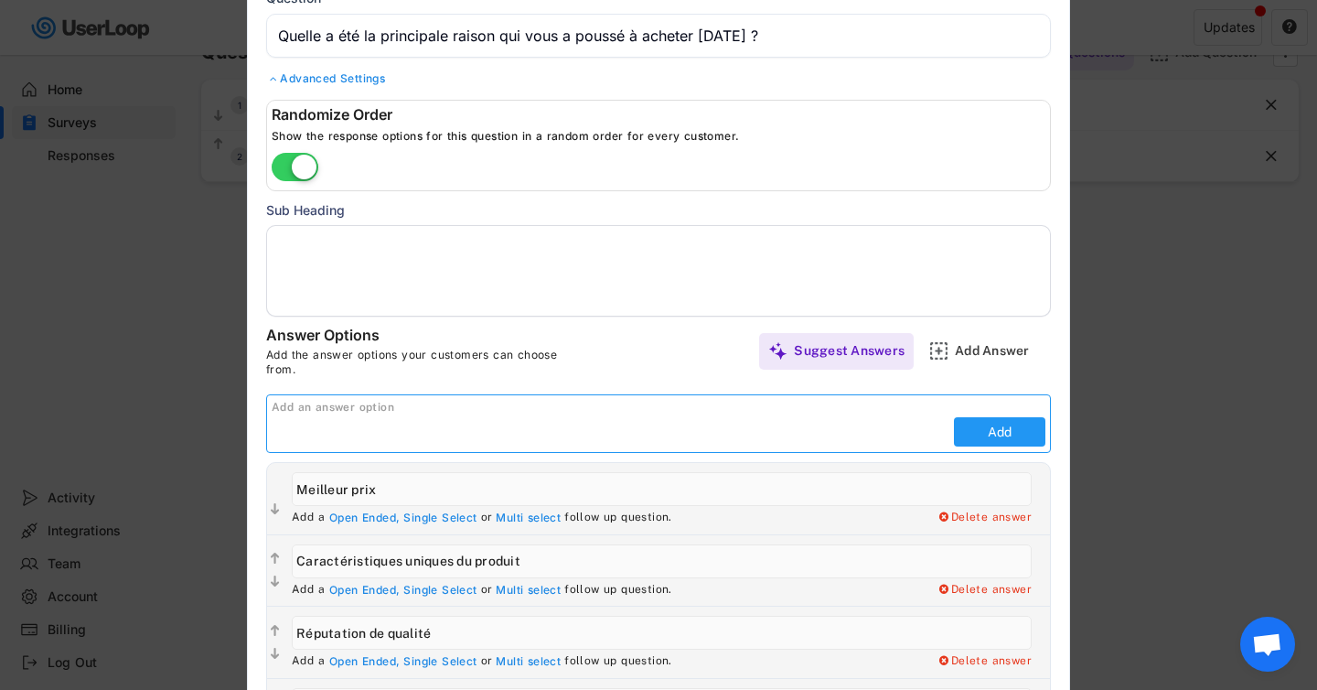
type input "Fabrication Française"
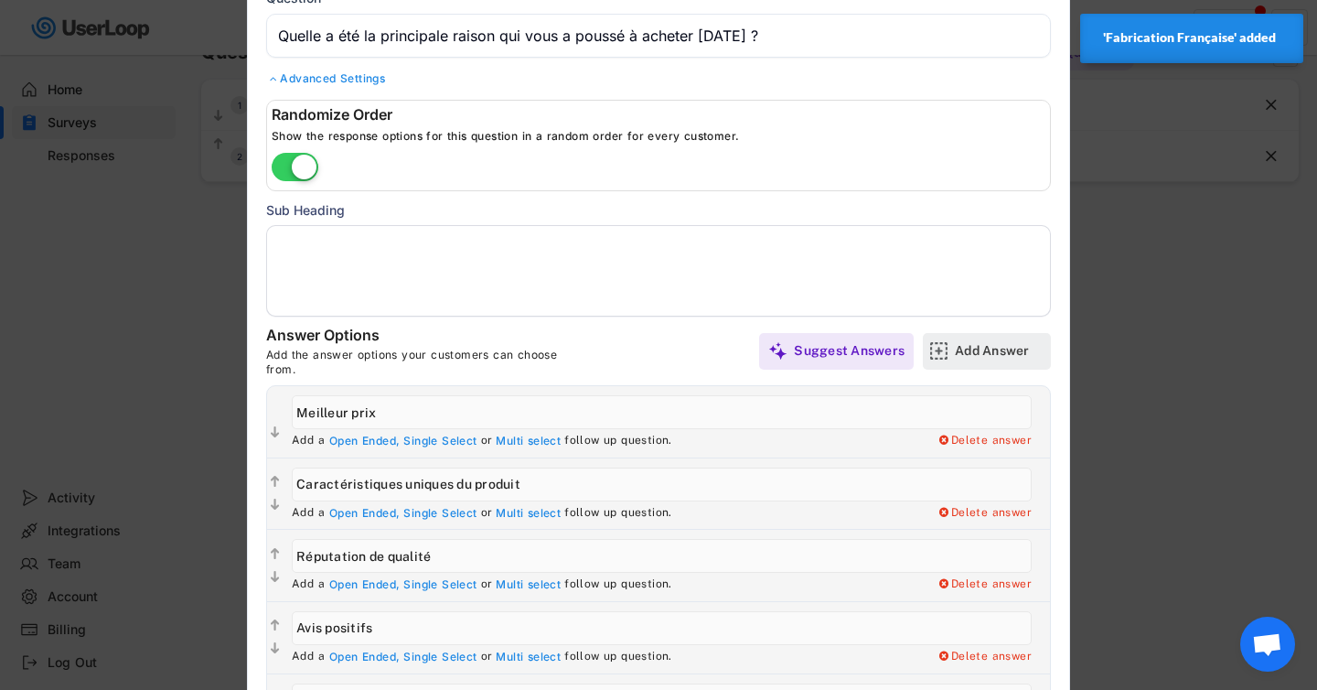
click at [963, 356] on div "Add Answer" at bounding box center [1000, 350] width 91 height 16
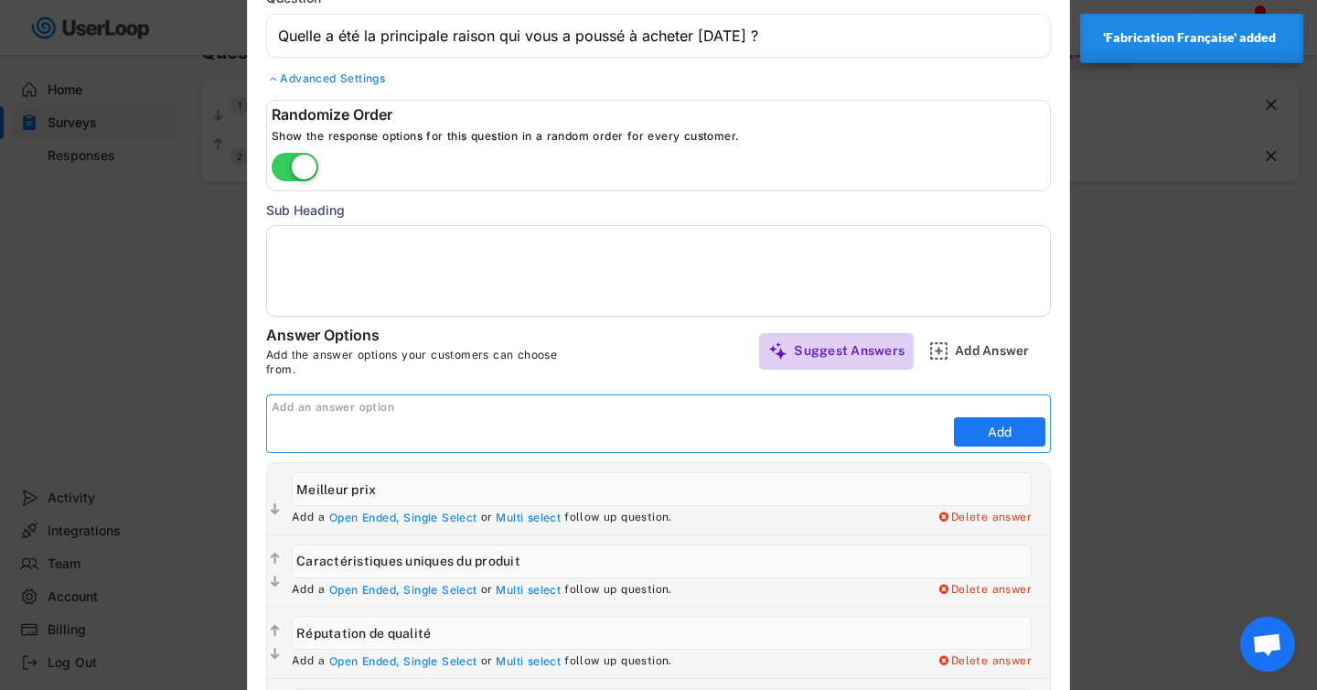
paste input "Cadeau pour quelqu'un"
type input "Cadeau pour quelqu'un"
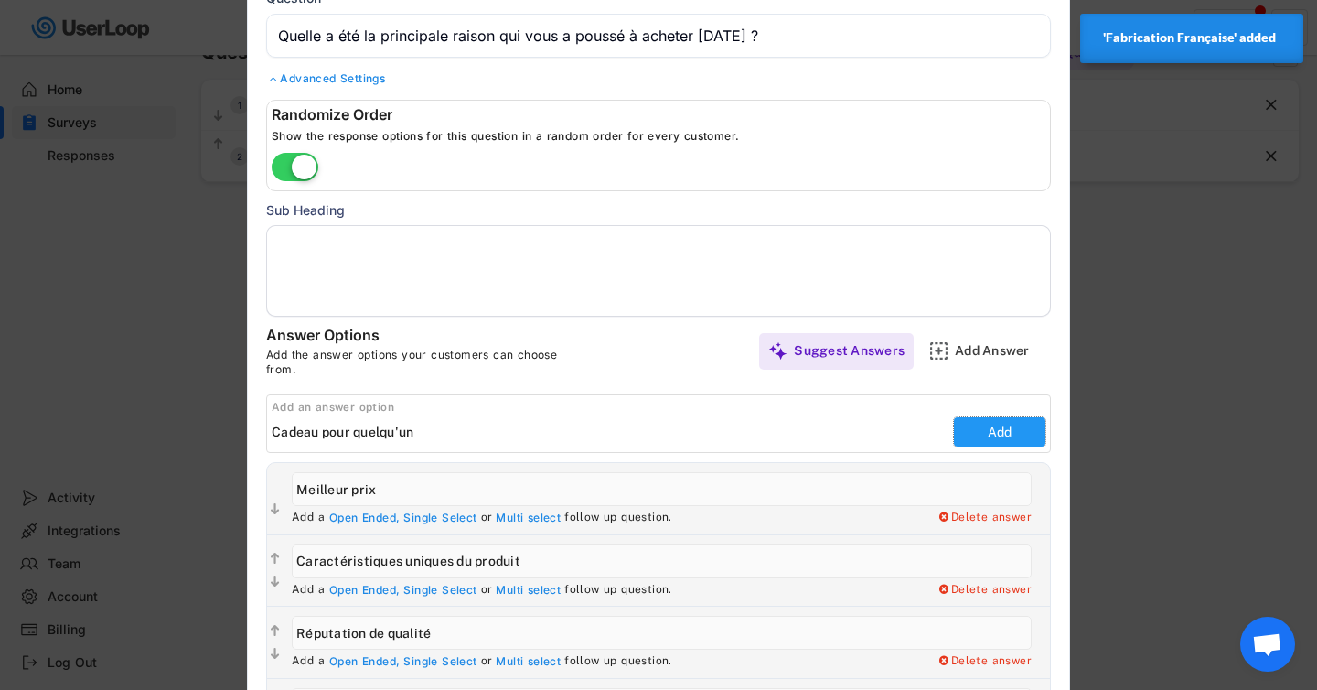
click at [1038, 431] on button "Add" at bounding box center [999, 431] width 91 height 29
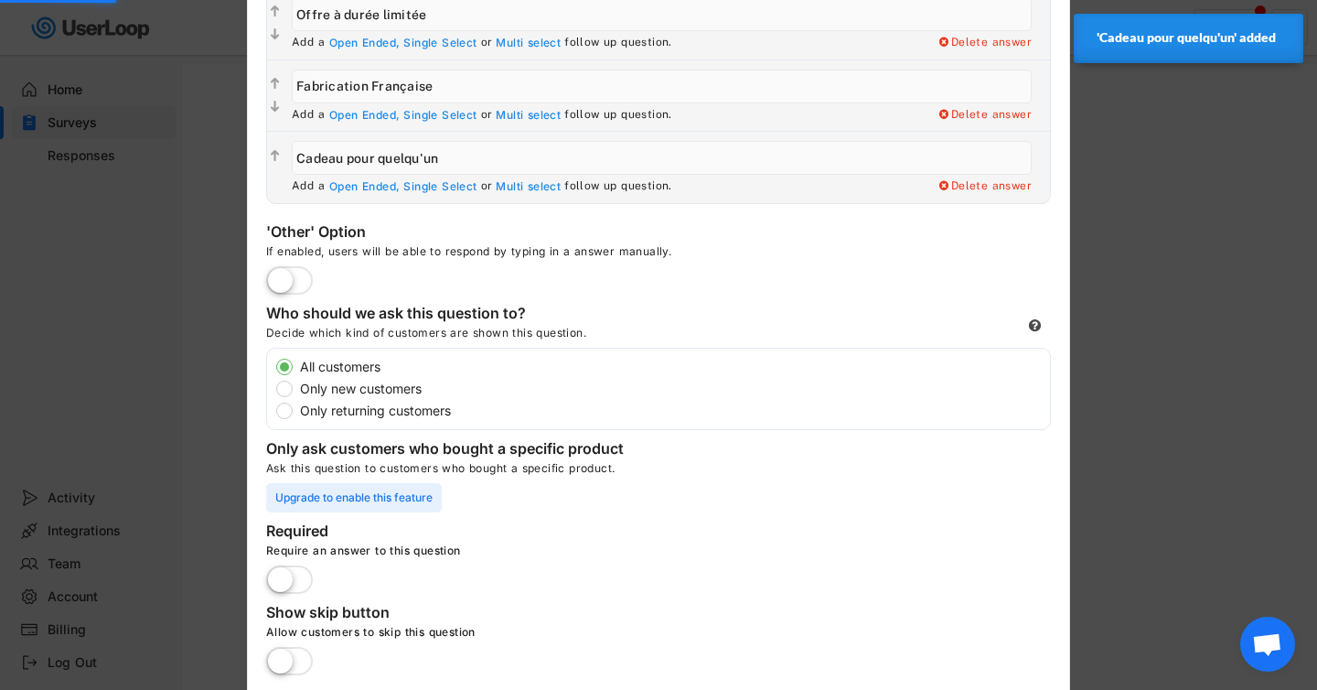
scroll to position [932, 0]
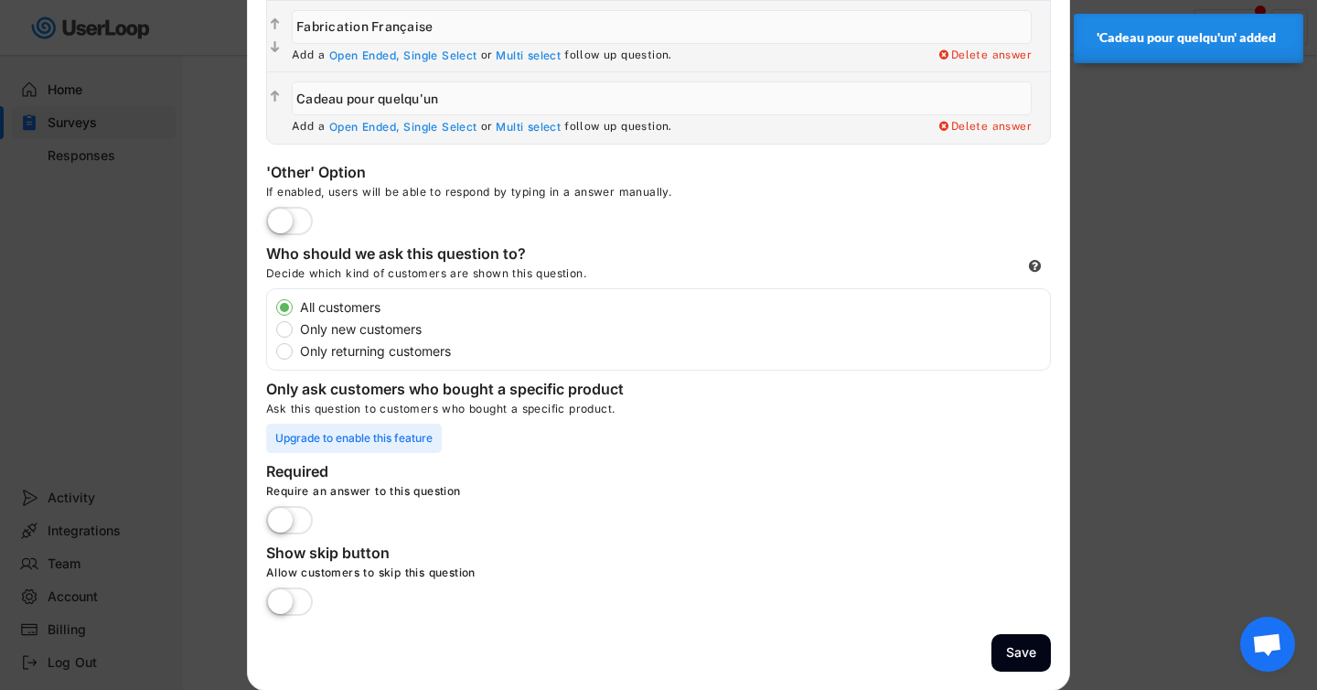
click at [284, 535] on label at bounding box center [290, 521] width 56 height 40
click at [0, 0] on input "checkbox" at bounding box center [0, 0] width 0 height 0
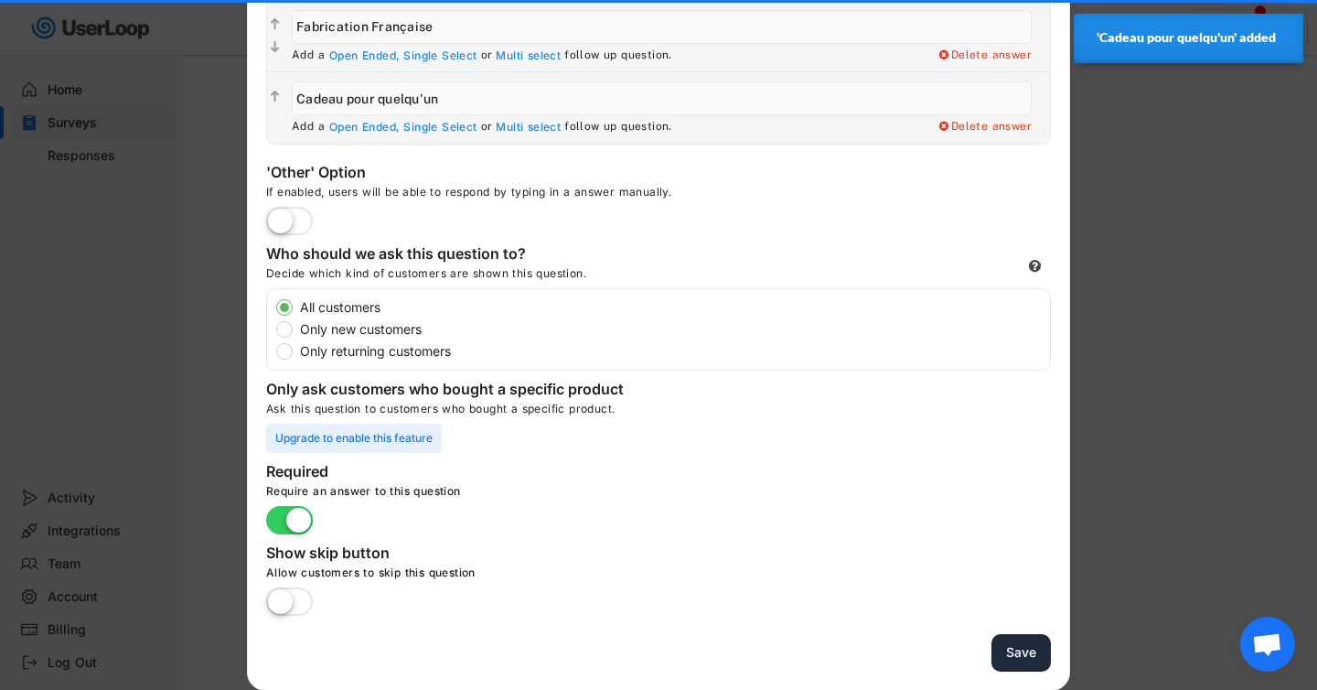
click at [1026, 650] on button "Save" at bounding box center [1021, 653] width 59 height 38
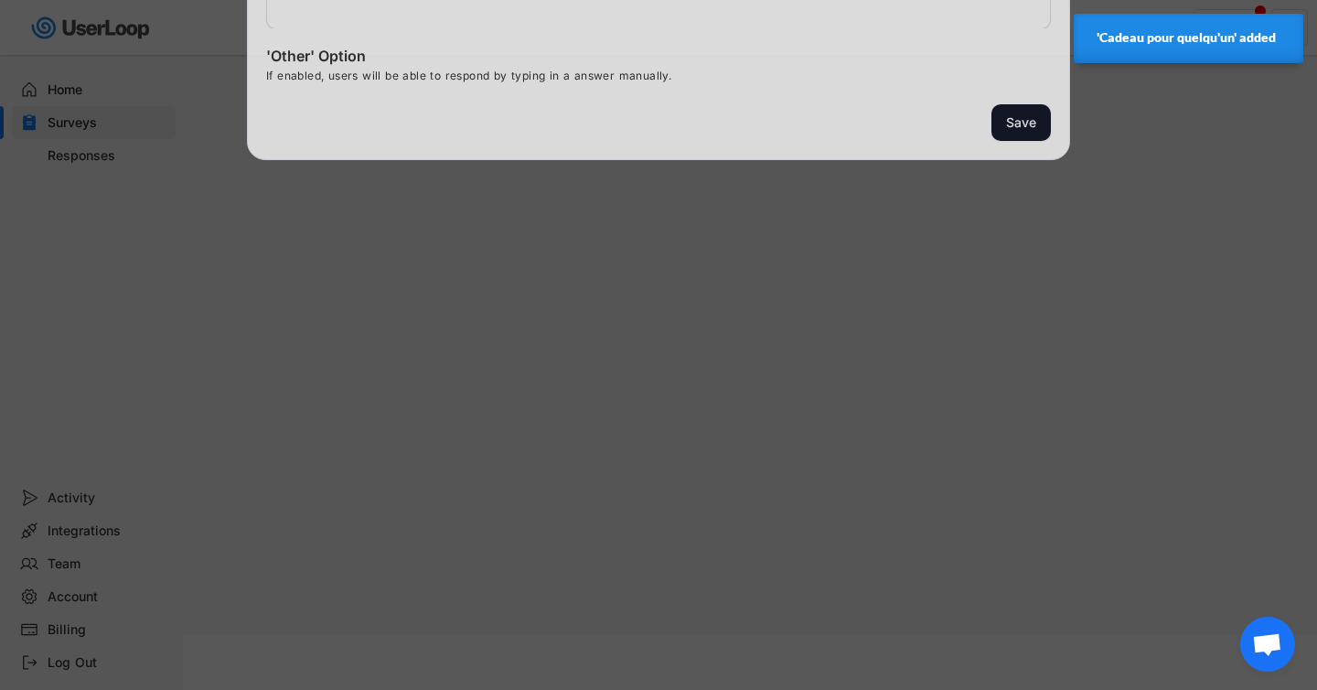
scroll to position [302, 0]
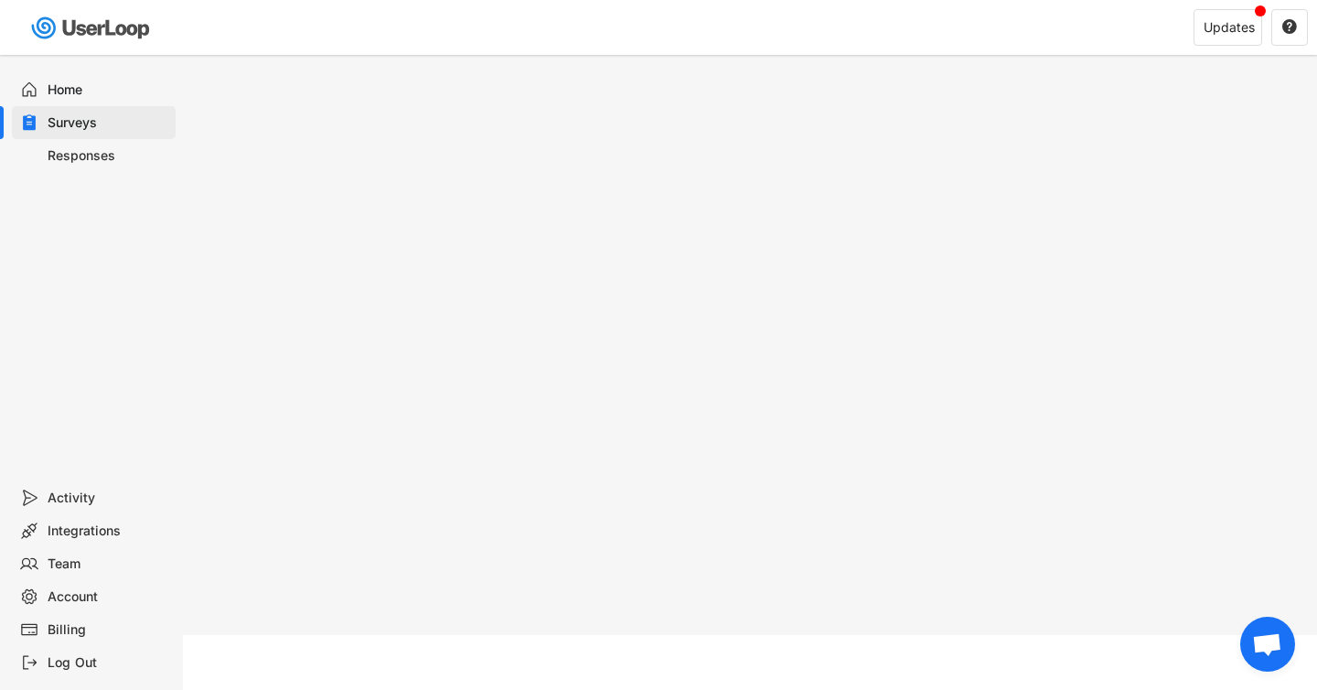
click at [79, 122] on div "Surveys" at bounding box center [108, 122] width 121 height 17
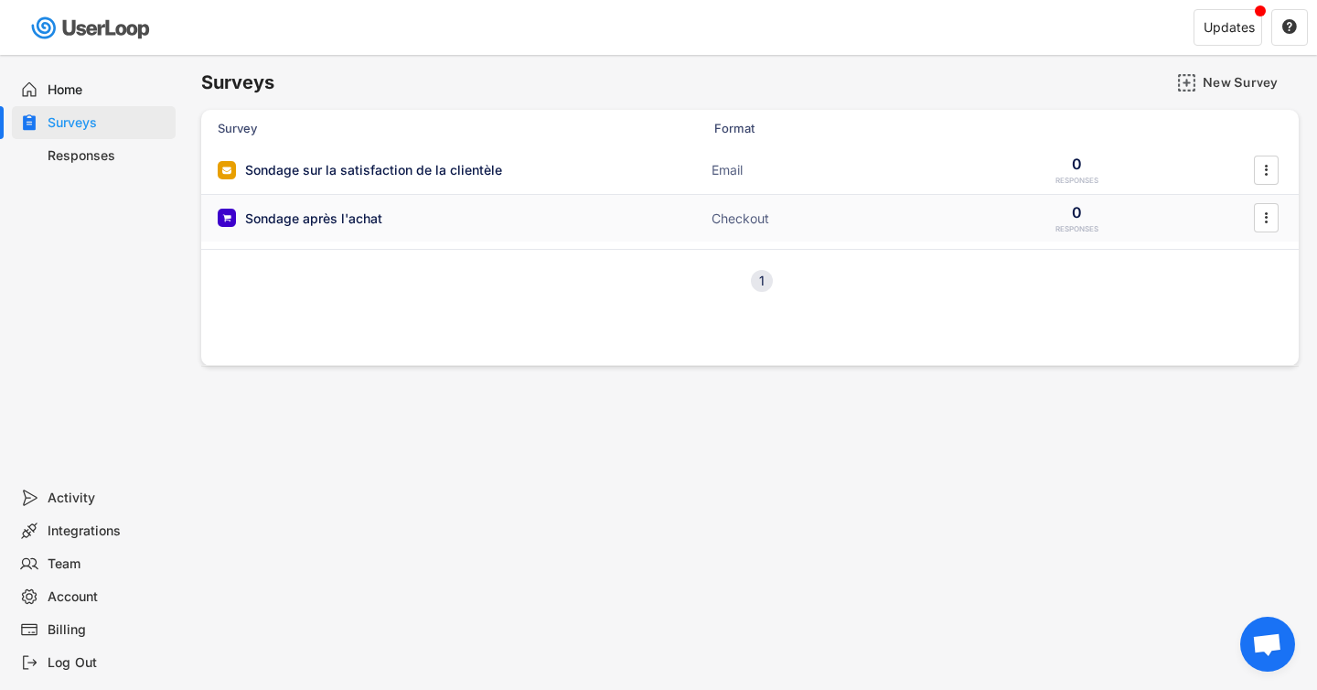
click at [658, 226] on div "Sondage après l'achat ACTIVE Checkout 0 RESPONSES " at bounding box center [750, 219] width 1098 height 48
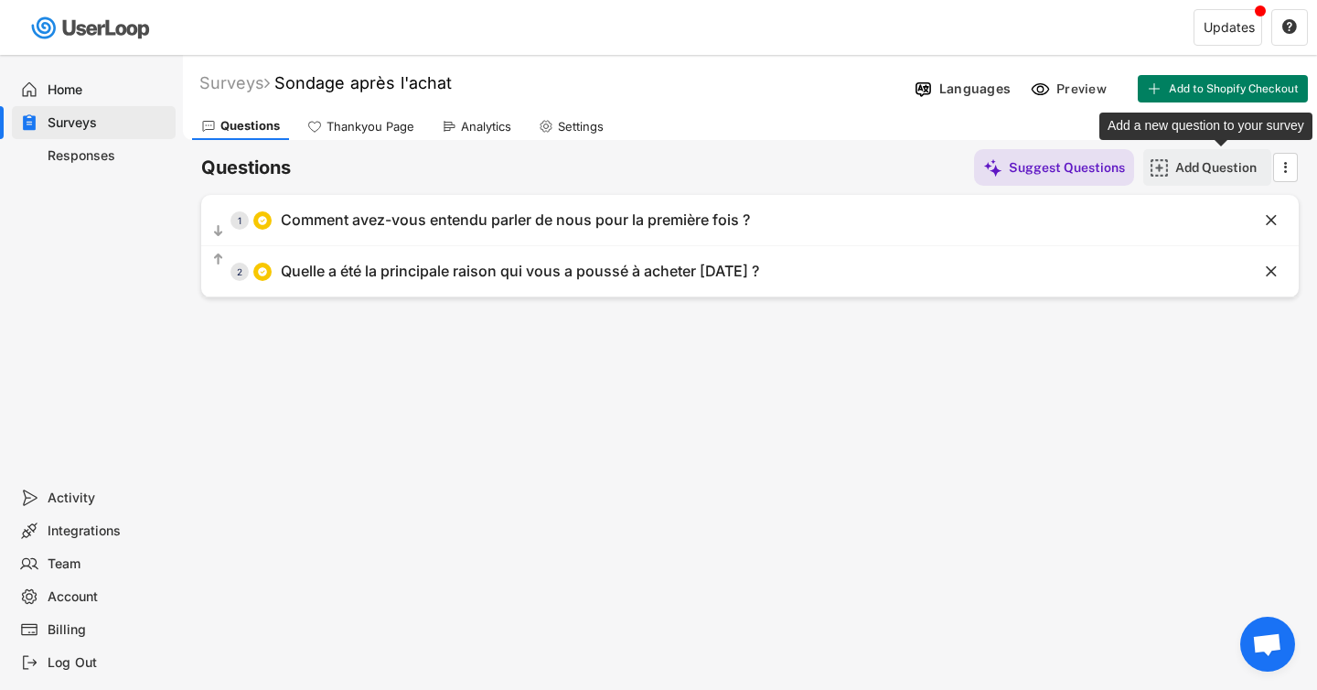
click at [1209, 172] on div "Add Question" at bounding box center [1221, 167] width 91 height 16
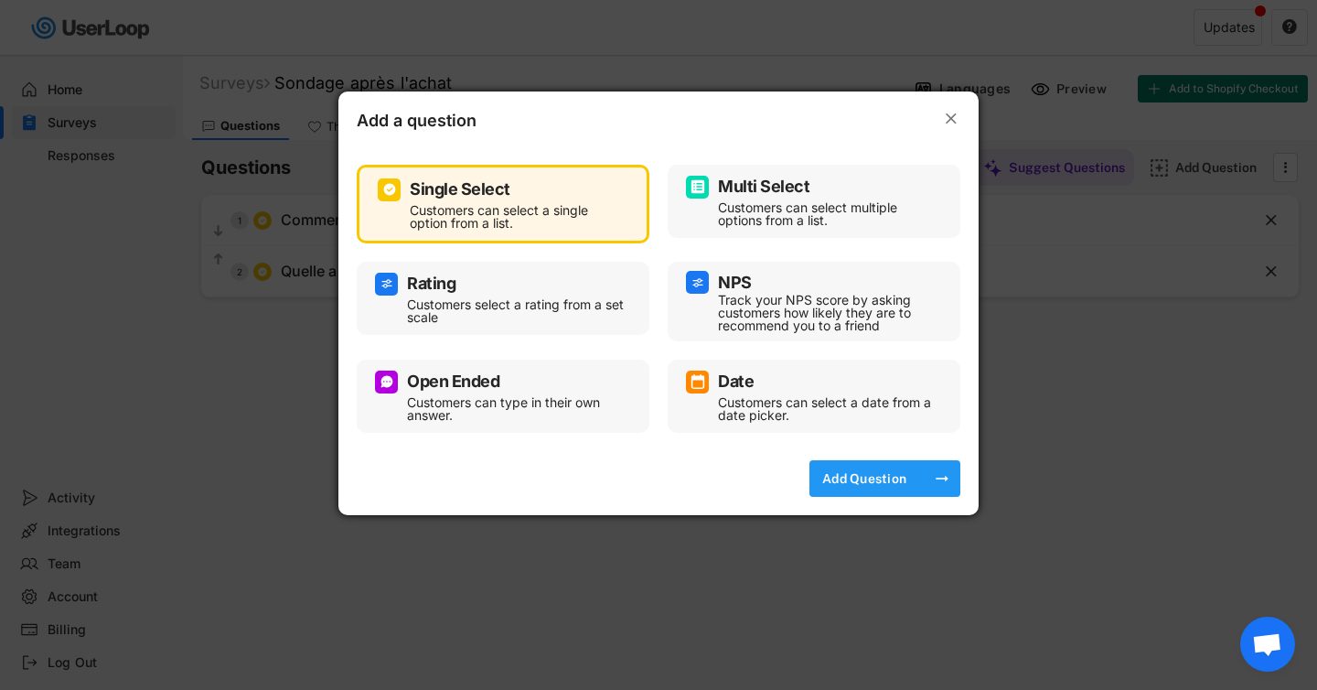
click at [854, 476] on div "Add Question" at bounding box center [864, 478] width 91 height 16
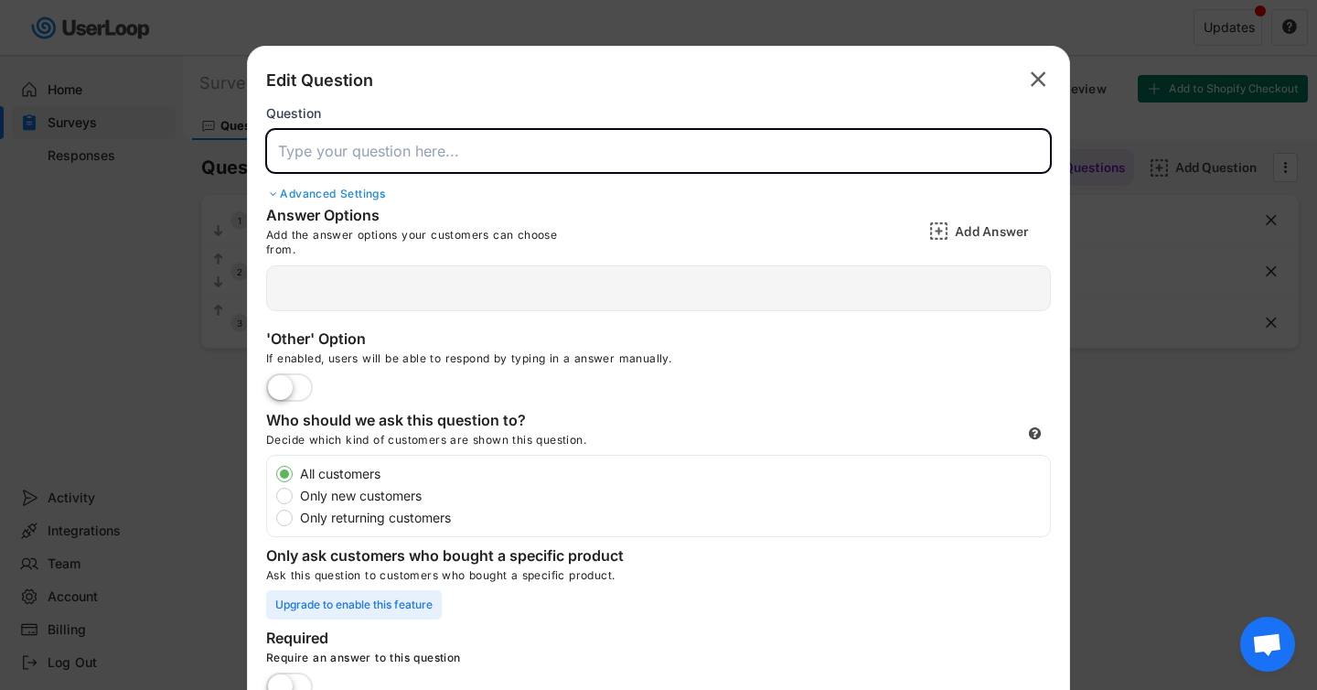
click at [470, 158] on input "input" at bounding box center [658, 151] width 785 height 44
paste input "Depuis combien de temps connaissiez-vous notre marque avant d'acheter ?"
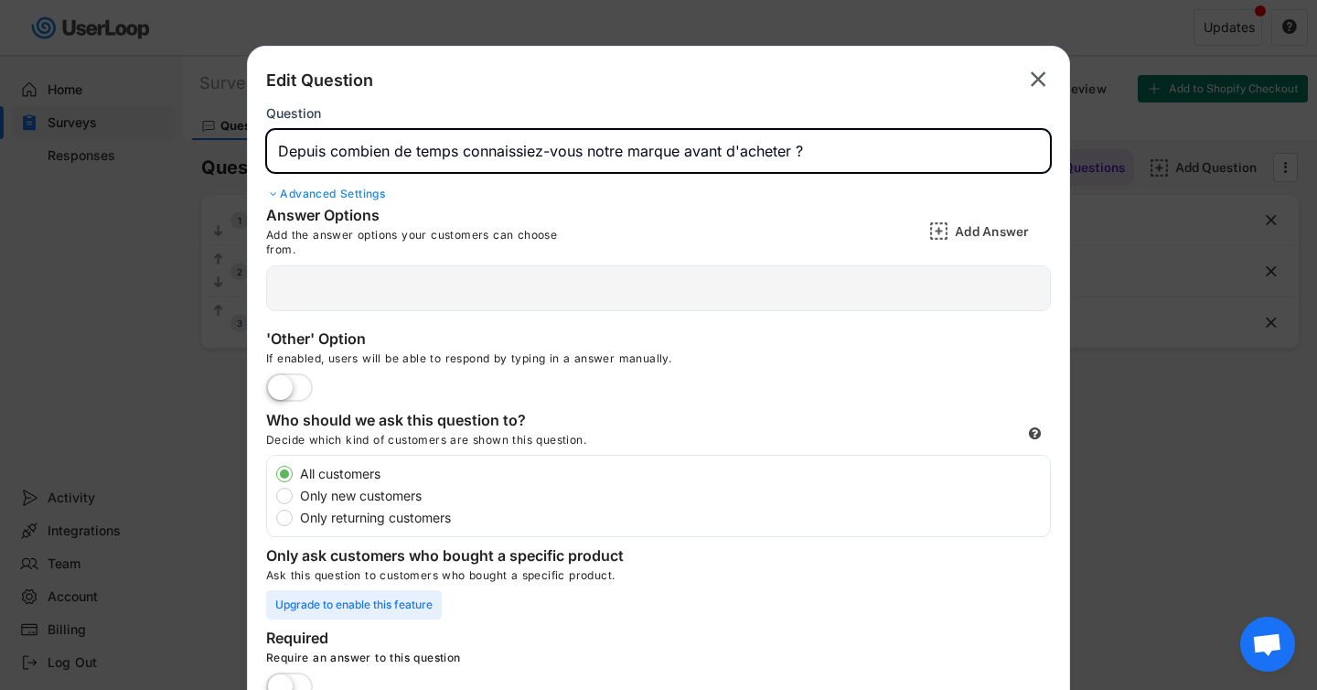
type input "Depuis combien de temps connaissiez-vous notre marque avant d'acheter ?"
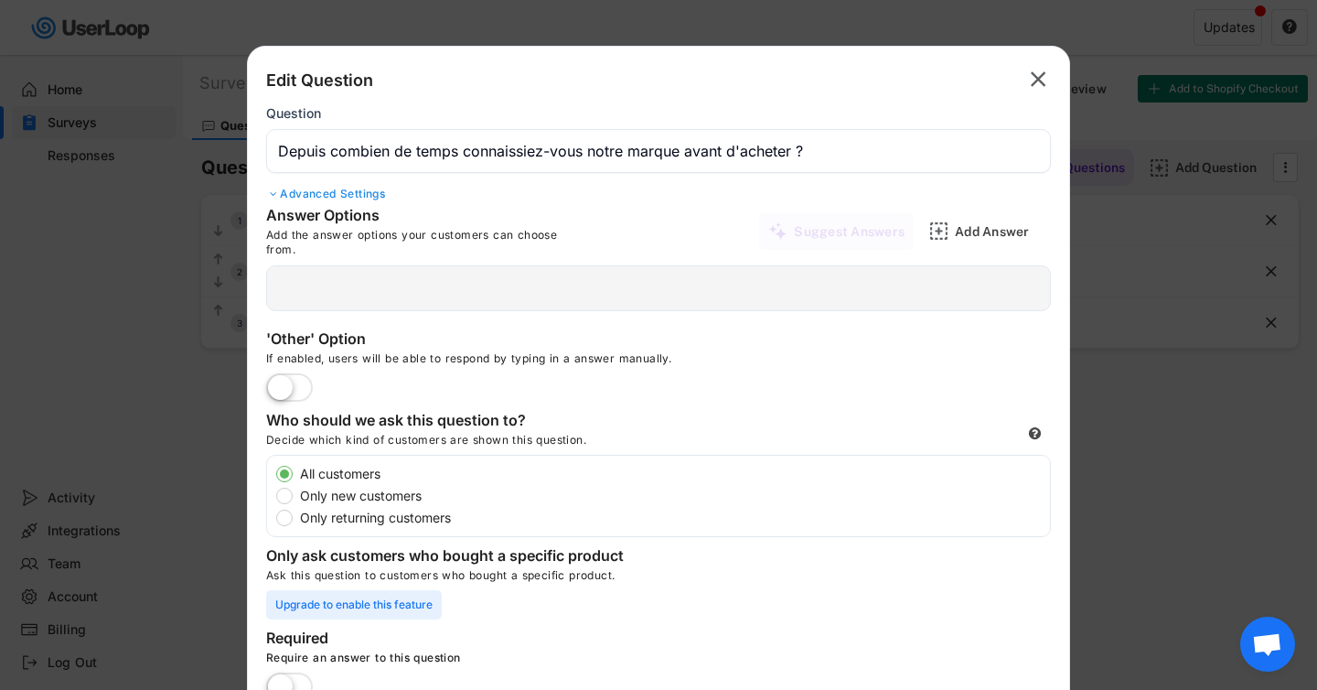
click at [324, 194] on div "Advanced Settings" at bounding box center [658, 194] width 785 height 15
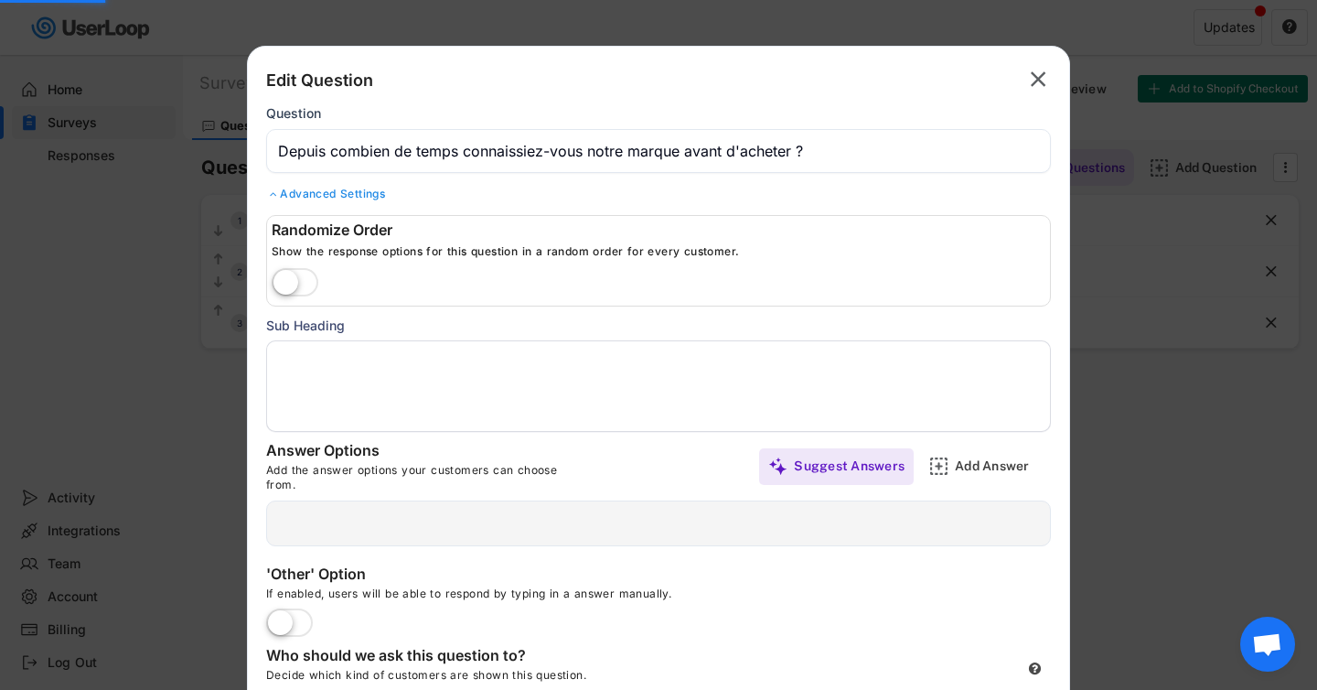
click at [297, 269] on label at bounding box center [295, 283] width 56 height 40
click at [0, 0] on input "checkbox" at bounding box center [0, 0] width 0 height 0
click at [304, 280] on label at bounding box center [295, 283] width 56 height 40
click at [0, 0] on input "checkbox" at bounding box center [0, 0] width 0 height 0
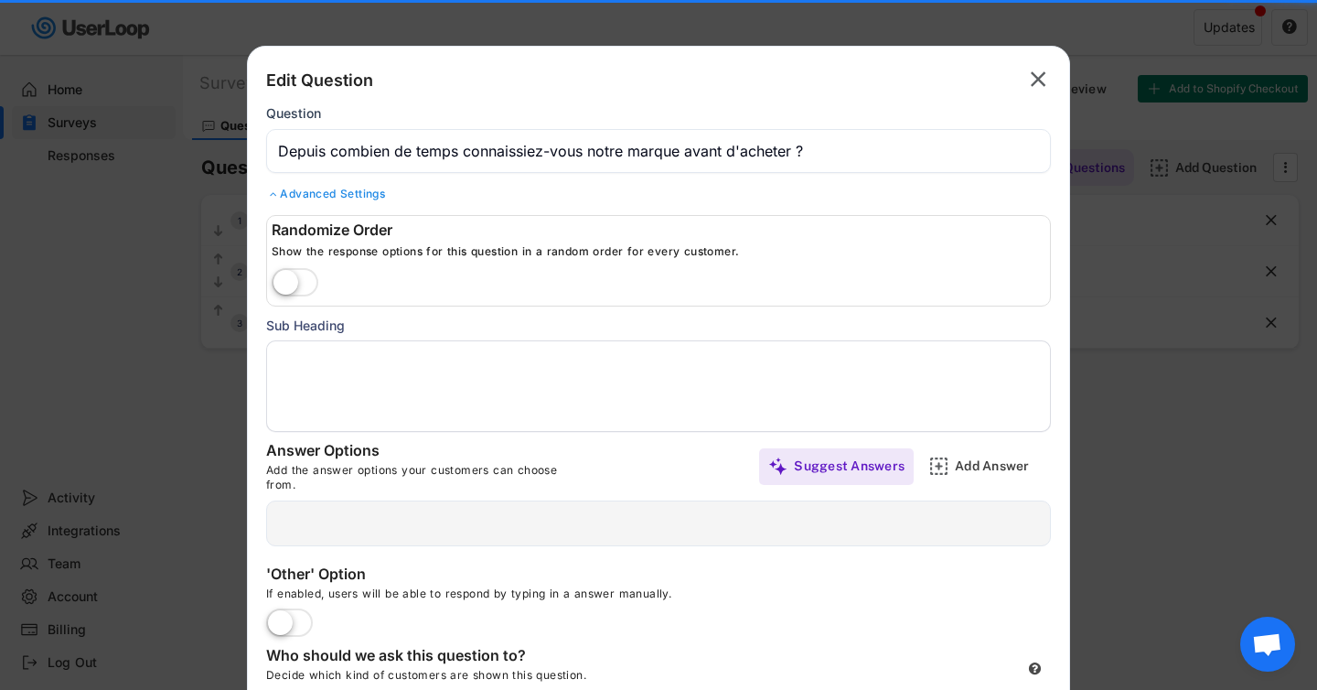
click at [328, 198] on div "Advanced Settings" at bounding box center [658, 194] width 785 height 15
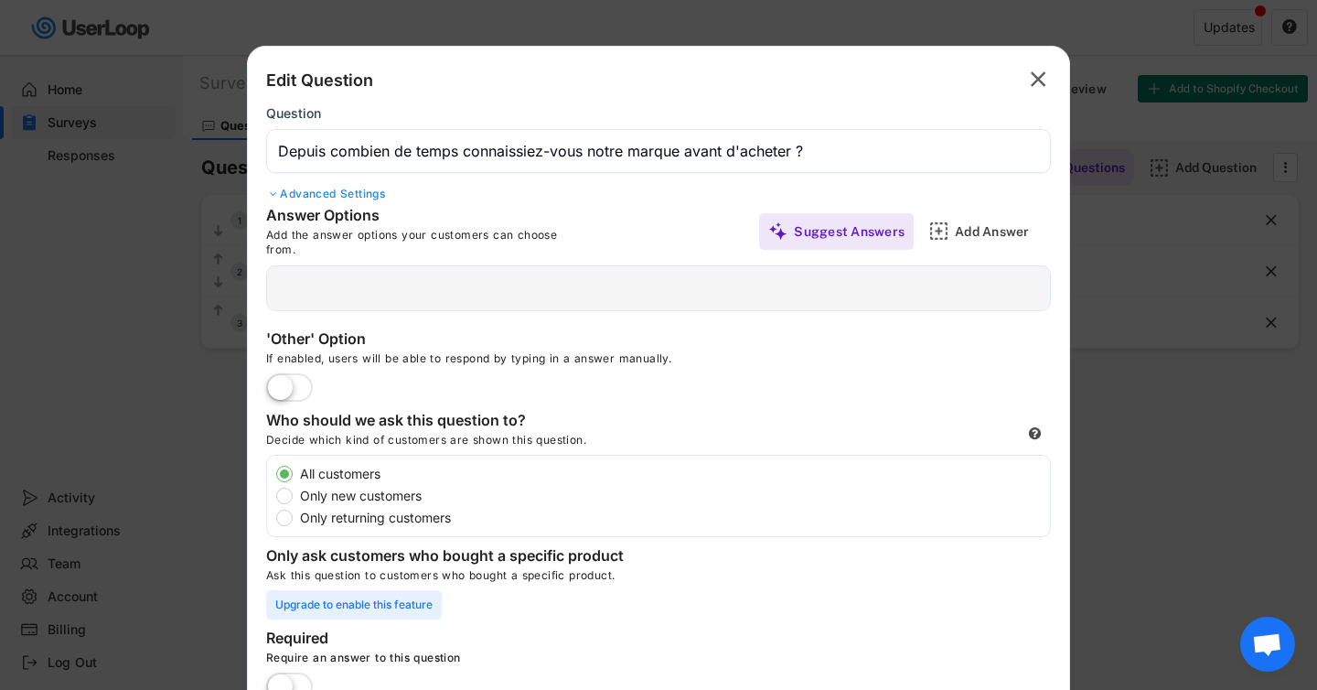
scroll to position [2, 0]
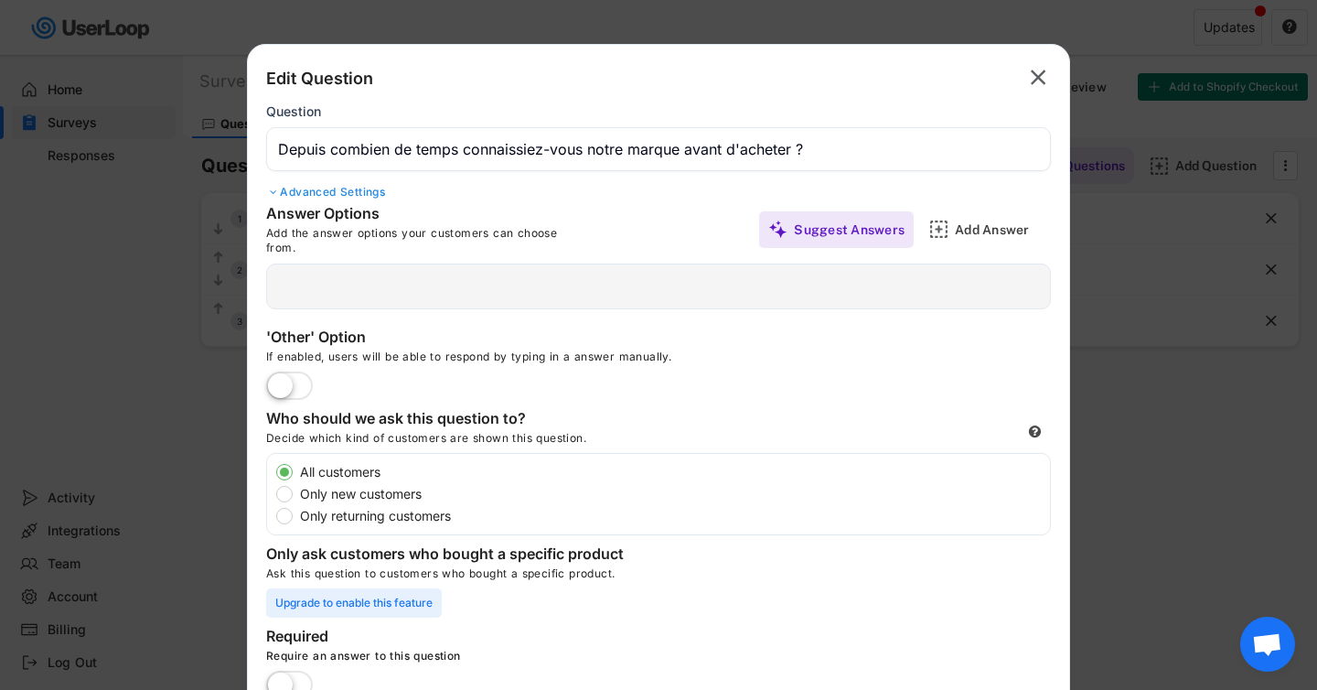
click at [991, 238] on div "Add Answer" at bounding box center [1000, 229] width 91 height 37
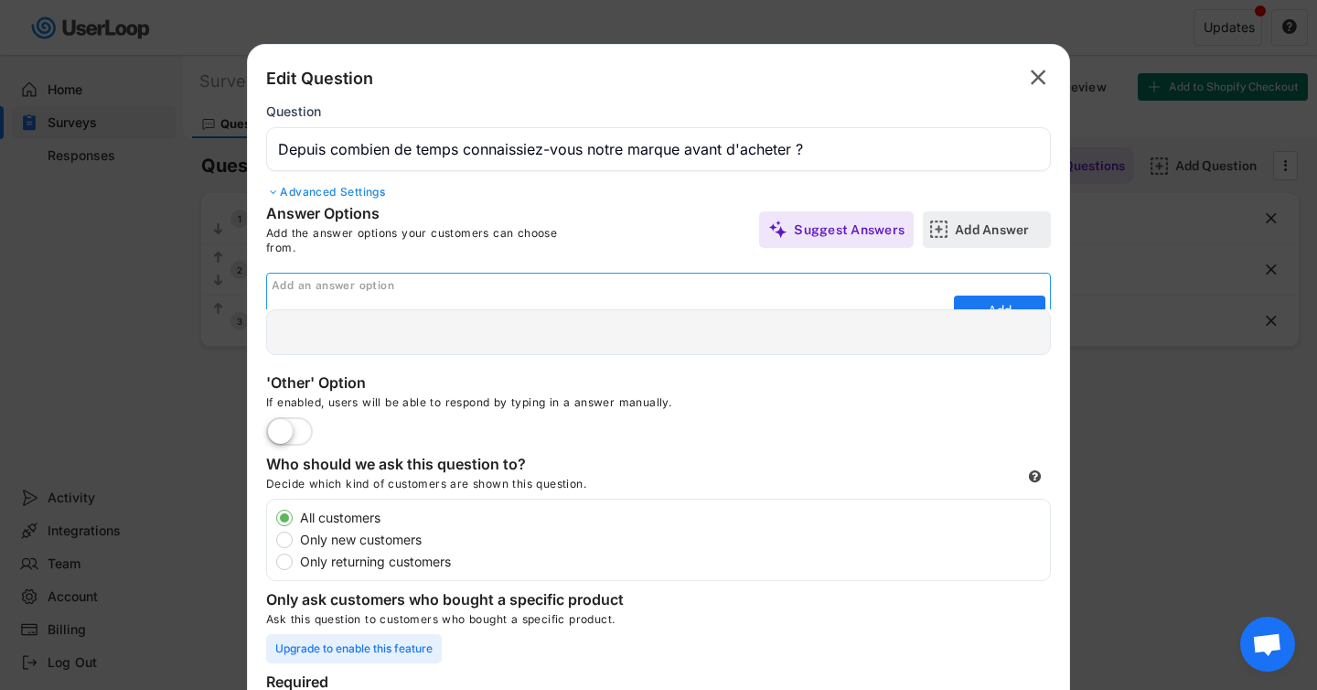
scroll to position [0, 0]
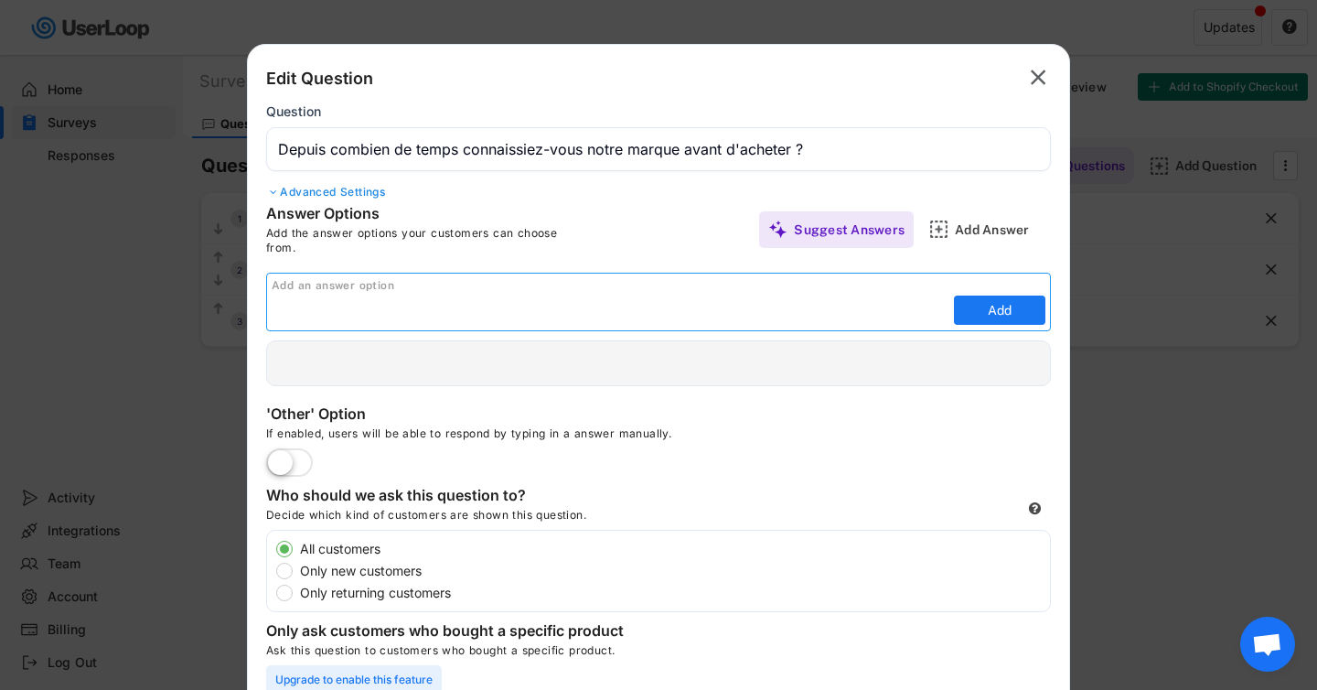
paste input "Moins d'1 jour"
type input "Moins d'1 jour"
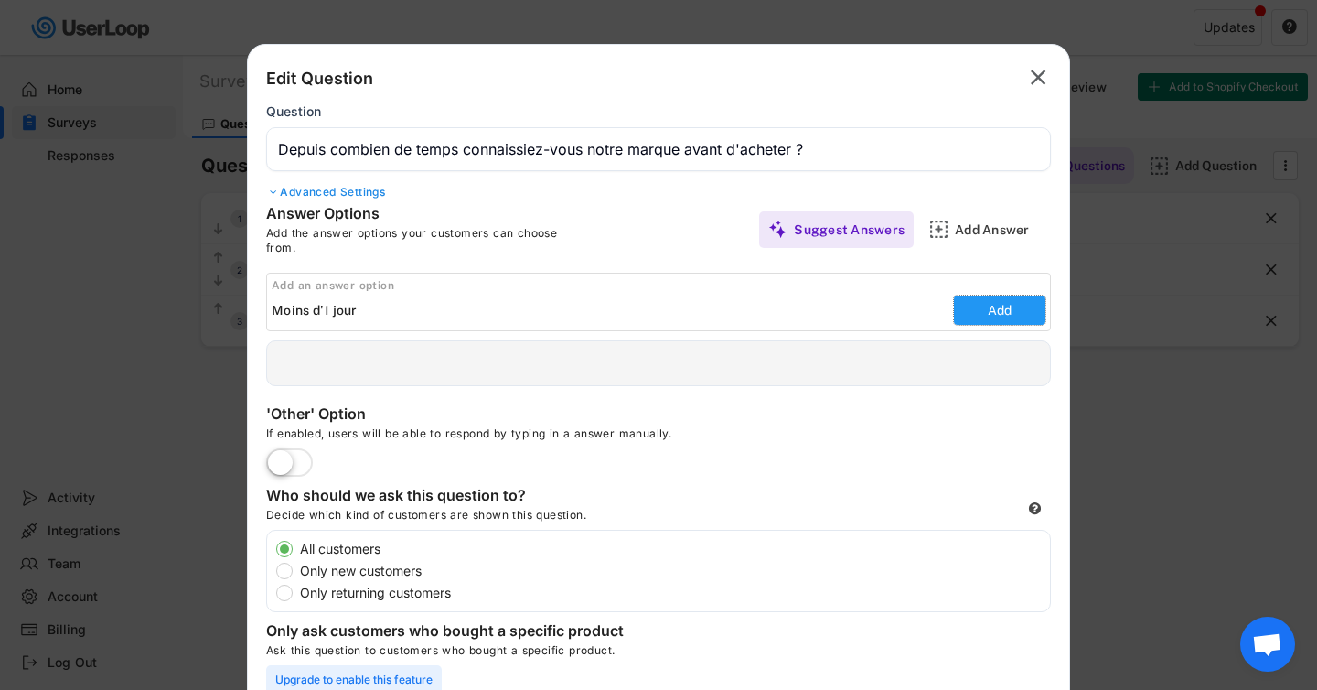
drag, startPoint x: 982, startPoint y: 308, endPoint x: 870, endPoint y: 280, distance: 115.2
click at [982, 308] on button "Add" at bounding box center [999, 309] width 91 height 29
type input "Moins d'1 jour"
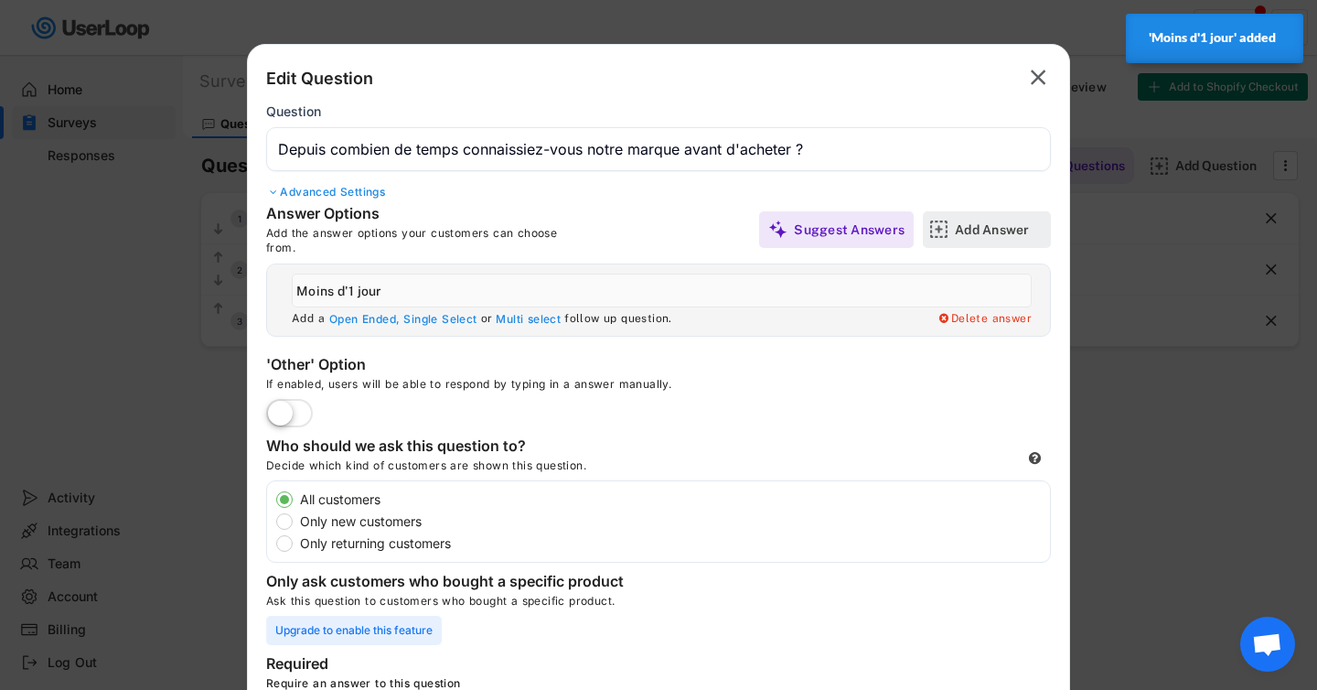
click at [962, 230] on div "Add Answer" at bounding box center [1000, 229] width 91 height 16
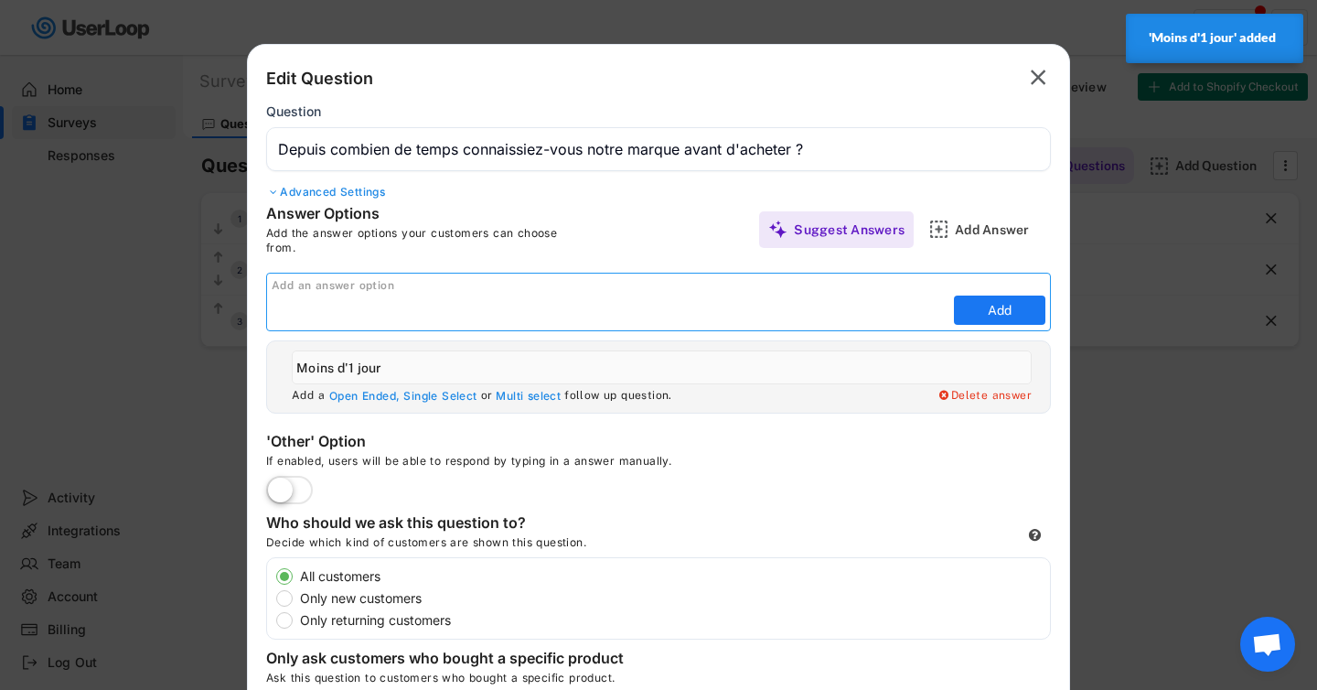
paste input "1 – 3 jours"
type input "1 – 3 jours"
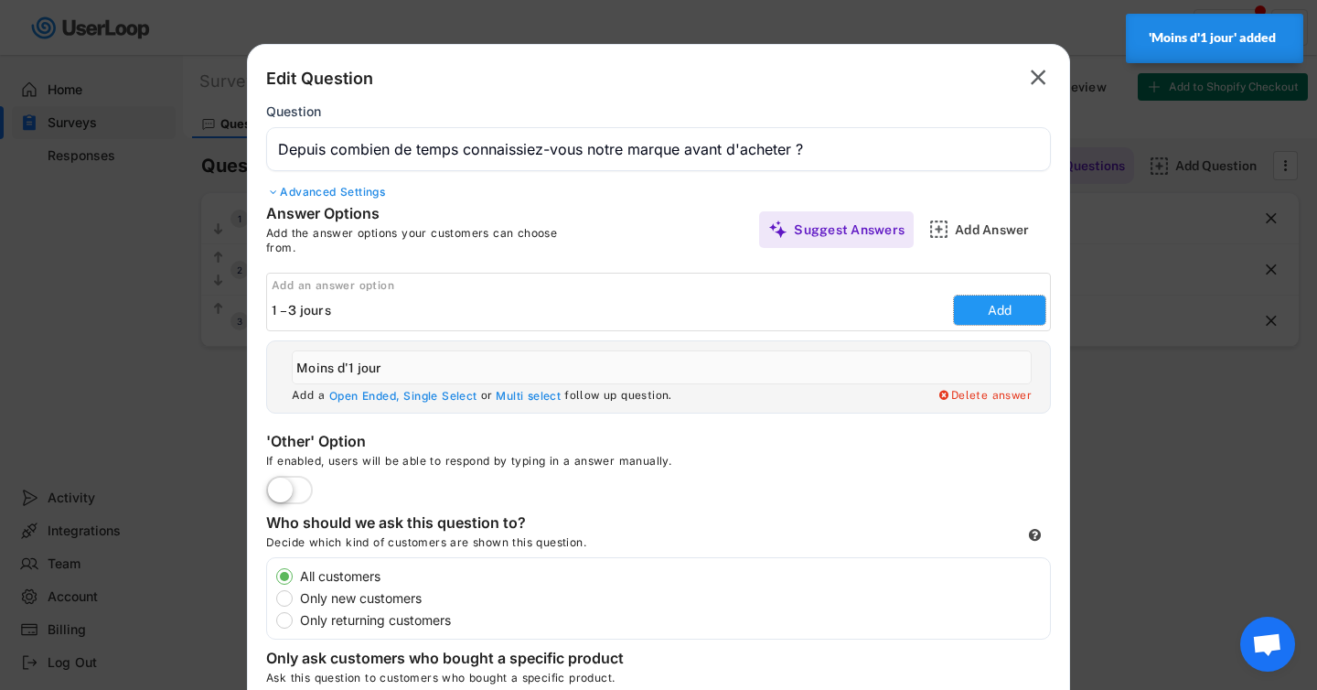
click at [987, 310] on button "Add" at bounding box center [999, 309] width 91 height 29
type input "1 – 3 jours"
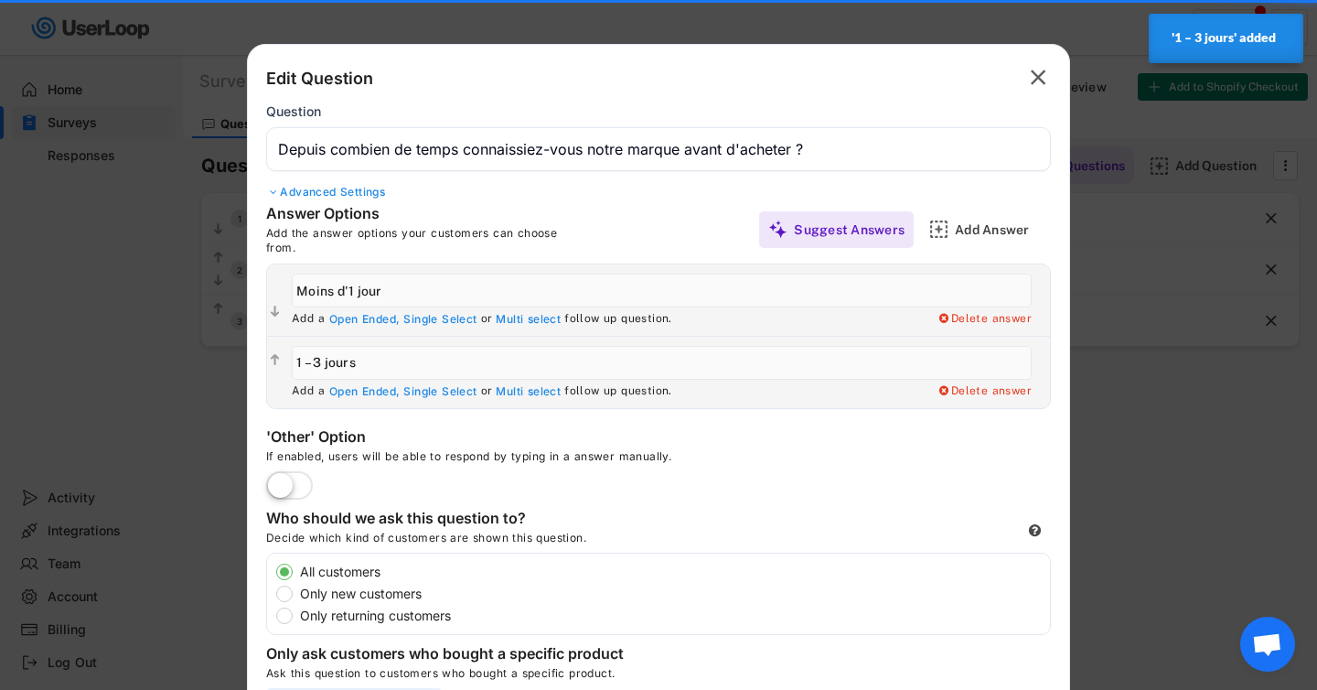
click at [983, 249] on div "Answer Options Add the answer options your customers can choose from. Suggest A…" at bounding box center [658, 229] width 785 height 50
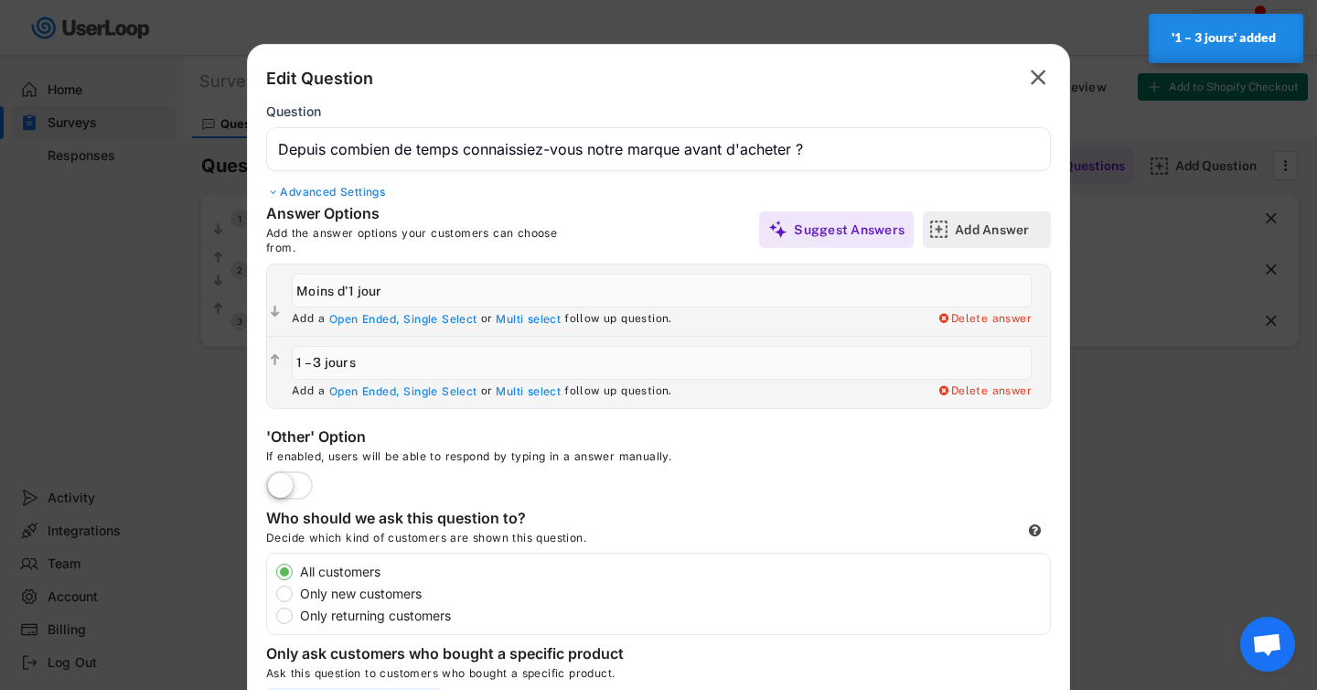
click at [986, 227] on div "Add Answer" at bounding box center [1000, 229] width 91 height 16
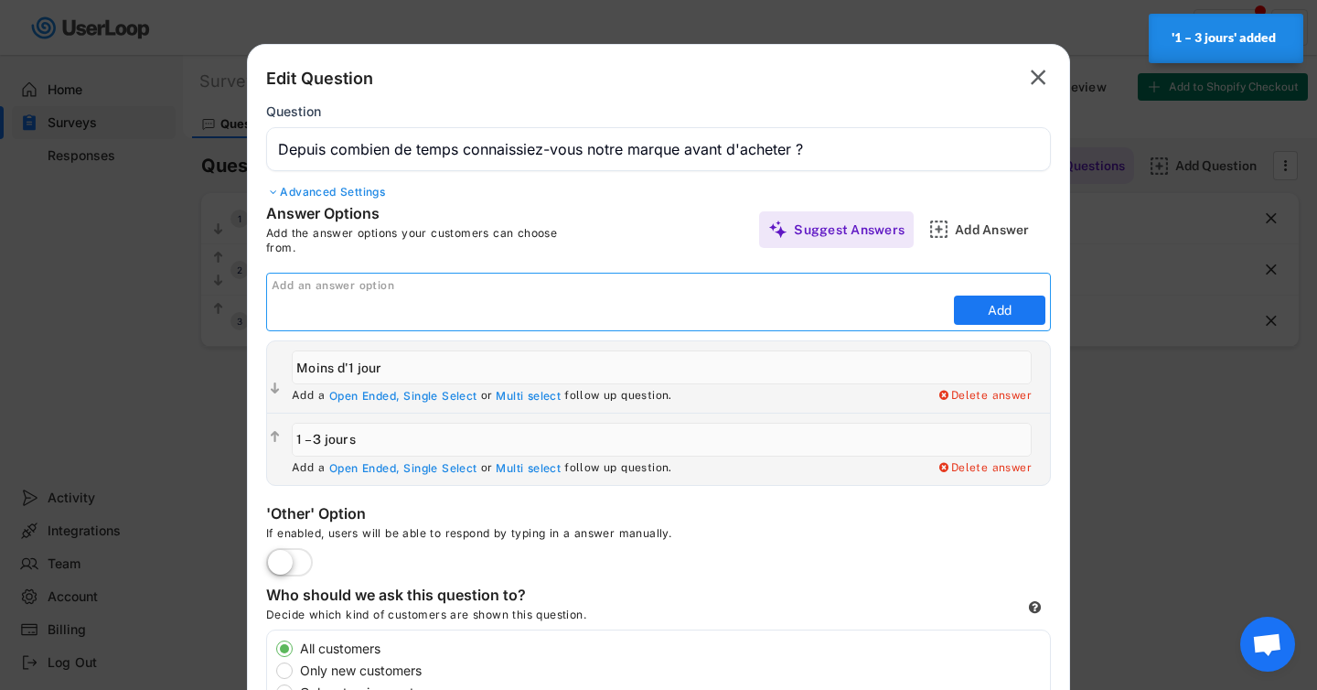
paste input "4 – 7 jours"
type input "4 – 7 jours"
click at [988, 305] on button "Add" at bounding box center [999, 309] width 91 height 29
type input "4 – 7 jours"
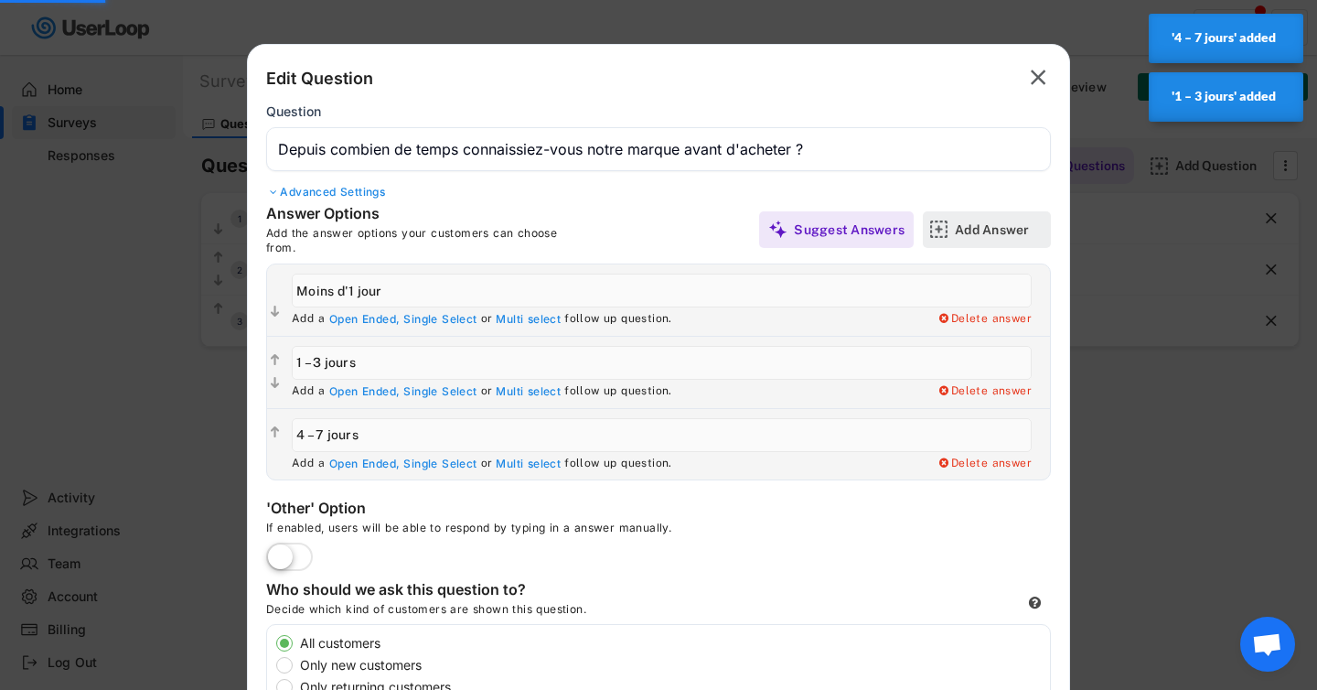
click at [981, 231] on div "Add Answer" at bounding box center [1000, 229] width 91 height 16
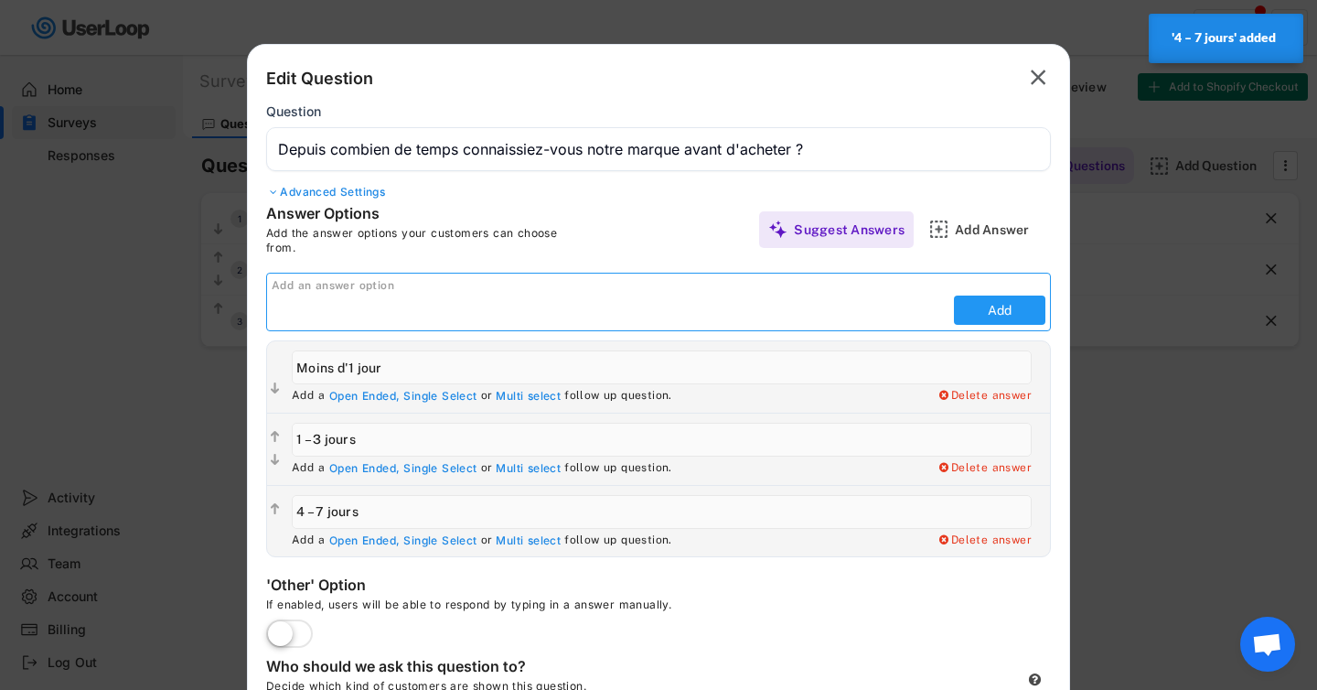
paste input "1 – 4 semaines"
type input "1 – 4 semaines"
click at [995, 312] on button "Add" at bounding box center [999, 309] width 91 height 29
type input "1 – 4 semaines"
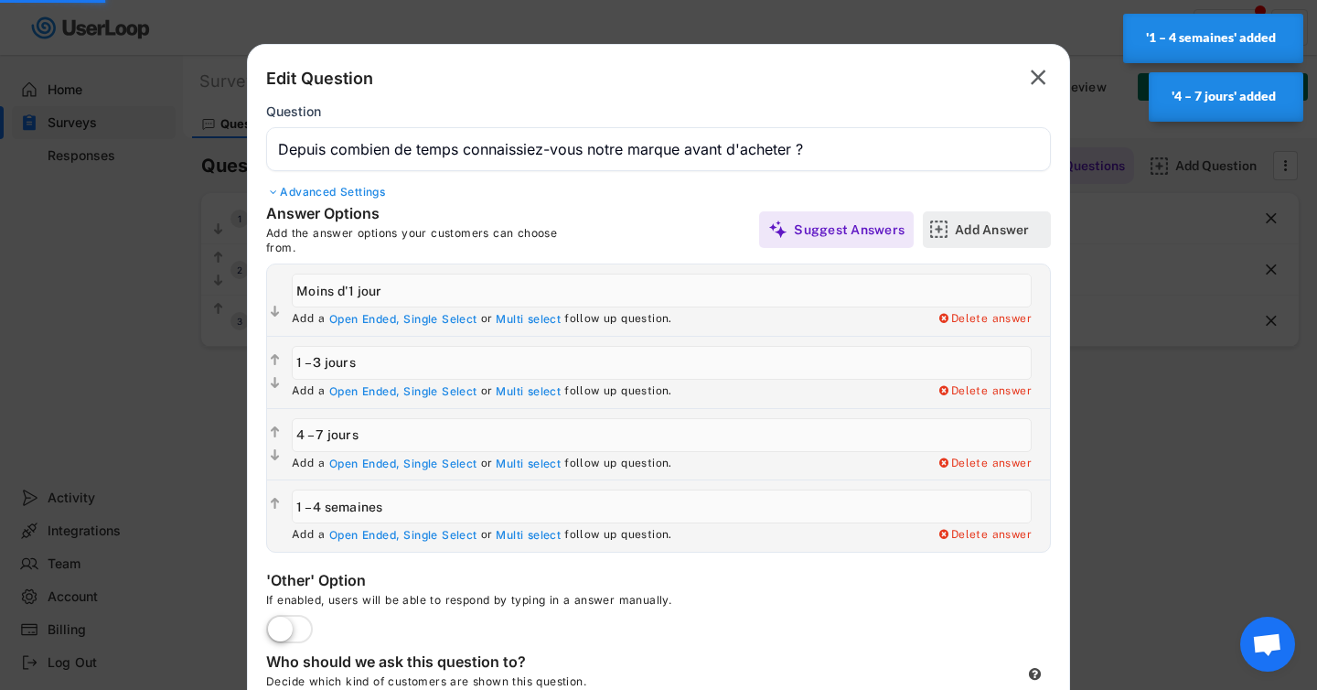
click at [984, 218] on div "Add Answer" at bounding box center [1000, 229] width 91 height 37
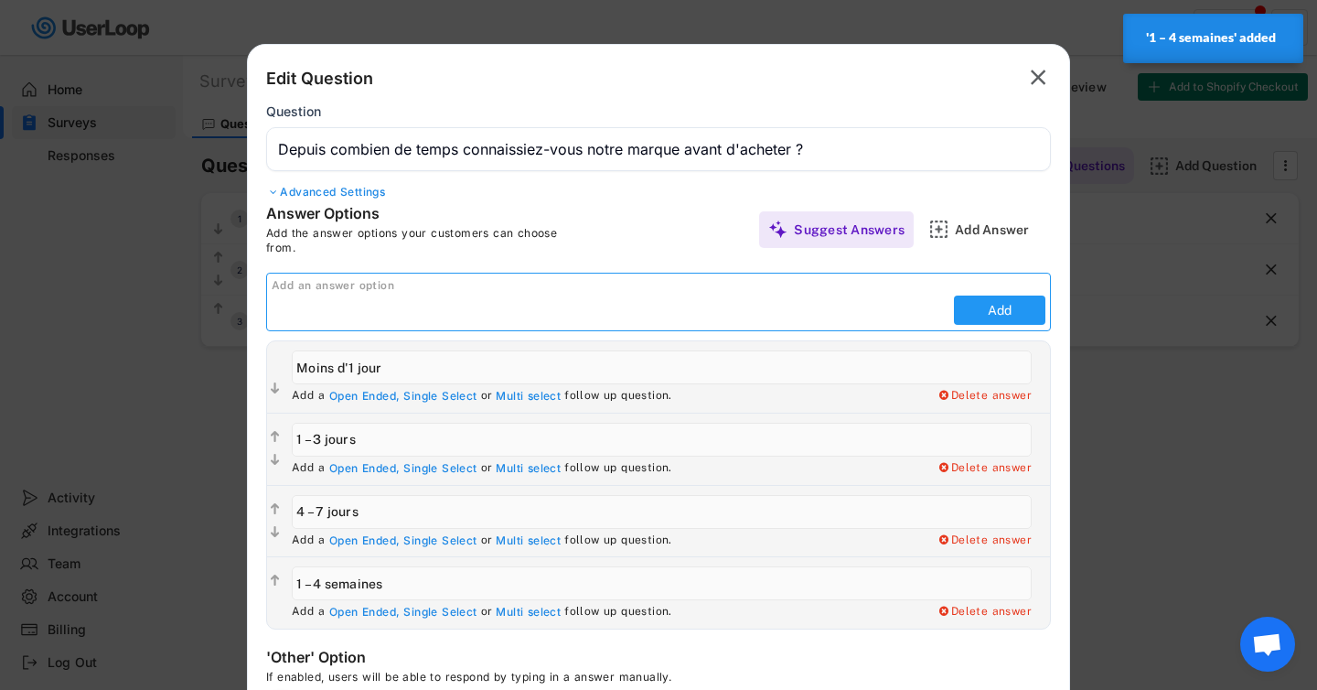
click at [983, 307] on button "Add" at bounding box center [999, 309] width 91 height 29
paste input "1 – 3 mois"
type input "1 – 3 mois"
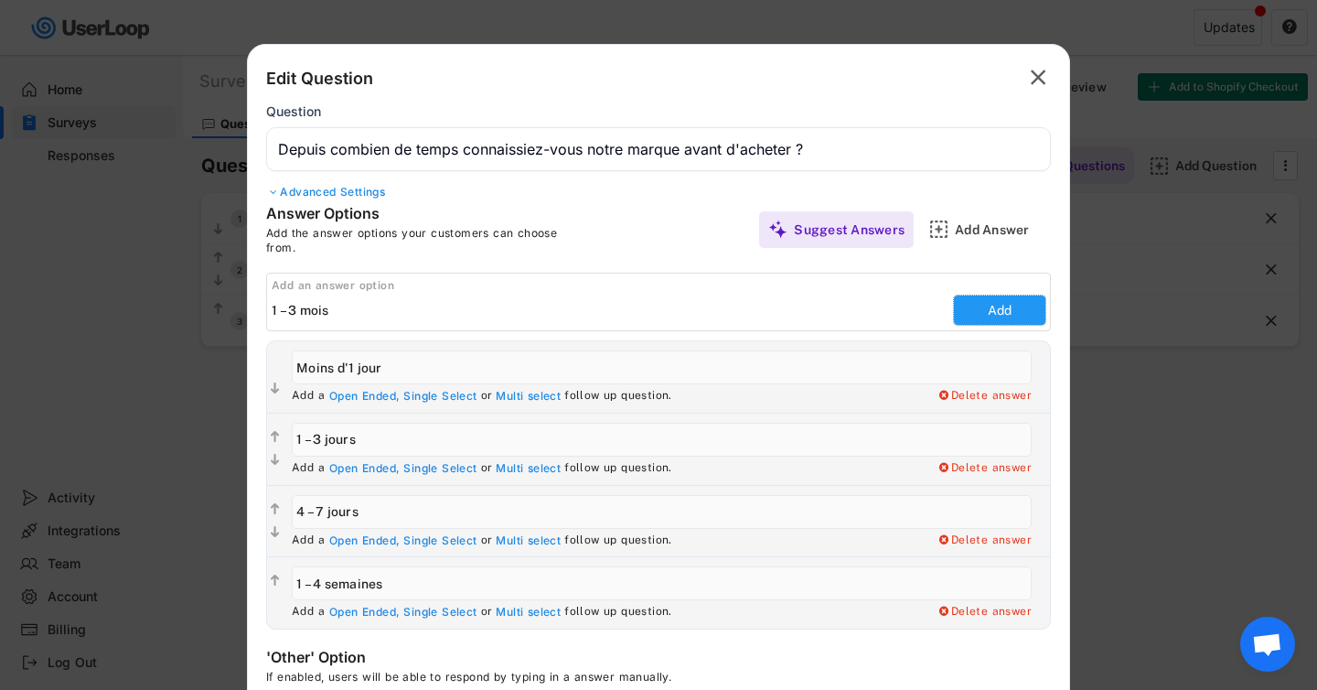
click at [990, 313] on button "Add" at bounding box center [999, 309] width 91 height 29
type input "1 – 3 mois"
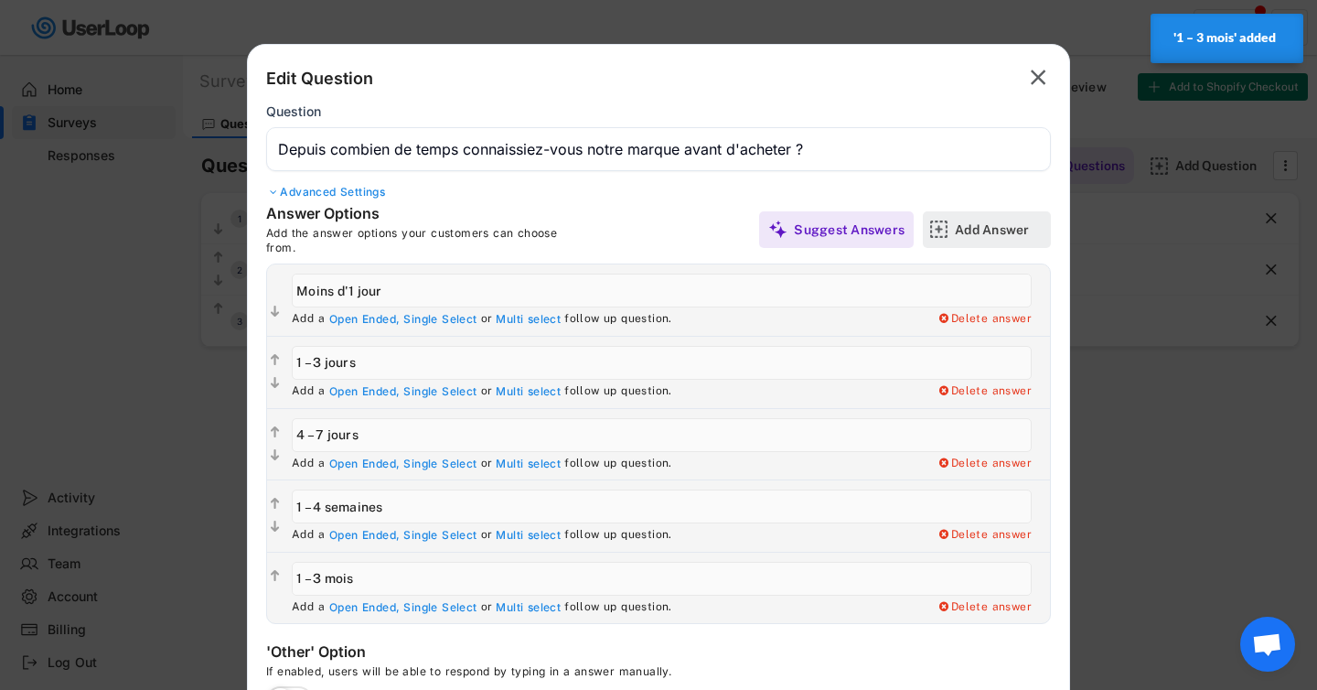
click at [995, 228] on div "Add Answer" at bounding box center [1000, 229] width 91 height 16
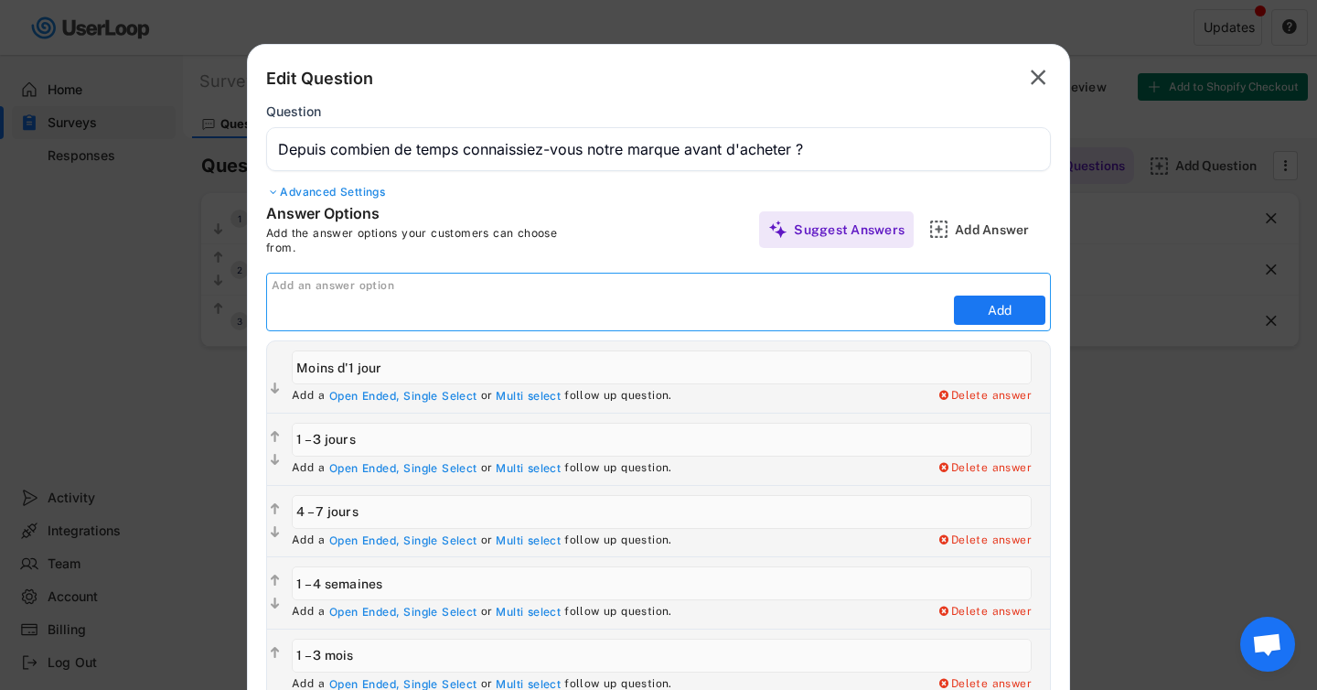
paste input "Plus de 3 mois"
type input "Plus de 3 mois"
click at [969, 316] on button "Add" at bounding box center [999, 309] width 91 height 29
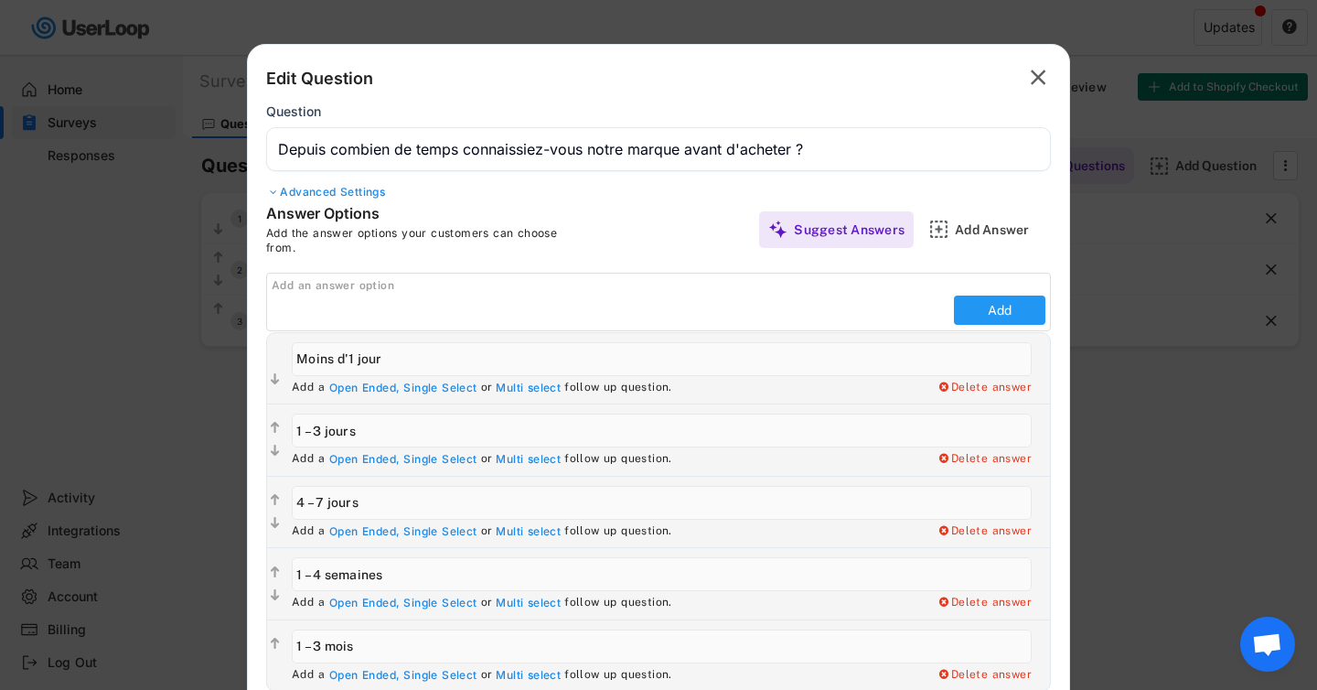
type input "Plus de 3 mois"
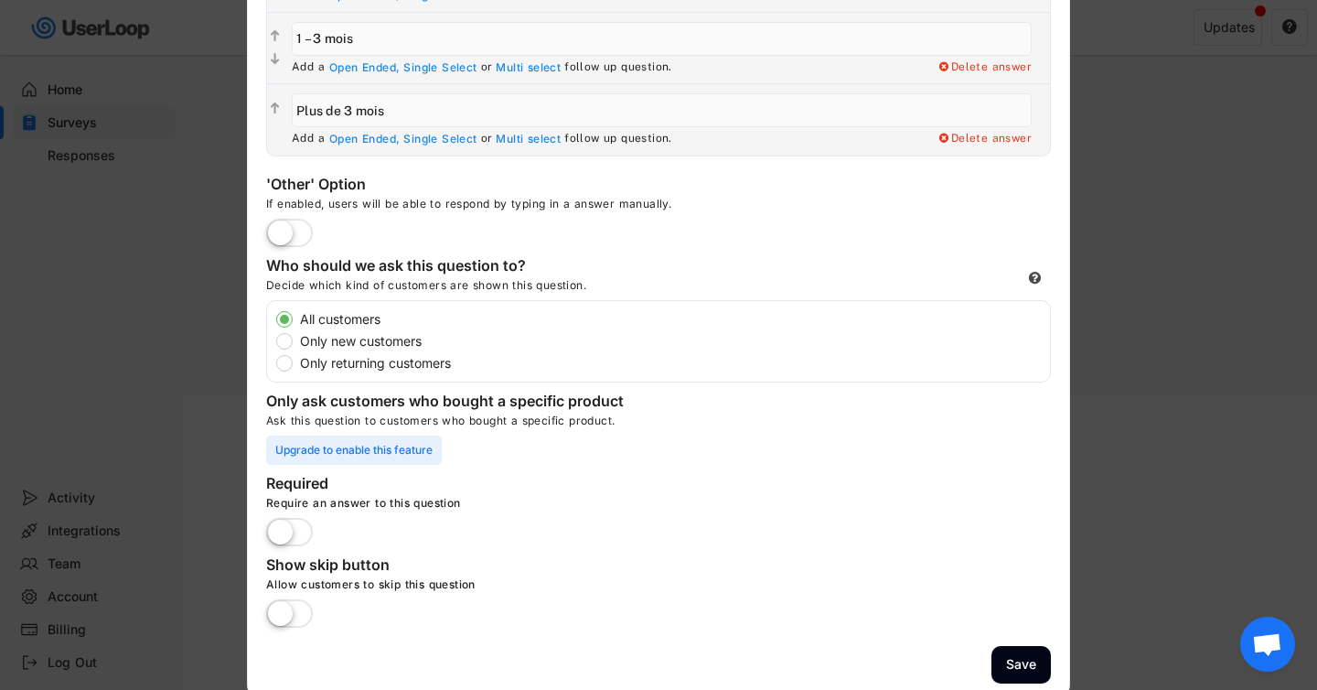
scroll to position [553, 0]
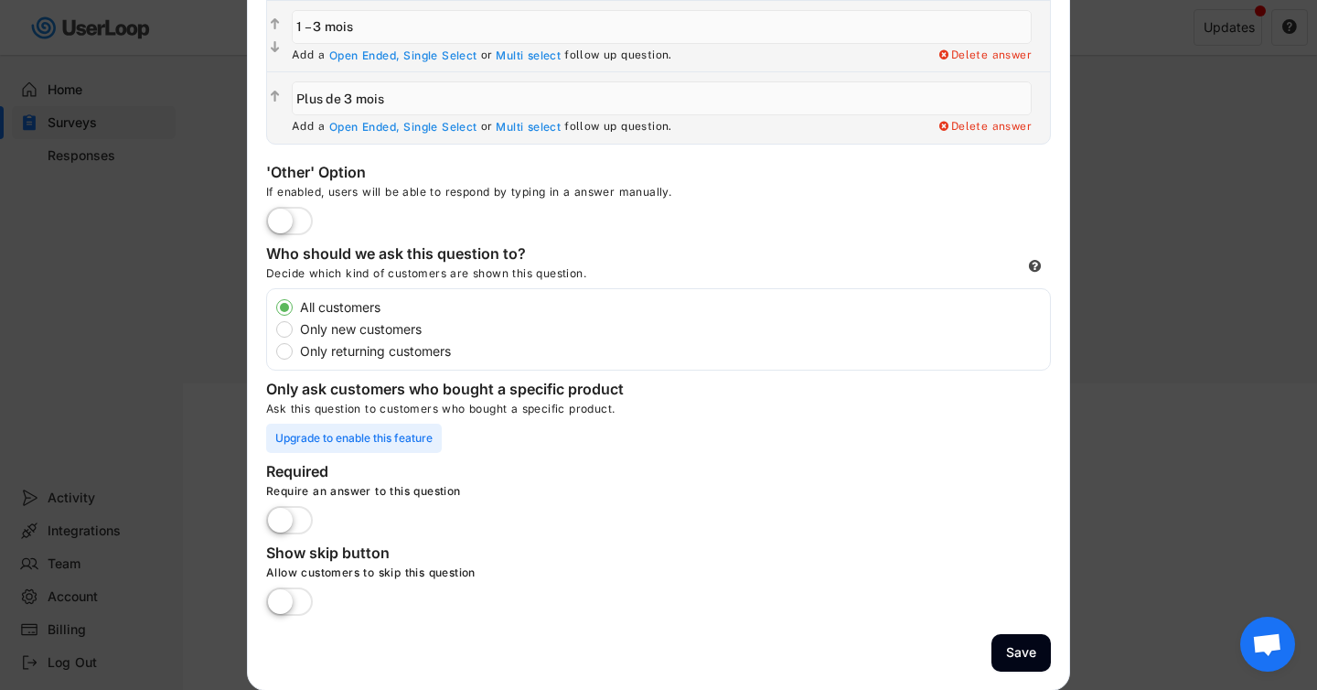
click at [294, 514] on label at bounding box center [290, 521] width 56 height 40
click at [0, 0] on input "checkbox" at bounding box center [0, 0] width 0 height 0
click at [999, 639] on button "Save" at bounding box center [1021, 653] width 59 height 38
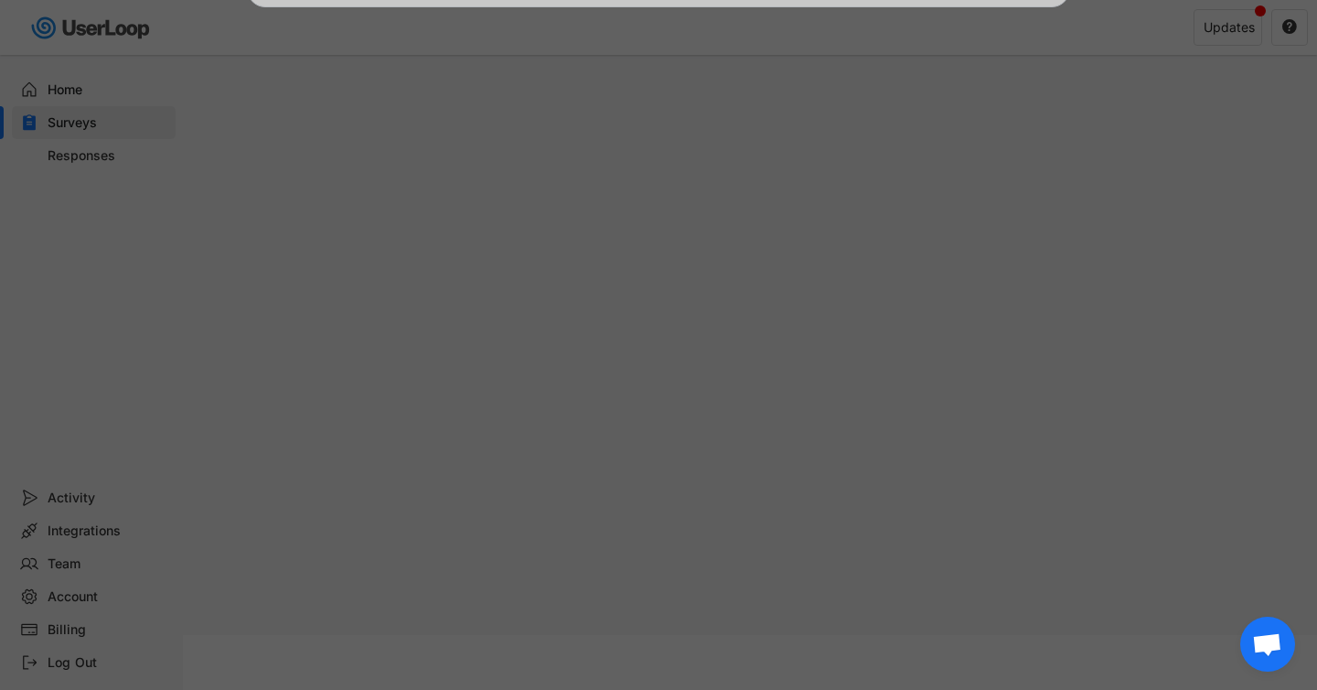
scroll to position [302, 0]
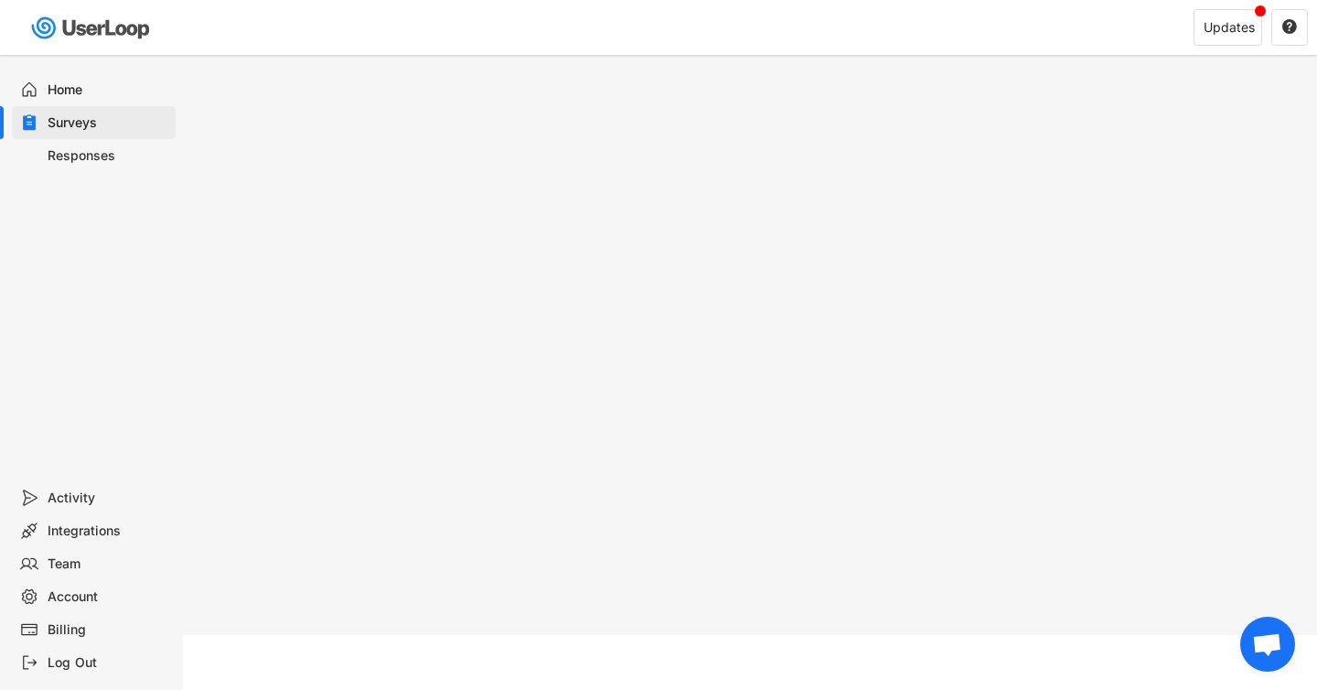
click at [103, 119] on div "Surveys" at bounding box center [108, 122] width 121 height 17
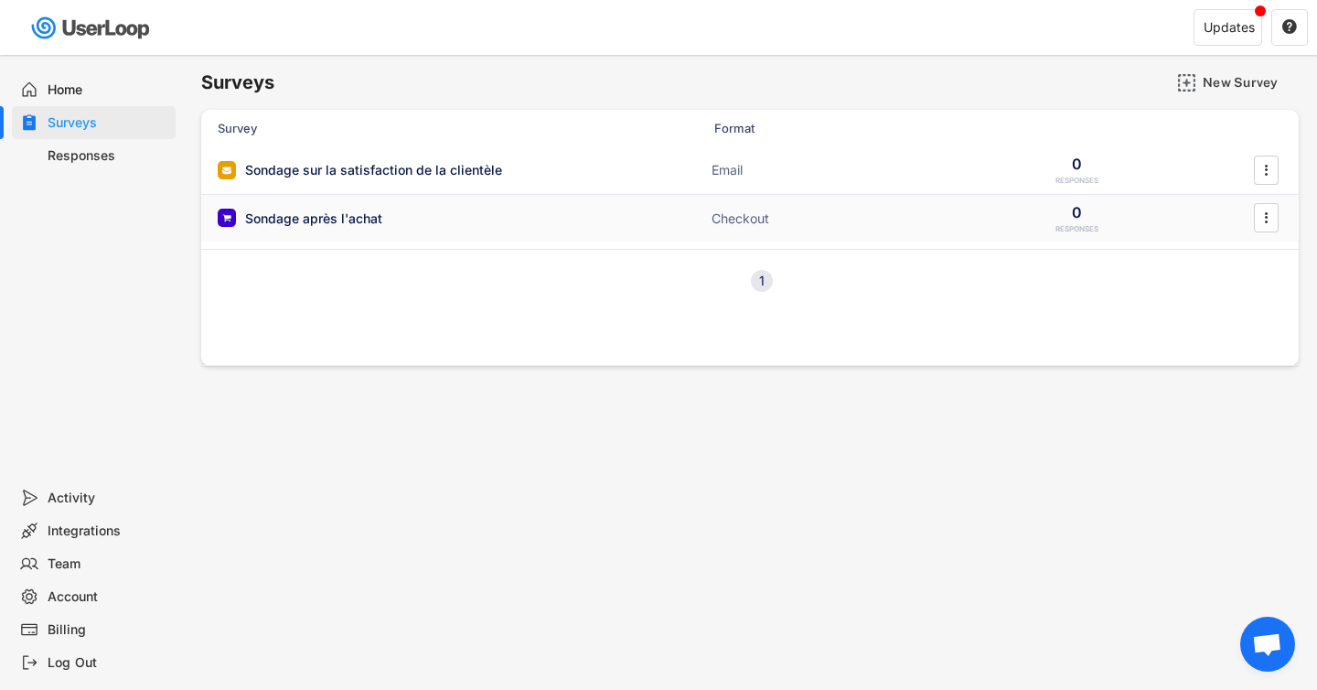
click at [1147, 207] on div "Sondage après l'achat ACTIVE Checkout 0 RESPONSES " at bounding box center [750, 219] width 1098 height 48
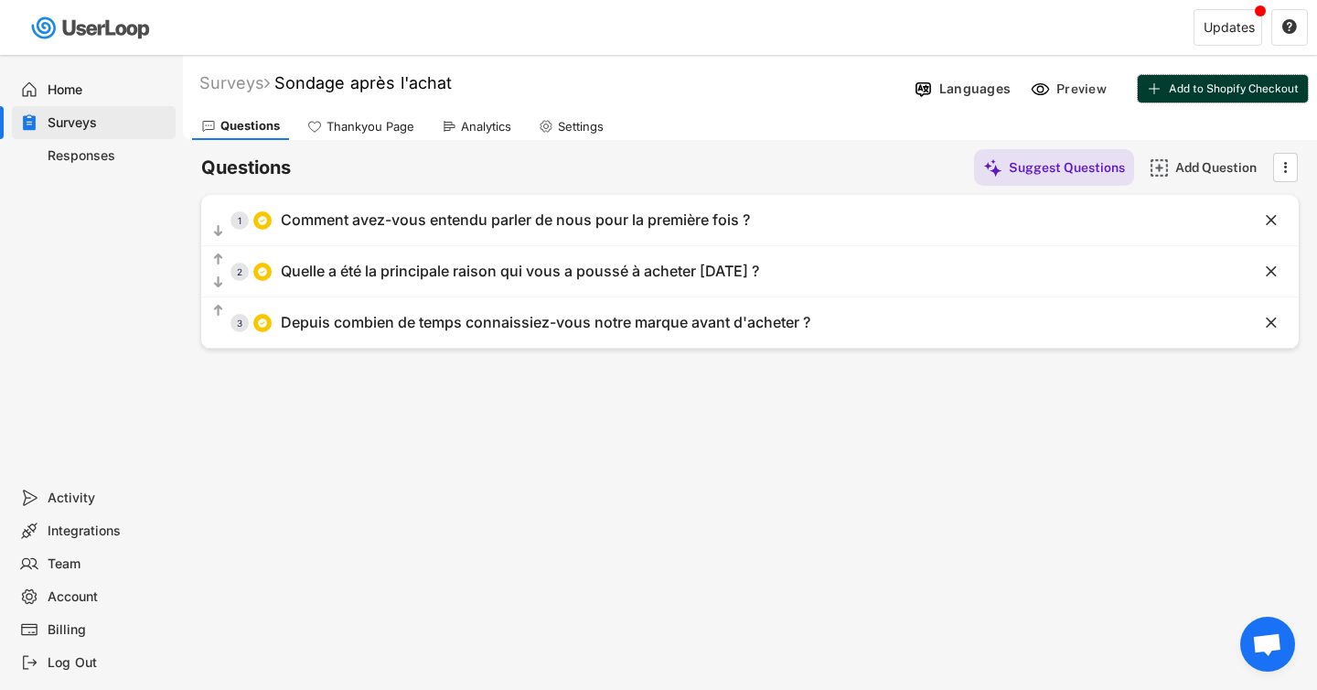
click at [1240, 88] on span "Add to Shopify Checkout" at bounding box center [1234, 88] width 130 height 11
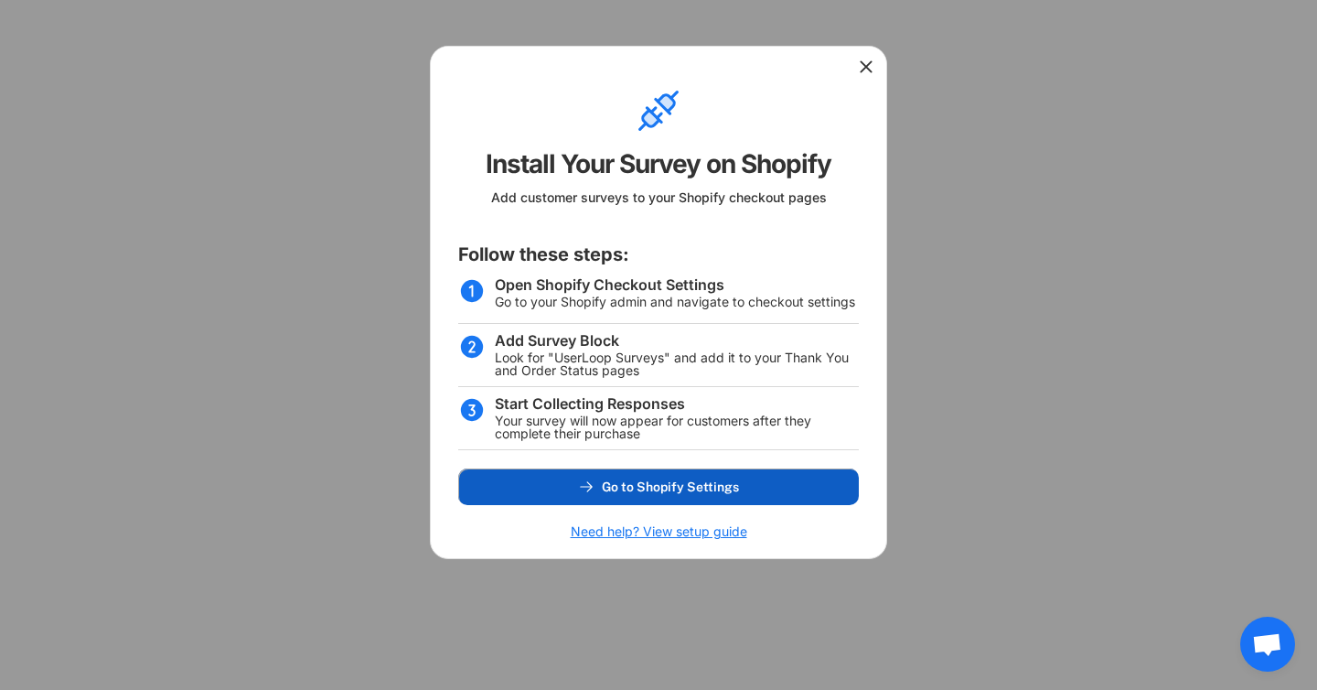
click at [745, 495] on button "Go to Shopify Settings" at bounding box center [658, 486] width 401 height 37
